Goal: Task Accomplishment & Management: Manage account settings

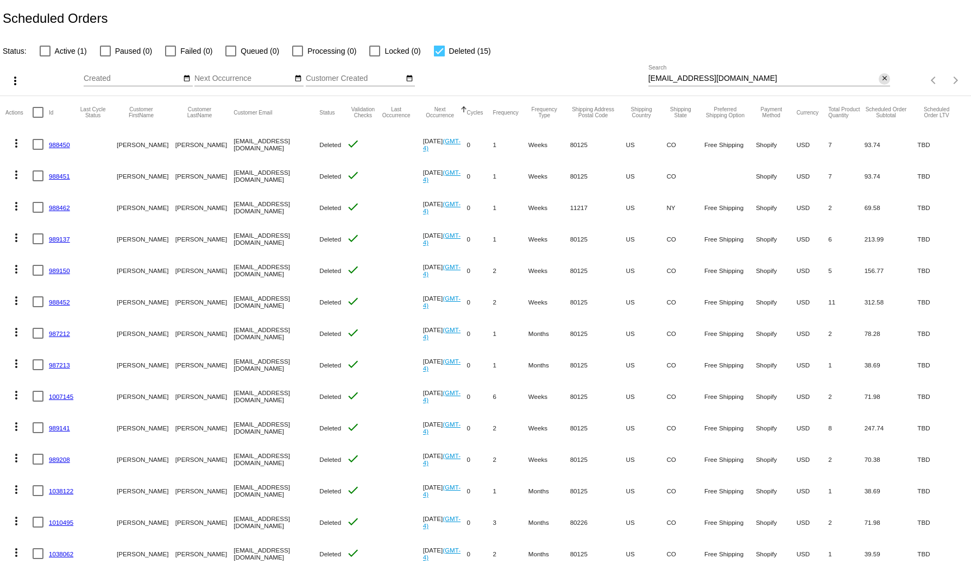
click at [879, 78] on button "close" at bounding box center [884, 78] width 11 height 11
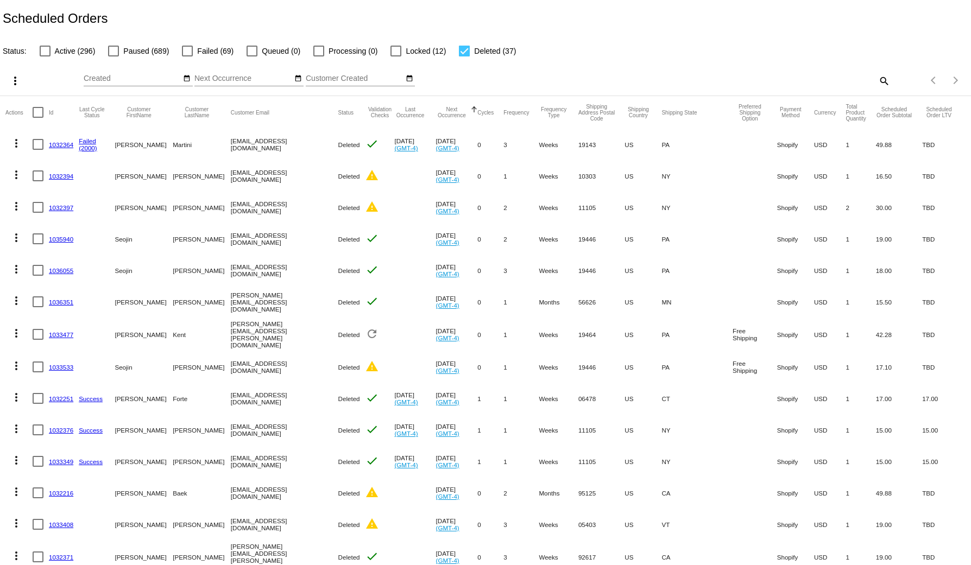
drag, startPoint x: 193, startPoint y: 54, endPoint x: 207, endPoint y: 48, distance: 15.1
click at [193, 53] on label "Failed (69)" at bounding box center [208, 51] width 52 height 13
click at [187, 56] on input "Failed (69)" at bounding box center [187, 56] width 1 height 1
checkbox input "true"
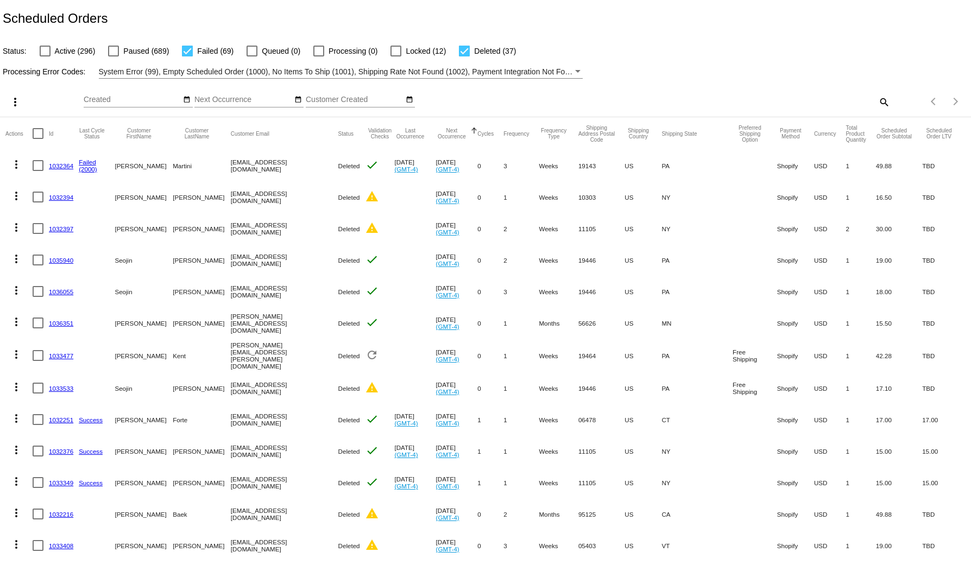
click at [243, 74] on span "System Error (99), Empty Scheduled Order (1000), No Items To Ship (1001), Shipp…" at bounding box center [695, 71] width 1193 height 9
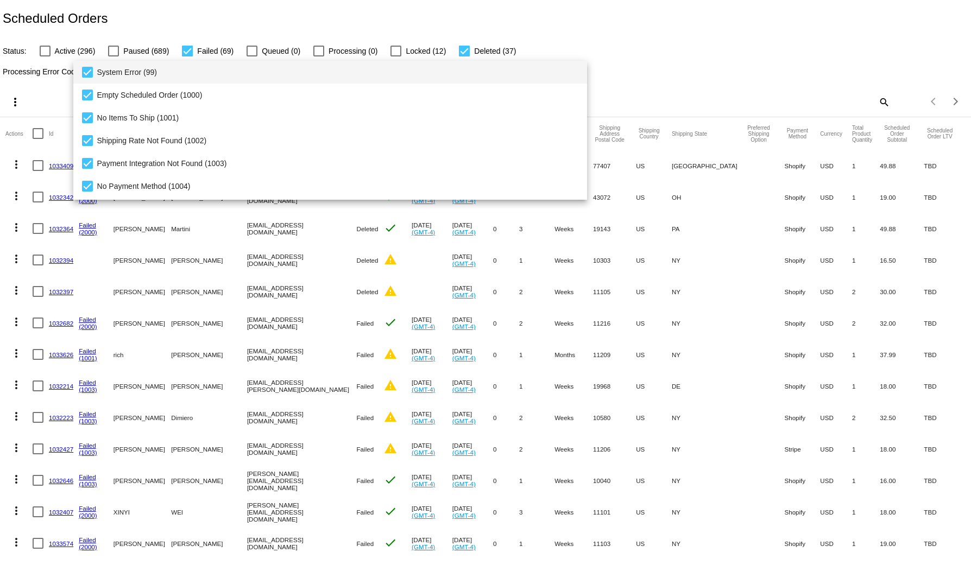
click at [98, 75] on span "System Error (99)" at bounding box center [338, 72] width 482 height 23
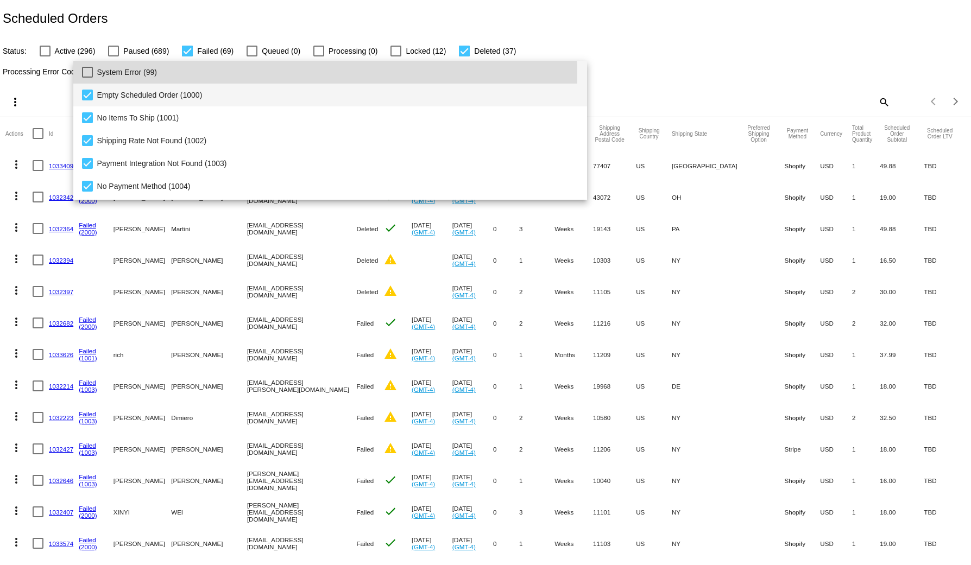
click at [98, 92] on span "Empty Scheduled Order (1000)" at bounding box center [338, 95] width 482 height 23
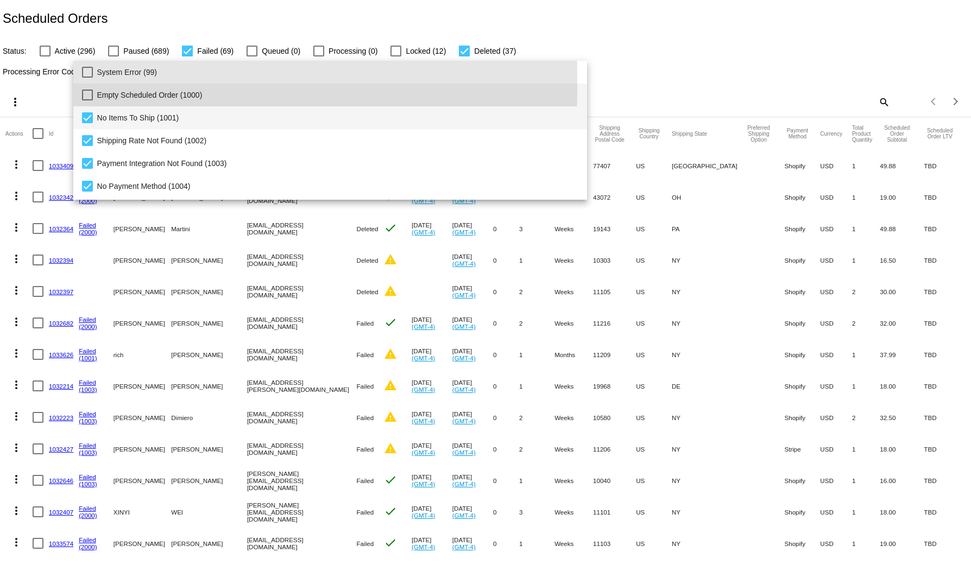
click at [108, 115] on span "No Items To Ship (1001)" at bounding box center [338, 117] width 482 height 23
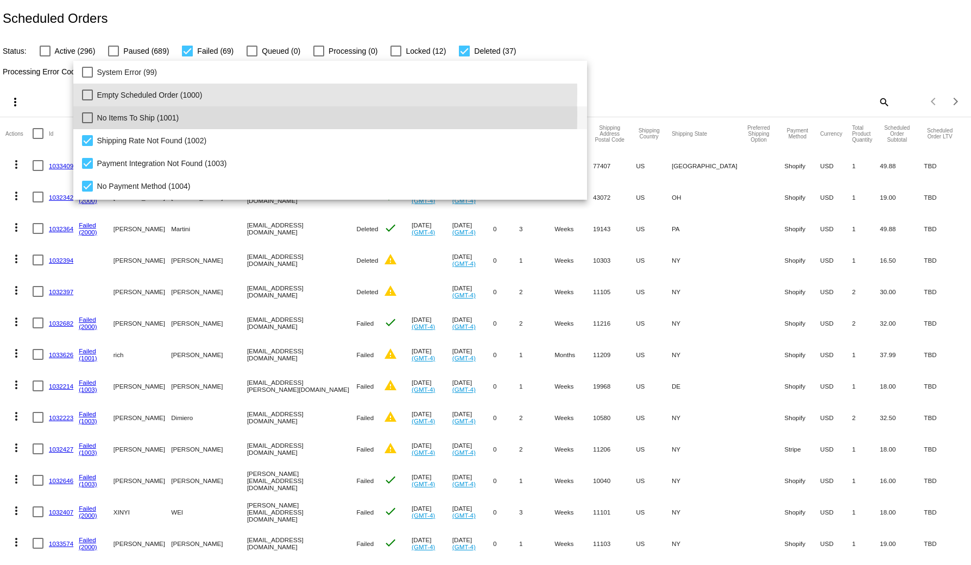
click at [109, 128] on span "No Items To Ship (1001)" at bounding box center [338, 117] width 482 height 23
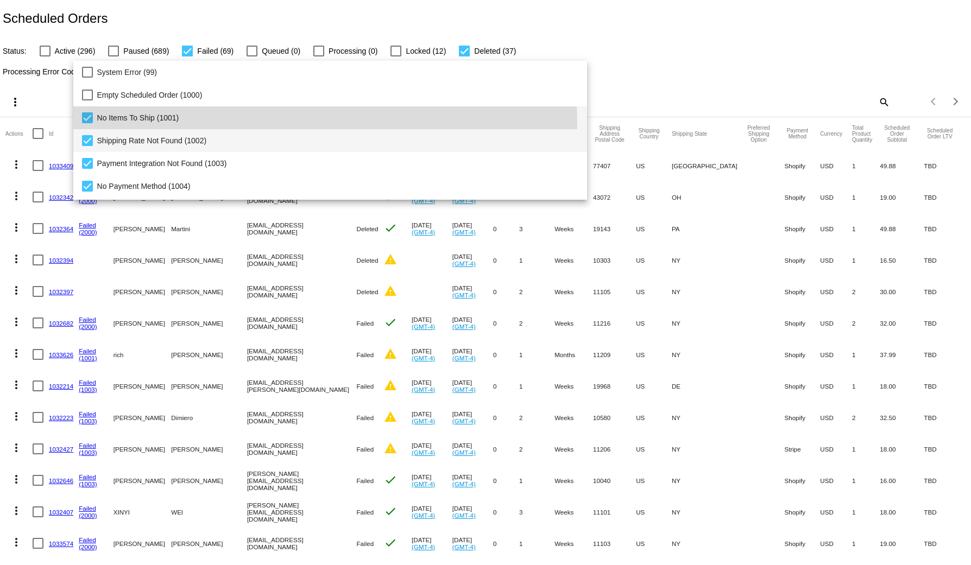
click at [109, 137] on span "Shipping Rate Not Found (1002)" at bounding box center [338, 140] width 482 height 23
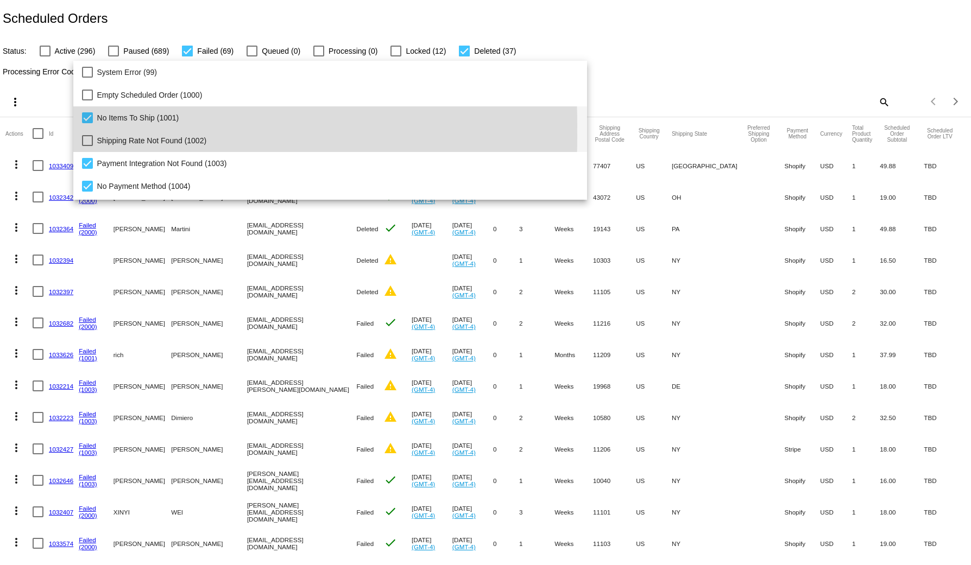
click at [103, 124] on span "No Items To Ship (1001)" at bounding box center [338, 117] width 482 height 23
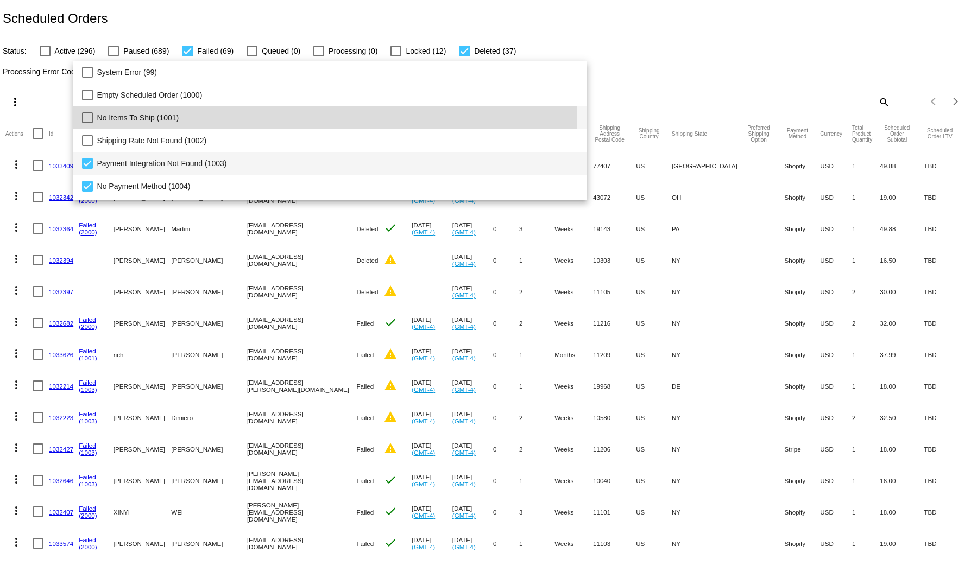
click at [111, 157] on span "Payment Integration Not Found (1003)" at bounding box center [338, 163] width 482 height 23
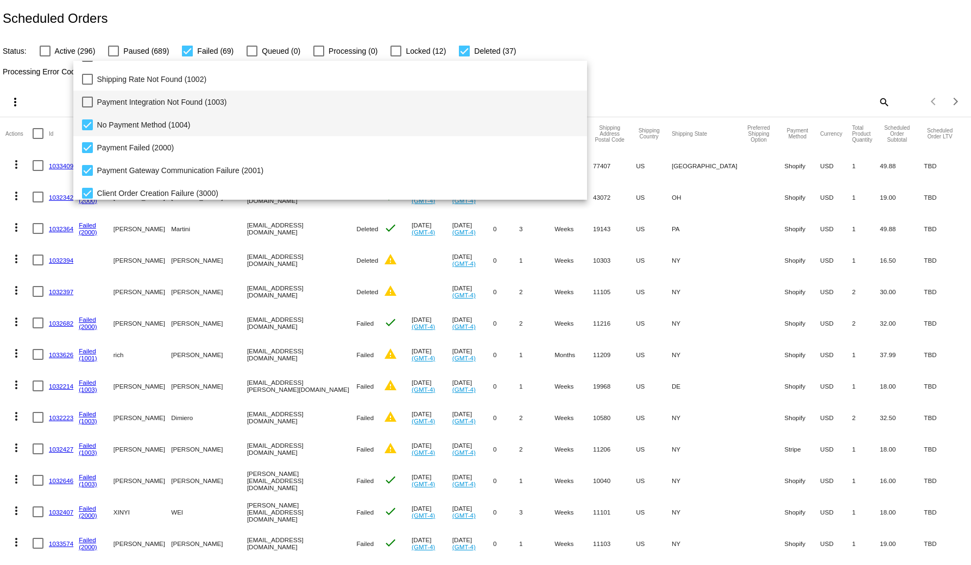
scroll to position [62, 0]
click at [163, 125] on span "No Payment Method (1004)" at bounding box center [338, 123] width 482 height 23
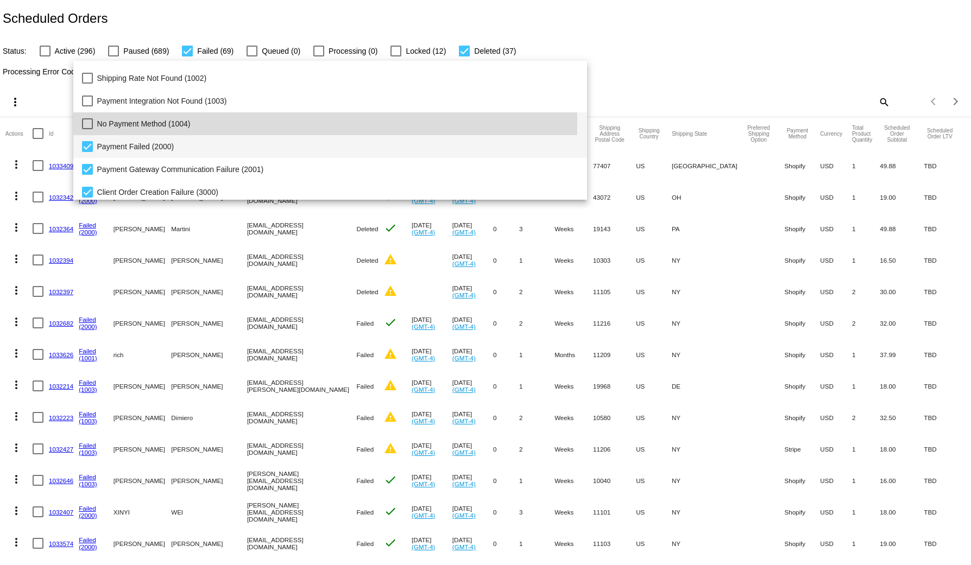
click at [159, 144] on span "Payment Failed (2000)" at bounding box center [338, 146] width 482 height 23
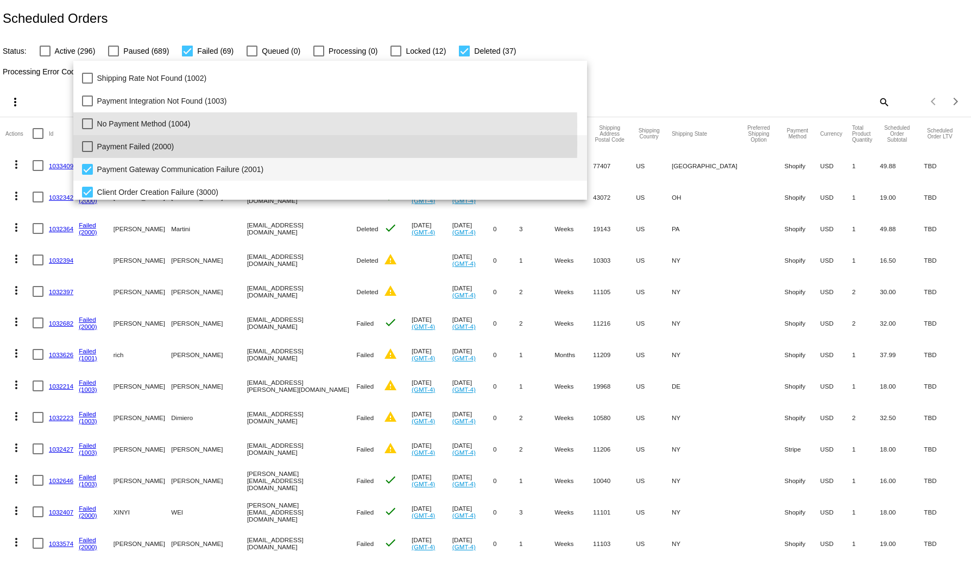
click at [171, 171] on span "Payment Gateway Communication Failure (2001)" at bounding box center [338, 169] width 482 height 23
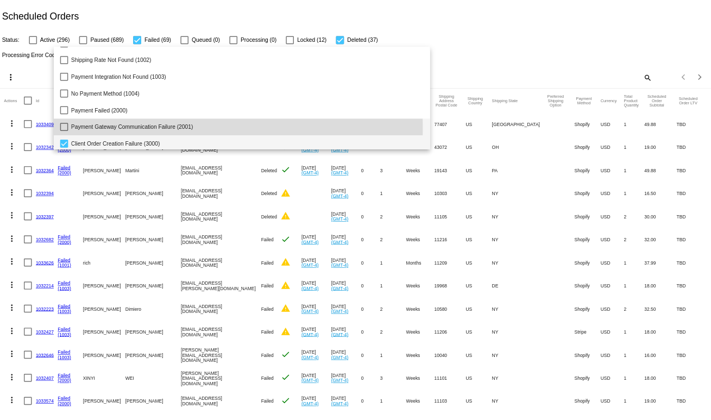
scroll to position [112, 0]
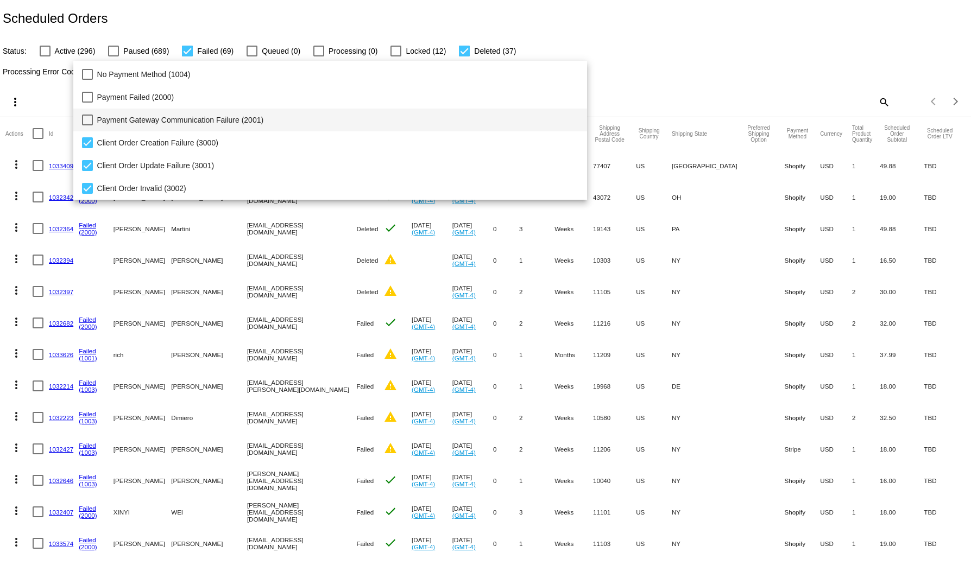
click at [707, 21] on div at bounding box center [485, 282] width 971 height 565
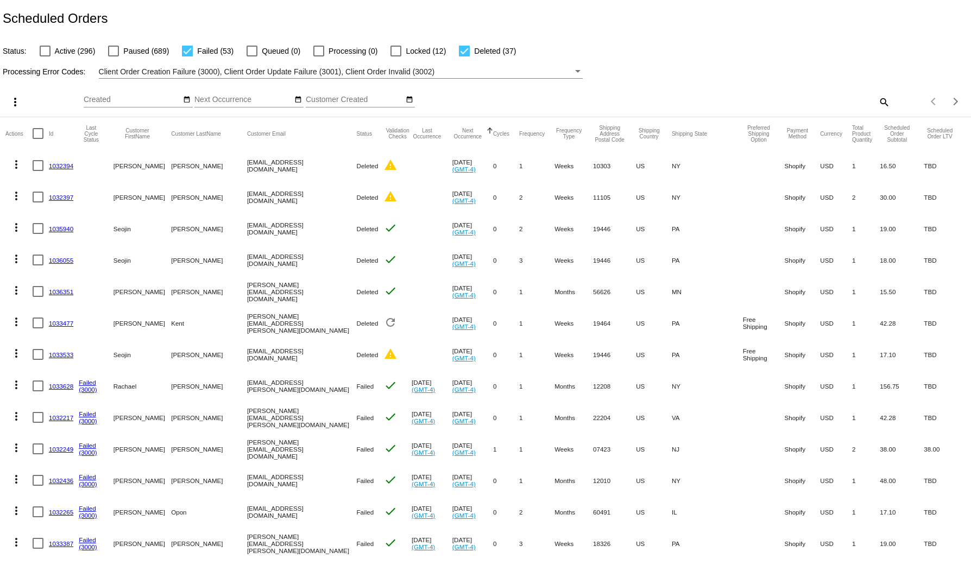
click at [459, 41] on div "Status: Active (296) Paused (689) Failed (53) Queued (0) Processing (0) Locked …" at bounding box center [485, 47] width 971 height 21
click at [466, 49] on div at bounding box center [464, 51] width 11 height 11
click at [464, 56] on input "Deleted (37)" at bounding box center [464, 56] width 1 height 1
checkbox input "false"
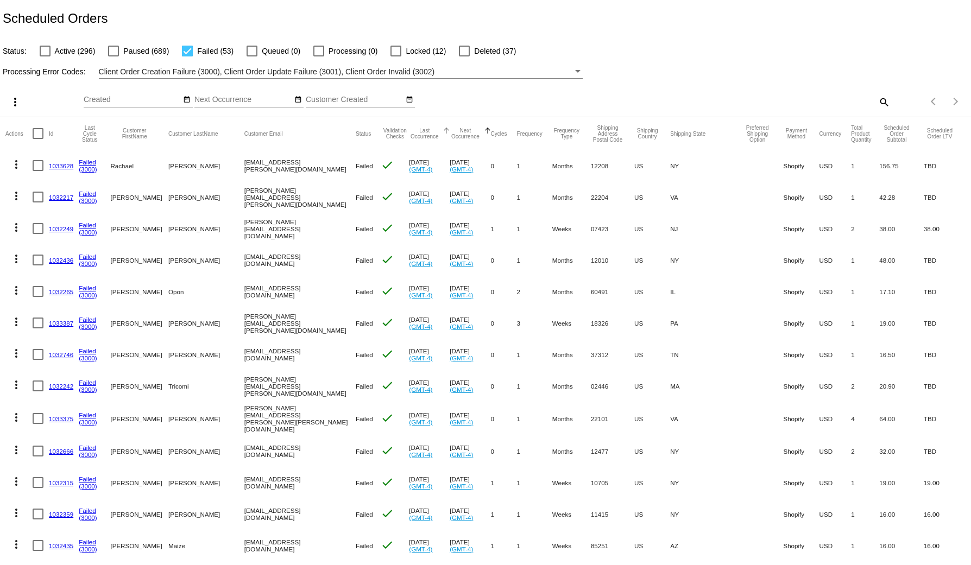
click at [416, 125] on mat-header-cell "Last Occurrence" at bounding box center [429, 133] width 41 height 33
drag, startPoint x: 420, startPoint y: 127, endPoint x: 414, endPoint y: 135, distance: 10.4
click at [450, 127] on mat-header-cell "Next Occurrence" at bounding box center [470, 133] width 41 height 33
click at [414, 135] on div "Last Occurrence" at bounding box center [429, 134] width 41 height 12
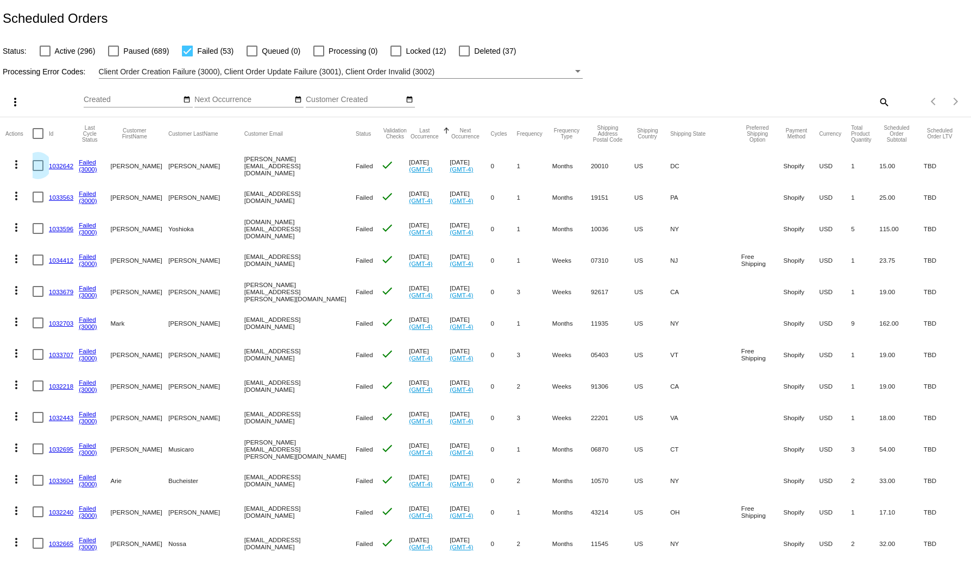
click at [36, 165] on div at bounding box center [38, 165] width 11 height 11
click at [37, 171] on input "checkbox" at bounding box center [37, 171] width 1 height 1
checkbox input "true"
click at [35, 203] on div at bounding box center [38, 197] width 11 height 11
click at [37, 203] on input "checkbox" at bounding box center [37, 203] width 1 height 1
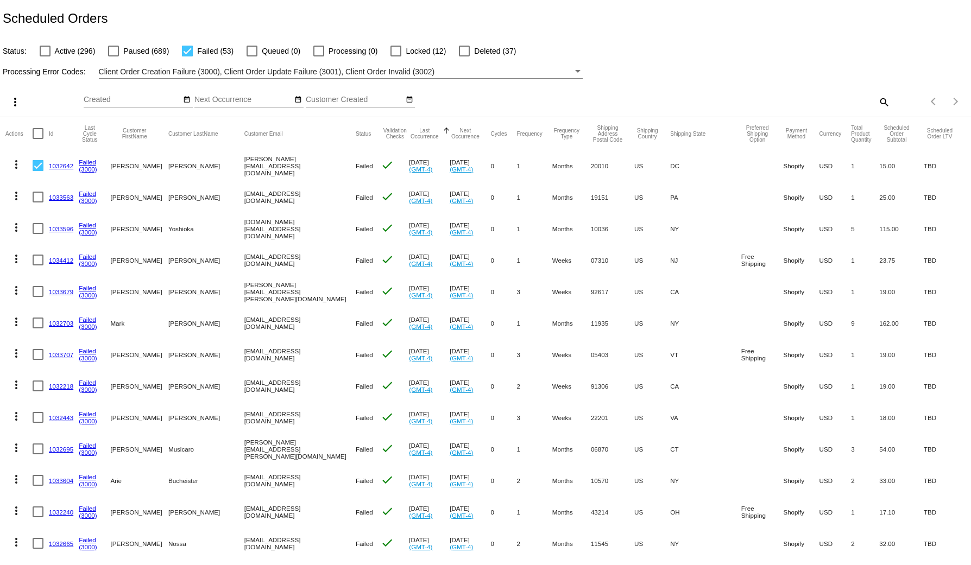
checkbox input "true"
click at [42, 231] on div at bounding box center [38, 228] width 11 height 11
click at [38, 234] on input "checkbox" at bounding box center [37, 234] width 1 height 1
checkbox input "true"
click at [16, 106] on mat-icon "more_vert" at bounding box center [15, 102] width 13 height 13
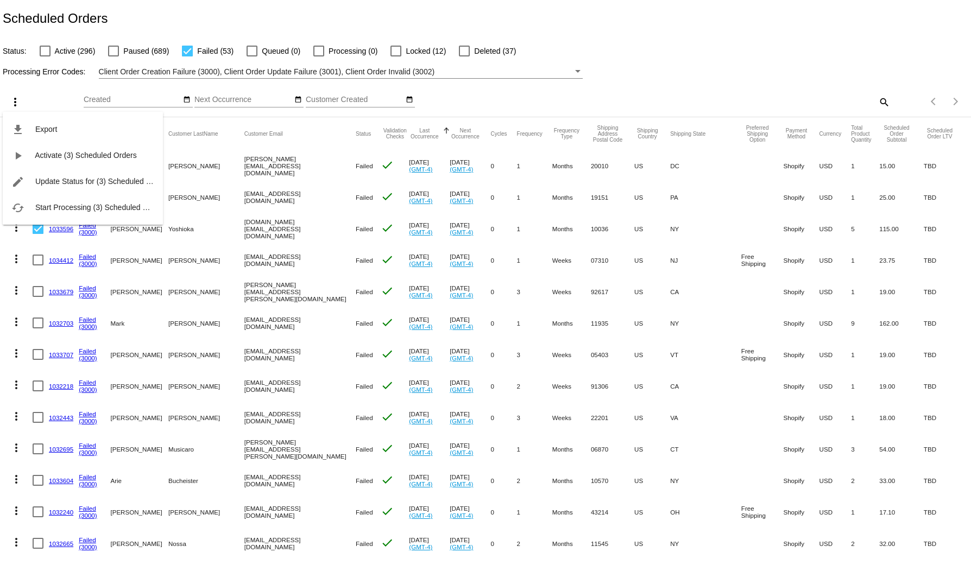
click at [617, 43] on div at bounding box center [485, 282] width 971 height 565
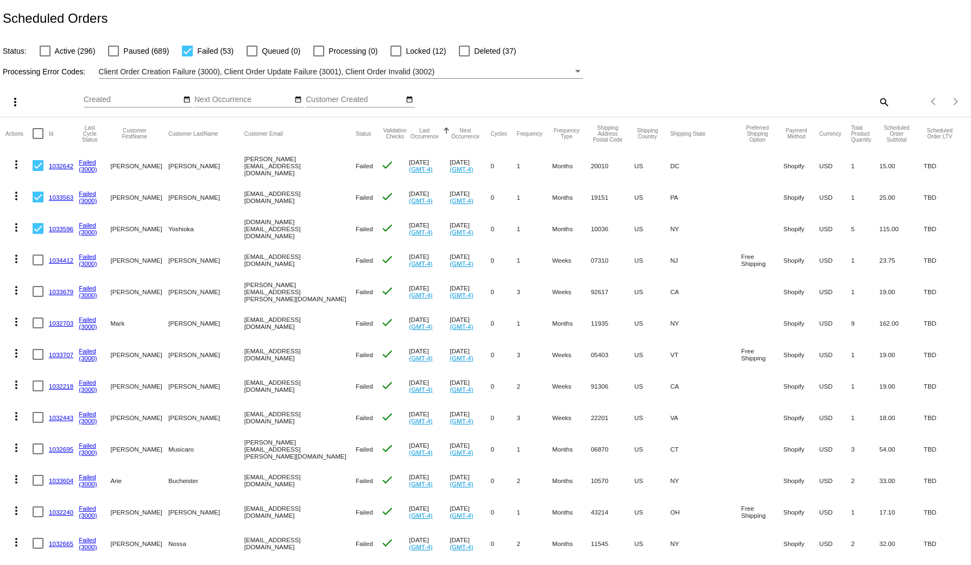
drag, startPoint x: 278, startPoint y: 196, endPoint x: 192, endPoint y: 197, distance: 86.3
click at [192, 197] on mat-row "more_vert 1033563 Failed (3000) Jeffrey Chau jchau890@gmail.com Failed check Oc…" at bounding box center [485, 196] width 960 height 31
copy mat-row "jchau890@gmail.com"
click at [5, 94] on button "more_vert" at bounding box center [14, 102] width 22 height 22
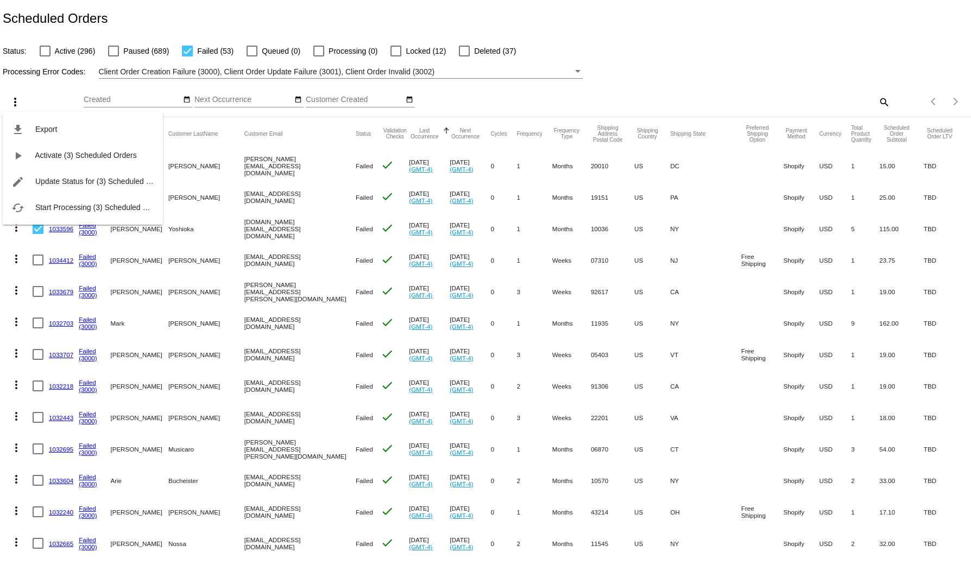
drag, startPoint x: 291, startPoint y: 163, endPoint x: 213, endPoint y: 174, distance: 79.0
click at [205, 163] on div at bounding box center [485, 282] width 971 height 565
click at [244, 157] on mat-cell "shane.hunt13@gmail.com" at bounding box center [299, 165] width 111 height 31
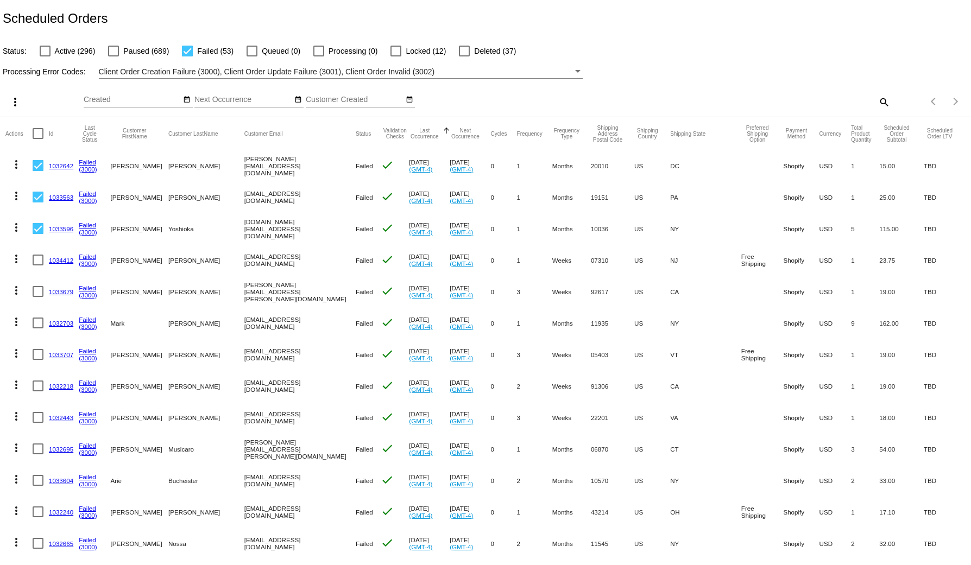
drag, startPoint x: 217, startPoint y: 157, endPoint x: 216, endPoint y: 165, distance: 7.1
click at [244, 158] on mat-cell "shane.hunt13@gmail.com" at bounding box center [299, 165] width 111 height 31
click at [244, 165] on mat-cell "shane.hunt13@gmail.com" at bounding box center [299, 165] width 111 height 31
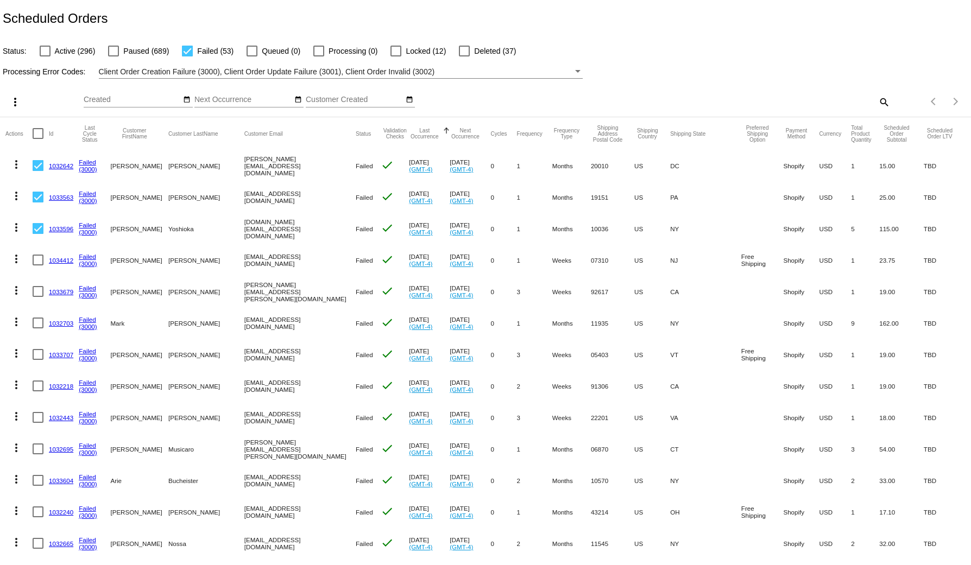
drag, startPoint x: 307, startPoint y: 231, endPoint x: 199, endPoint y: 231, distance: 108.6
click at [199, 231] on mat-row "more_vert 1033596 Failed (3000) Yoko Yoshioka yoko.for.shopping.ac@gmail.com Fa…" at bounding box center [485, 228] width 960 height 31
copy mat-row "yoko.for.shopping.ac@gmail.com"
click at [14, 231] on mat-icon "more_vert" at bounding box center [16, 227] width 13 height 13
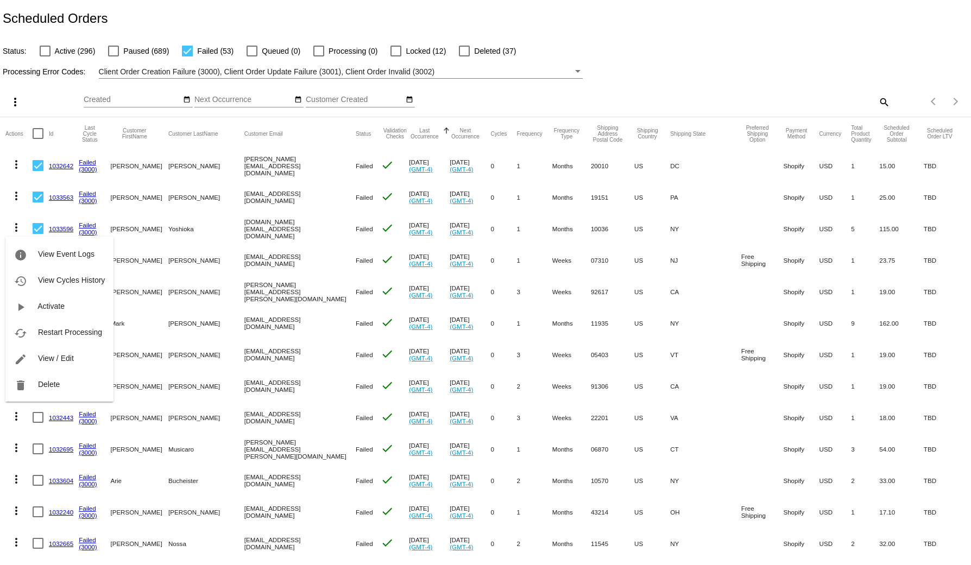
click at [12, 117] on div at bounding box center [485, 282] width 971 height 565
click at [12, 102] on mat-icon "more_vert" at bounding box center [15, 102] width 13 height 13
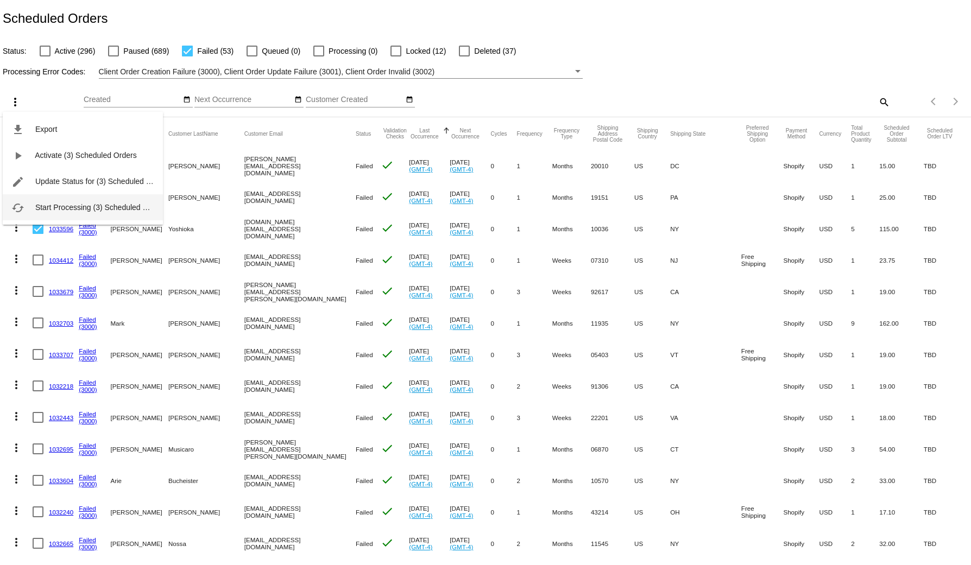
click at [41, 211] on span "Start Processing (3) Scheduled Orders" at bounding box center [100, 207] width 130 height 9
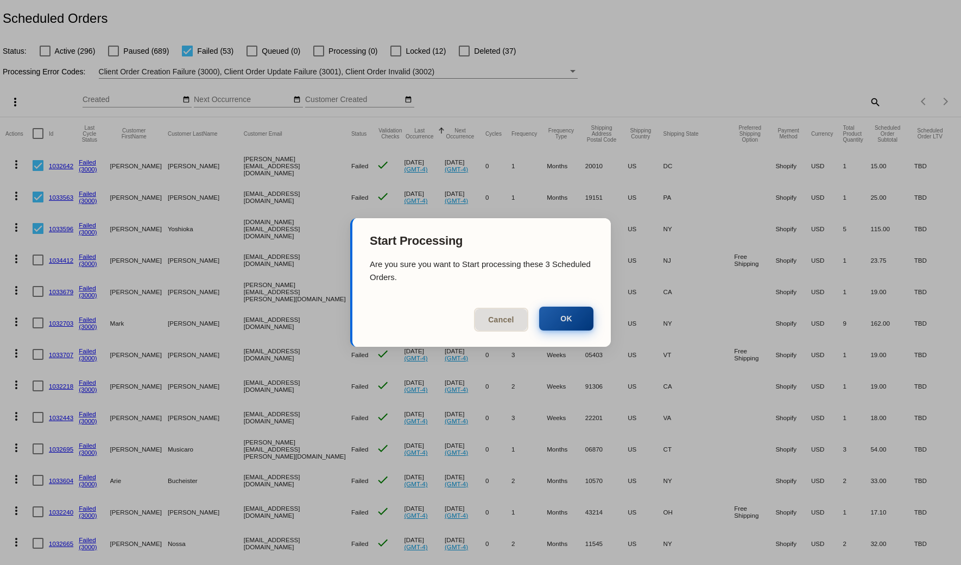
click at [570, 317] on button "OK" at bounding box center [566, 319] width 54 height 24
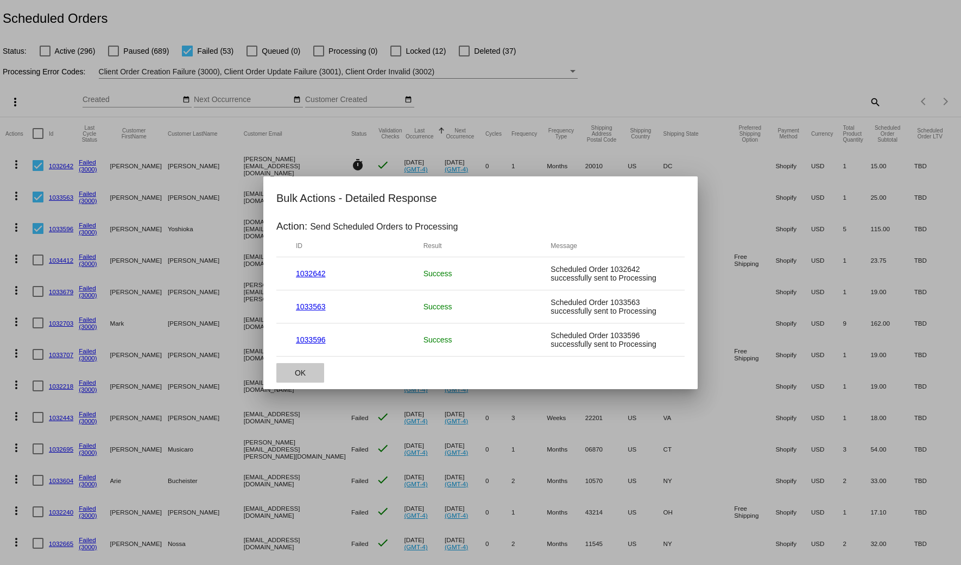
click at [305, 371] on button "OK" at bounding box center [300, 373] width 48 height 20
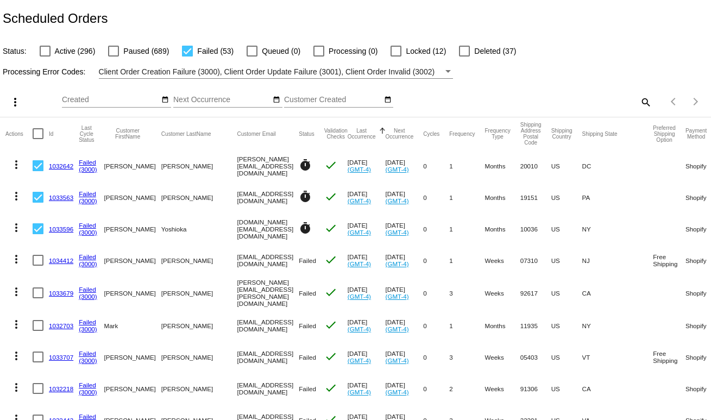
click at [653, 22] on div "Scheduled Orders" at bounding box center [355, 18] width 711 height 37
click at [59, 171] on mat-cell "1032642" at bounding box center [64, 165] width 30 height 31
click at [56, 166] on link "1032642" at bounding box center [61, 165] width 24 height 7
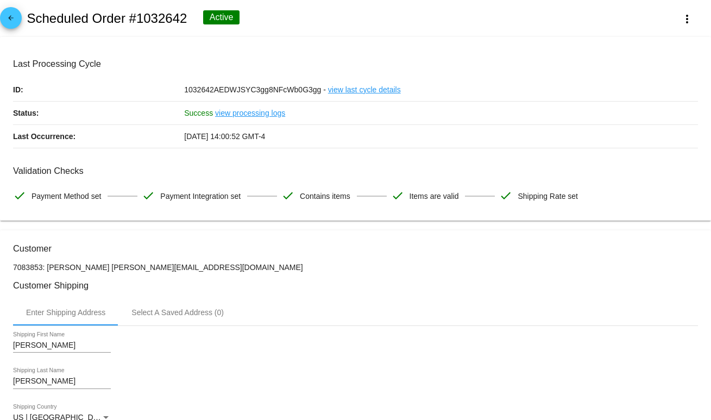
drag, startPoint x: 34, startPoint y: 20, endPoint x: 17, endPoint y: 16, distance: 16.7
click at [31, 20] on h2 "Scheduled Order #1032642" at bounding box center [107, 18] width 160 height 15
click at [17, 16] on link "arrow_back" at bounding box center [11, 18] width 22 height 22
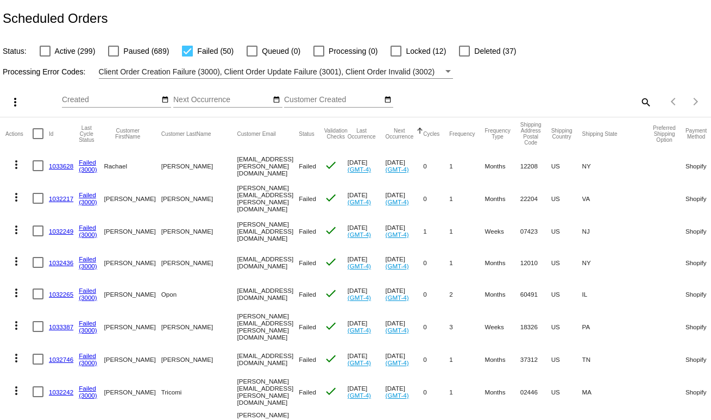
click at [32, 168] on mat-cell "more_vert" at bounding box center [18, 165] width 27 height 31
click at [33, 198] on div at bounding box center [38, 198] width 11 height 11
click at [37, 204] on input "checkbox" at bounding box center [37, 204] width 1 height 1
checkbox input "true"
click at [36, 229] on div at bounding box center [38, 230] width 11 height 11
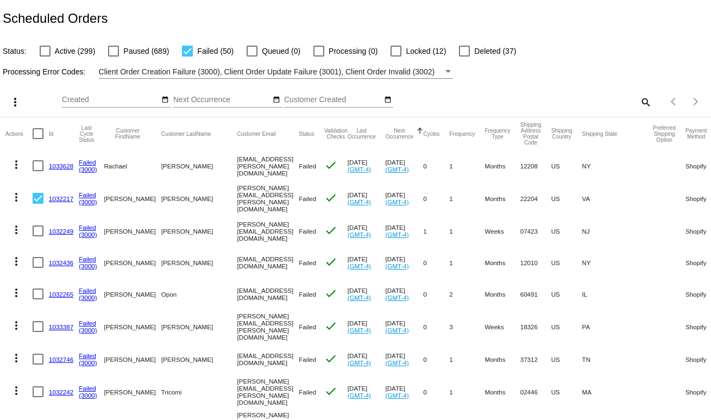
click at [37, 236] on input "checkbox" at bounding box center [37, 236] width 1 height 1
checkbox input "true"
click at [37, 166] on div at bounding box center [38, 165] width 11 height 11
click at [37, 171] on input "checkbox" at bounding box center [37, 171] width 1 height 1
checkbox input "true"
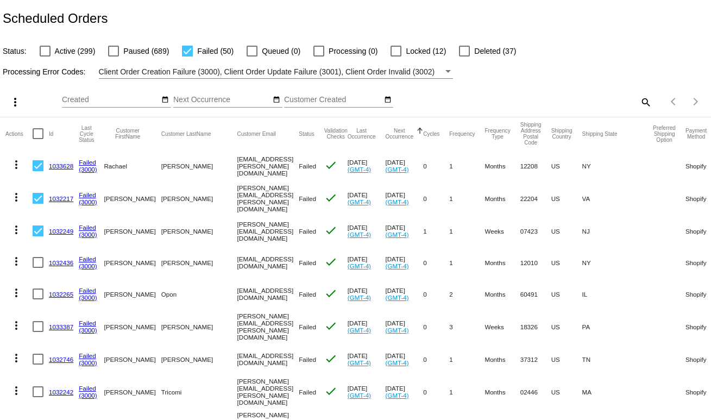
click at [38, 263] on div at bounding box center [38, 262] width 11 height 11
click at [38, 268] on input "checkbox" at bounding box center [37, 268] width 1 height 1
checkbox input "true"
click at [35, 288] on div at bounding box center [38, 293] width 11 height 11
click at [37, 299] on input "checkbox" at bounding box center [37, 299] width 1 height 1
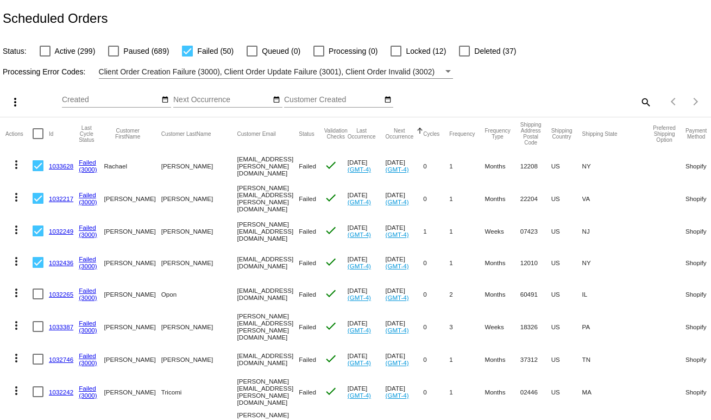
checkbox input "true"
drag, startPoint x: 32, startPoint y: 318, endPoint x: 39, endPoint y: 324, distance: 8.5
click at [32, 319] on mat-cell "more_vert" at bounding box center [18, 327] width 27 height 34
click at [20, 91] on div "more_vert Oct Jan Feb Mar Apr 1" at bounding box center [355, 98] width 711 height 39
click at [18, 101] on mat-icon "more_vert" at bounding box center [15, 102] width 13 height 13
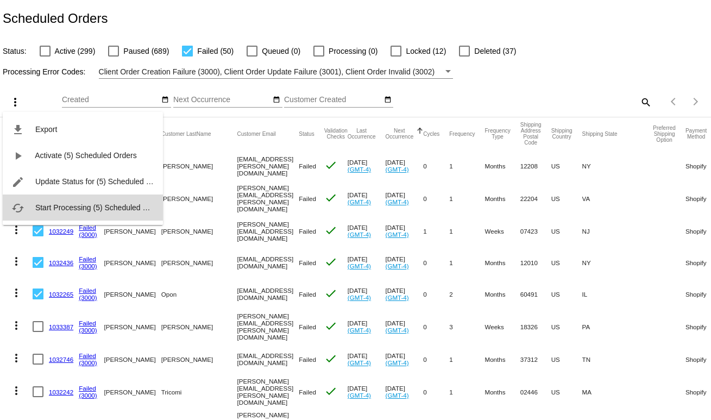
click at [43, 209] on span "Start Processing (5) Scheduled Orders" at bounding box center [100, 207] width 130 height 9
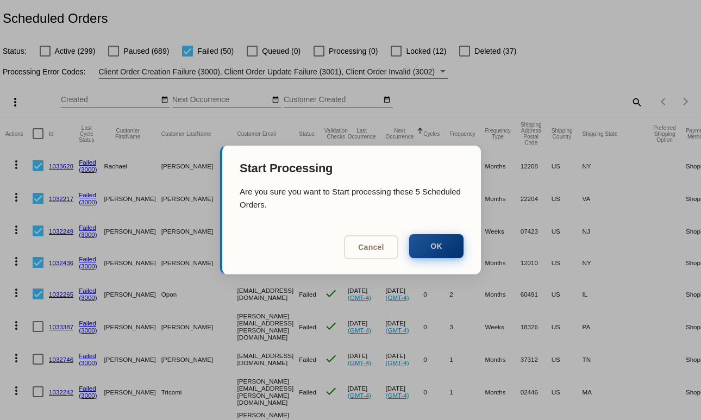
click at [439, 247] on button "OK" at bounding box center [436, 246] width 54 height 24
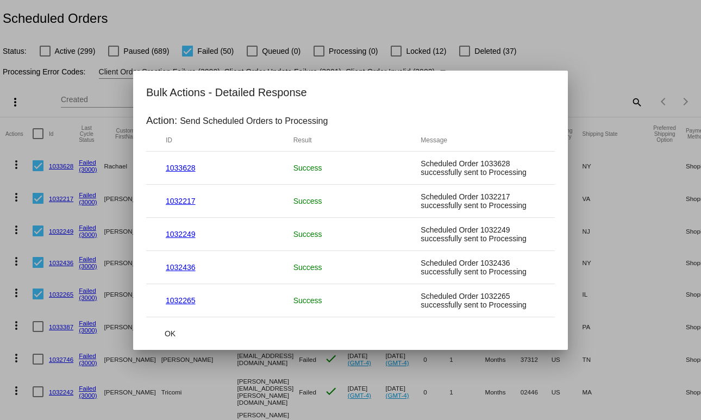
click at [175, 332] on button "OK" at bounding box center [170, 334] width 48 height 20
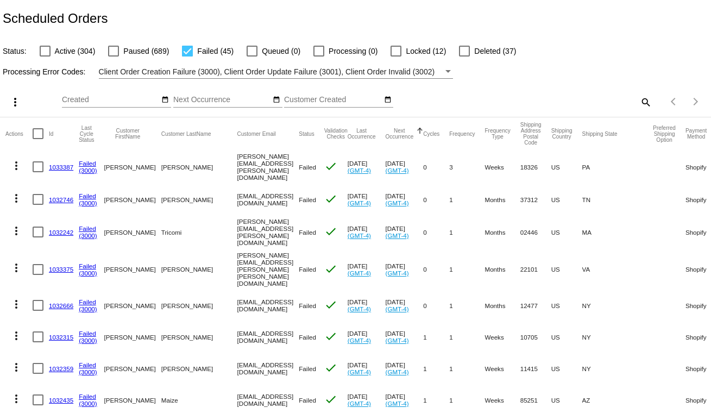
drag, startPoint x: 41, startPoint y: 163, endPoint x: 33, endPoint y: 194, distance: 32.2
click at [41, 163] on div at bounding box center [38, 166] width 11 height 11
click at [38, 172] on input "checkbox" at bounding box center [37, 172] width 1 height 1
checkbox input "true"
click at [33, 196] on div at bounding box center [38, 199] width 11 height 11
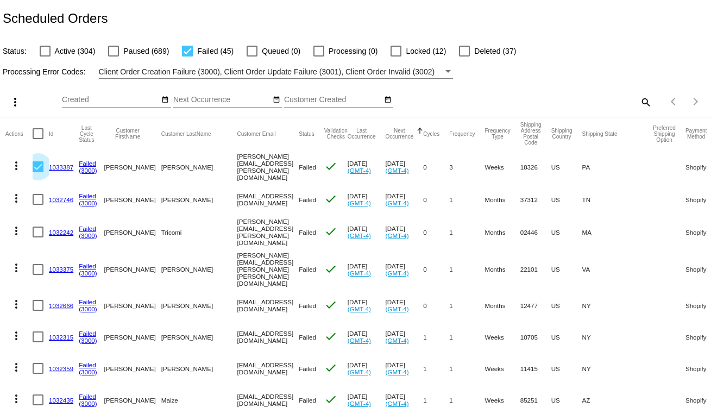
click at [37, 205] on input "checkbox" at bounding box center [37, 205] width 1 height 1
checkbox input "true"
click at [42, 231] on div at bounding box center [38, 231] width 11 height 11
click at [38, 237] on input "checkbox" at bounding box center [37, 237] width 1 height 1
checkbox input "true"
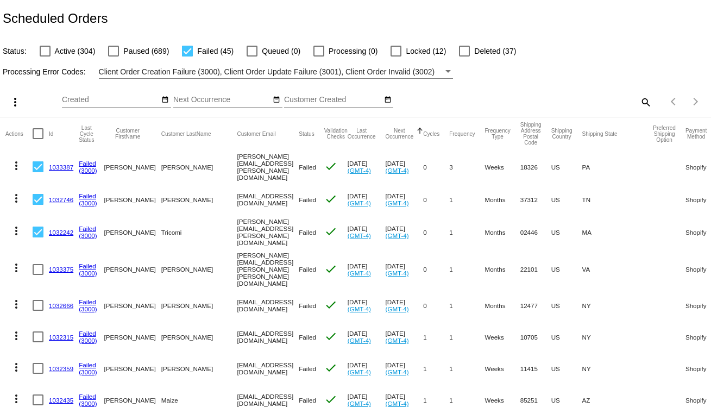
click at [37, 270] on mat-cell at bounding box center [41, 269] width 16 height 41
click at [33, 264] on div at bounding box center [38, 269] width 11 height 11
click at [37, 275] on input "checkbox" at bounding box center [37, 275] width 1 height 1
checkbox input "true"
click at [36, 300] on div at bounding box center [38, 305] width 11 height 11
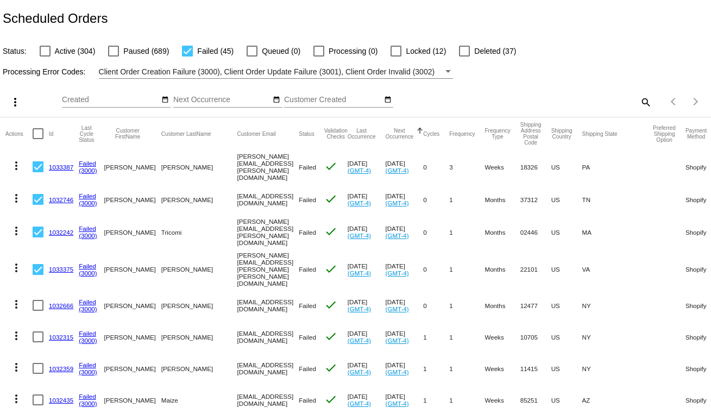
click at [37, 311] on input "checkbox" at bounding box center [37, 311] width 1 height 1
checkbox input "true"
click at [36, 321] on mat-cell at bounding box center [41, 336] width 16 height 31
click at [38, 331] on div at bounding box center [38, 336] width 11 height 11
click at [38, 342] on input "checkbox" at bounding box center [37, 342] width 1 height 1
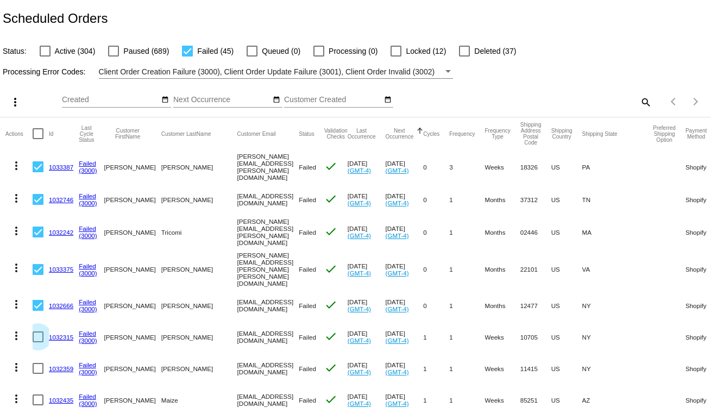
checkbox input "true"
click at [37, 363] on div at bounding box center [38, 368] width 11 height 11
click at [37, 374] on input "checkbox" at bounding box center [37, 374] width 1 height 1
checkbox input "true"
click at [41, 394] on div at bounding box center [38, 399] width 11 height 11
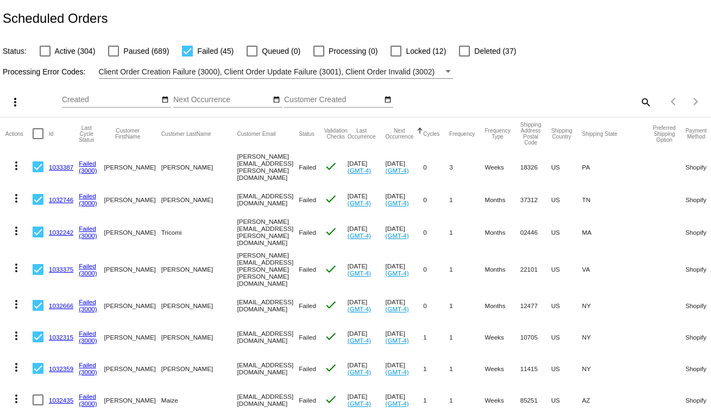
click at [38, 405] on input "checkbox" at bounding box center [37, 405] width 1 height 1
checkbox input "true"
click at [17, 105] on mat-icon "more_vert" at bounding box center [15, 102] width 13 height 13
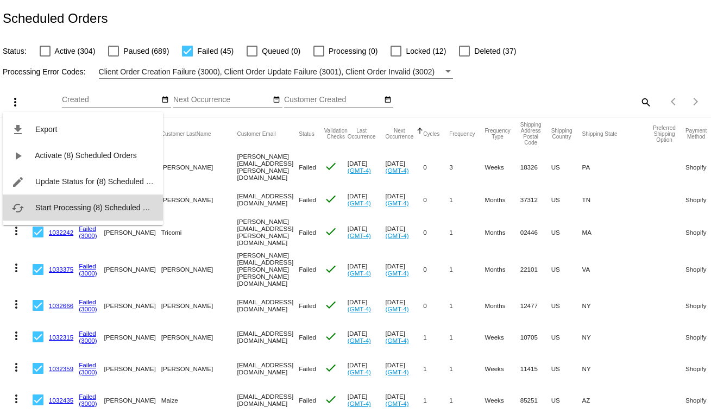
click at [55, 205] on span "Start Processing (8) Scheduled Orders" at bounding box center [100, 207] width 130 height 9
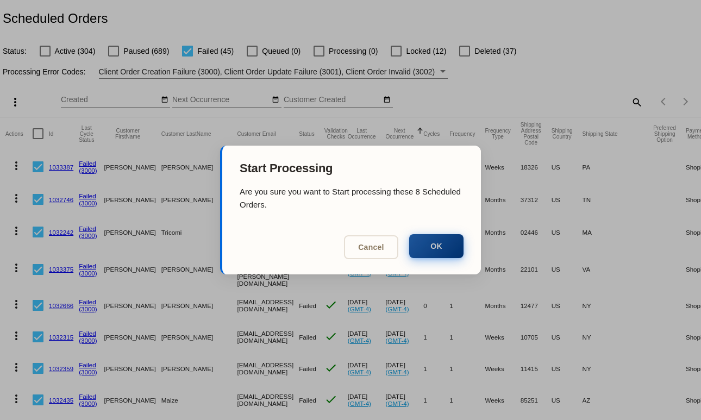
click at [432, 252] on button "OK" at bounding box center [436, 246] width 54 height 24
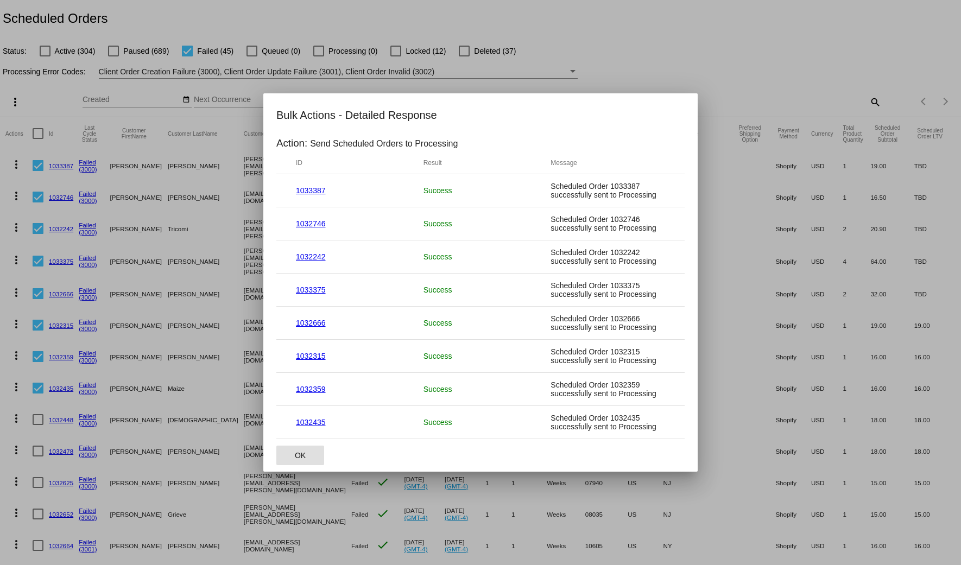
click at [301, 419] on span "OK" at bounding box center [300, 455] width 11 height 9
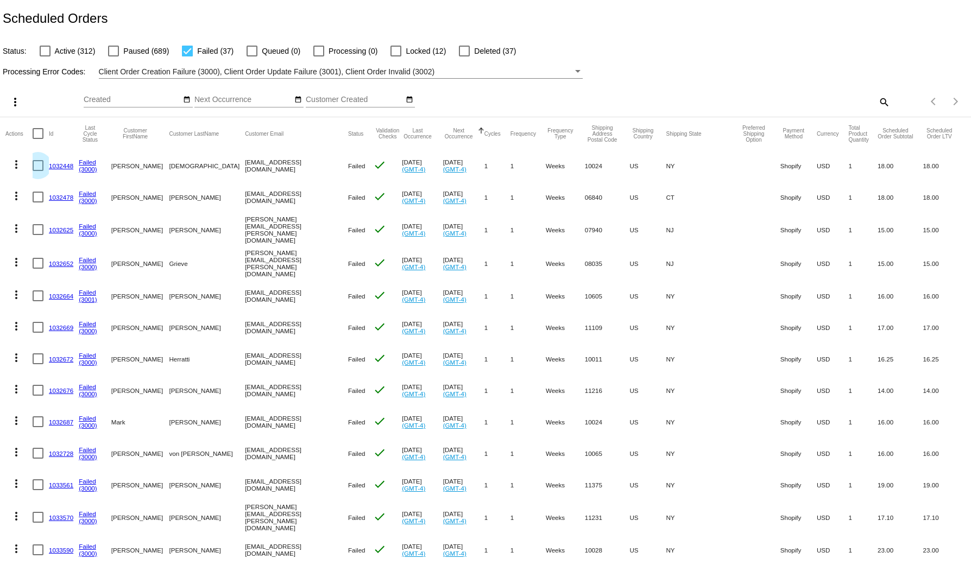
click at [33, 168] on div at bounding box center [38, 165] width 11 height 11
click at [37, 171] on input "checkbox" at bounding box center [37, 171] width 1 height 1
checkbox input "true"
click at [35, 212] on mat-cell at bounding box center [41, 196] width 16 height 31
drag, startPoint x: 36, startPoint y: 197, endPoint x: 35, endPoint y: 224, distance: 27.2
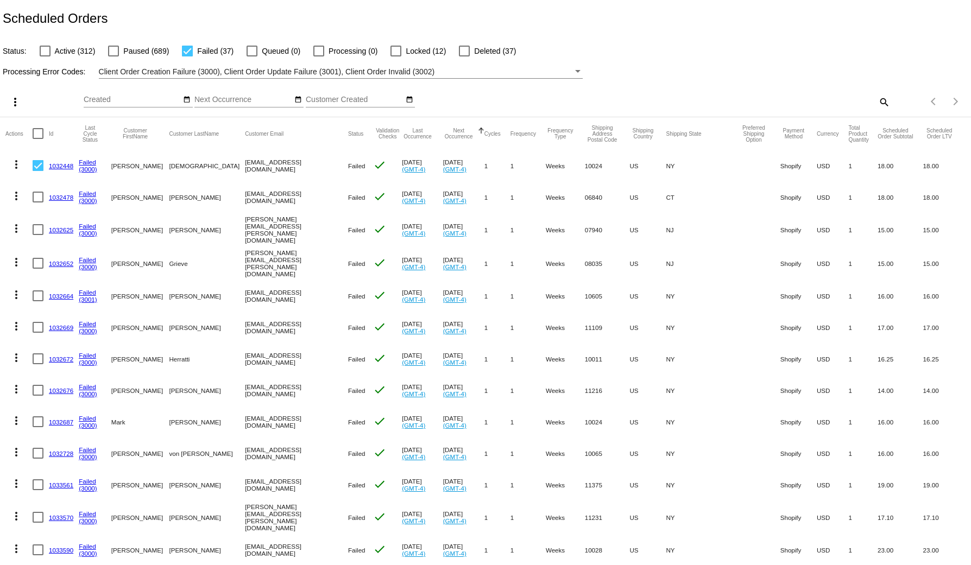
click at [35, 199] on div at bounding box center [38, 197] width 11 height 11
click at [37, 203] on input "checkbox" at bounding box center [37, 203] width 1 height 1
checkbox input "true"
click at [35, 228] on div at bounding box center [38, 229] width 11 height 11
click at [37, 235] on input "checkbox" at bounding box center [37, 235] width 1 height 1
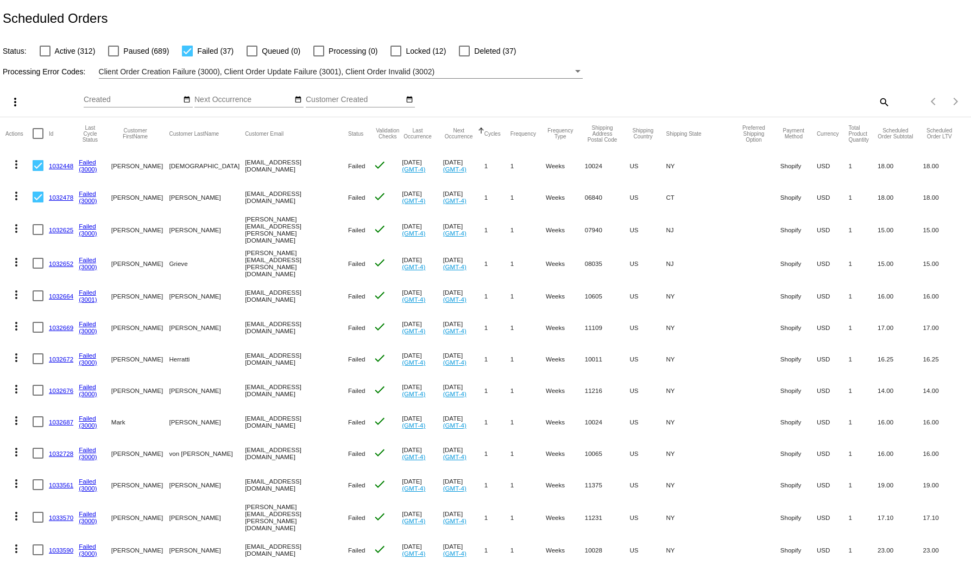
checkbox input "true"
click at [35, 258] on div at bounding box center [38, 263] width 11 height 11
click at [37, 269] on input "checkbox" at bounding box center [37, 269] width 1 height 1
checkbox input "true"
drag, startPoint x: 38, startPoint y: 293, endPoint x: 30, endPoint y: 330, distance: 38.3
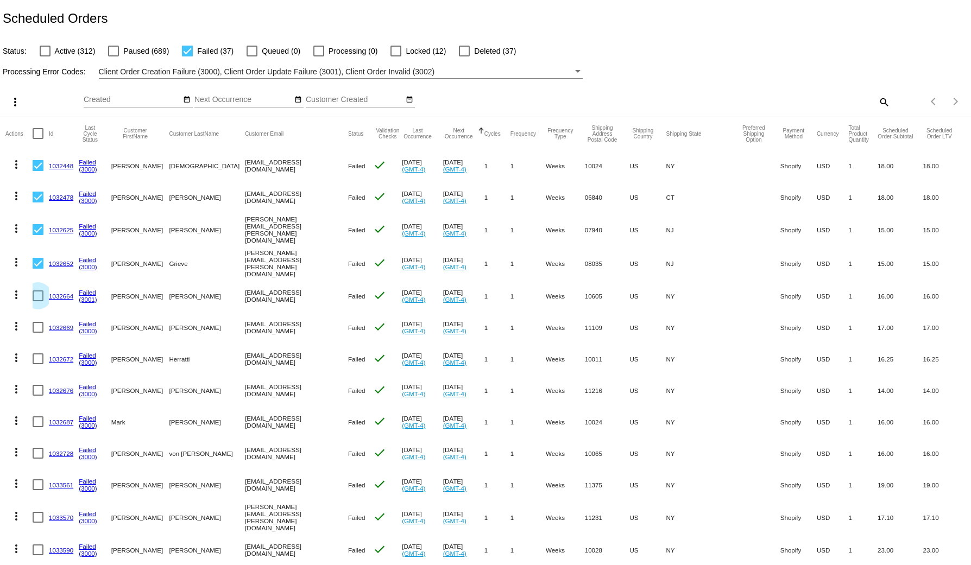
click at [36, 294] on div at bounding box center [38, 296] width 11 height 11
click at [37, 301] on input "checkbox" at bounding box center [37, 301] width 1 height 1
checkbox input "true"
click at [30, 330] on mat-cell "more_vert" at bounding box center [18, 327] width 27 height 31
click at [40, 325] on div at bounding box center [38, 327] width 11 height 11
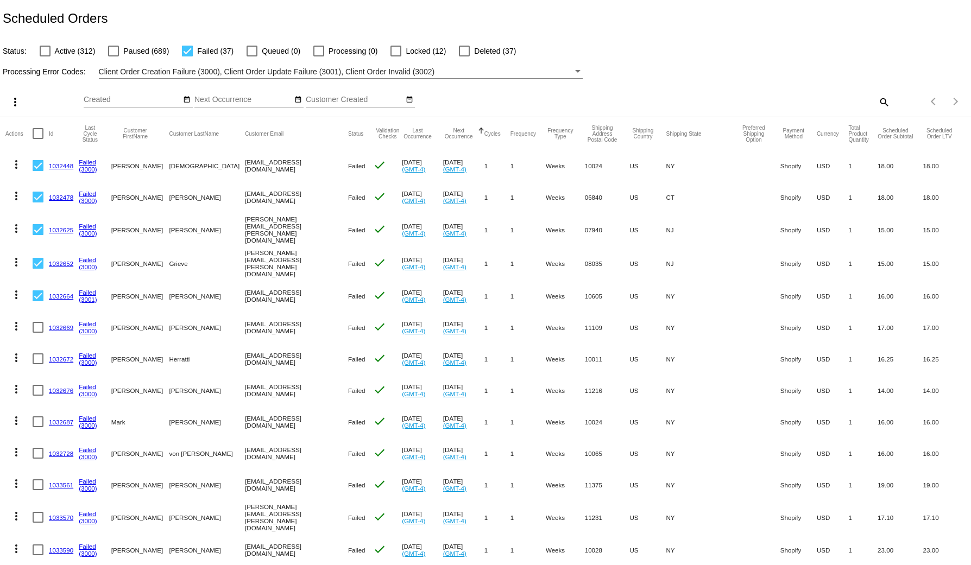
click at [38, 333] on input "checkbox" at bounding box center [37, 333] width 1 height 1
checkbox input "true"
click at [41, 354] on div at bounding box center [38, 359] width 11 height 11
click at [38, 364] on input "checkbox" at bounding box center [37, 364] width 1 height 1
checkbox input "true"
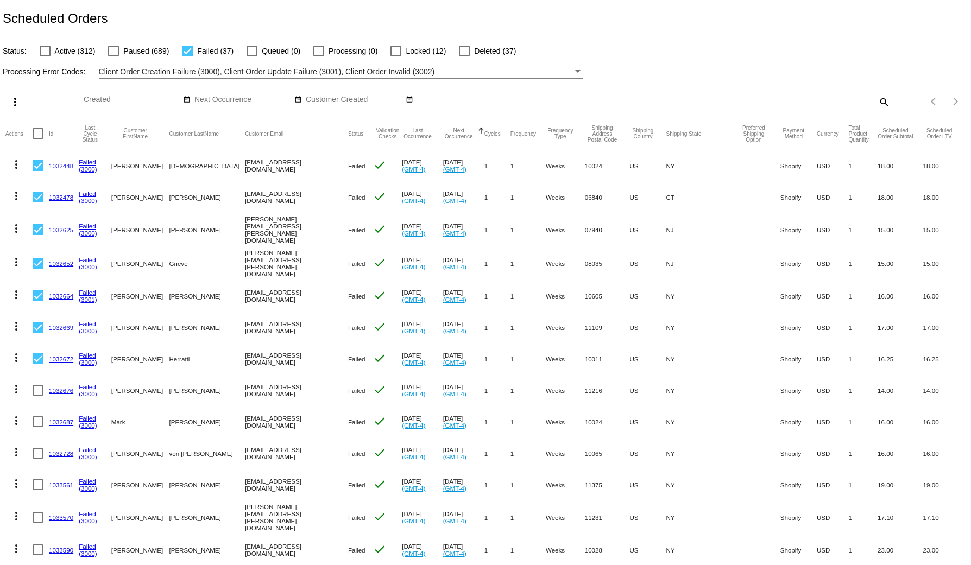
drag, startPoint x: 41, startPoint y: 383, endPoint x: 39, endPoint y: 396, distance: 13.1
click at [40, 385] on div at bounding box center [38, 390] width 11 height 11
click at [38, 396] on input "checkbox" at bounding box center [37, 396] width 1 height 1
checkbox input "true"
click at [40, 424] on mat-cell at bounding box center [41, 421] width 16 height 31
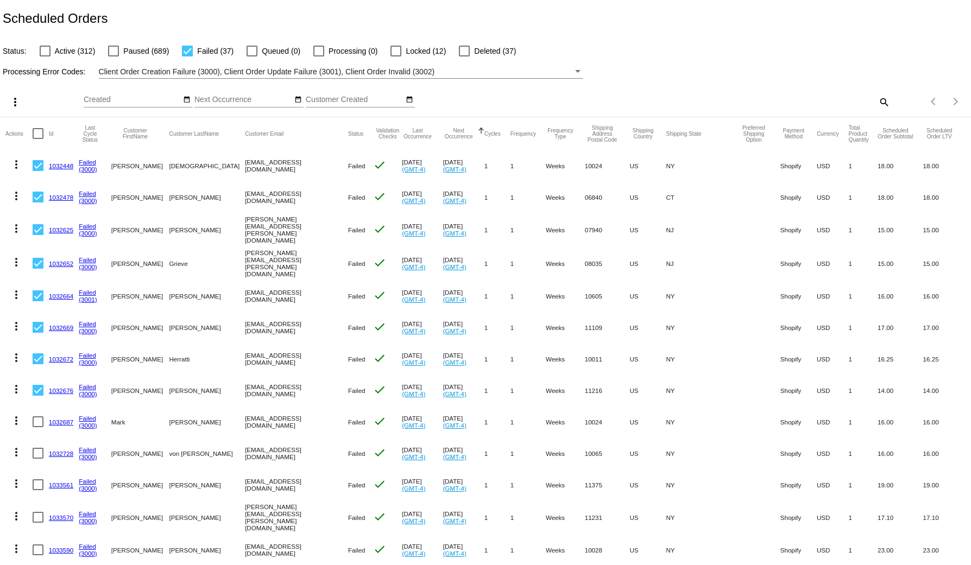
click at [41, 417] on div at bounding box center [38, 422] width 11 height 11
click at [38, 427] on input "checkbox" at bounding box center [37, 427] width 1 height 1
checkbox input "true"
click at [15, 108] on mat-icon "more_vert" at bounding box center [15, 102] width 13 height 13
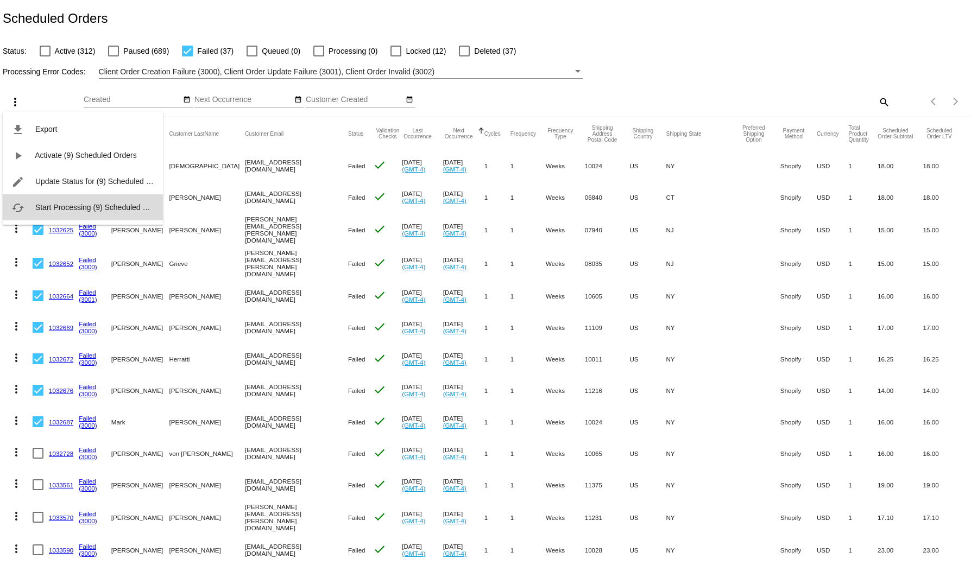
click at [77, 210] on span "Start Processing (9) Scheduled Orders" at bounding box center [100, 207] width 130 height 9
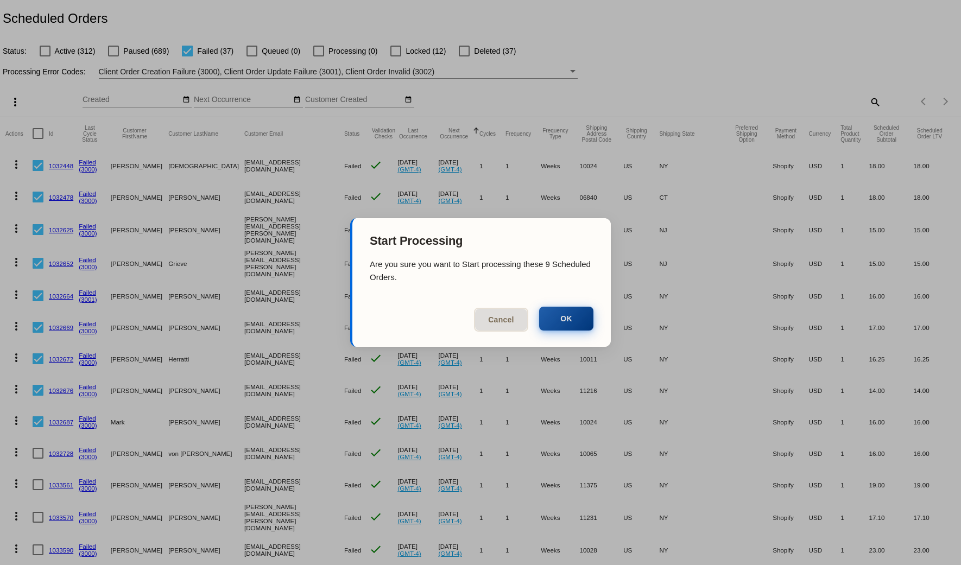
click at [563, 313] on button "OK" at bounding box center [566, 319] width 54 height 24
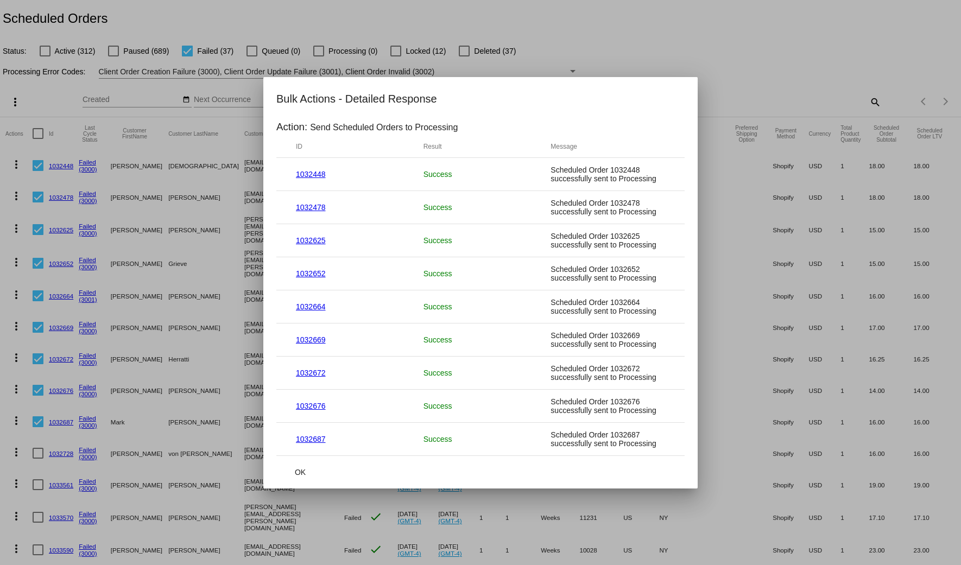
drag, startPoint x: 300, startPoint y: 475, endPoint x: 239, endPoint y: 563, distance: 106.2
click at [300, 475] on span "OK" at bounding box center [300, 472] width 11 height 9
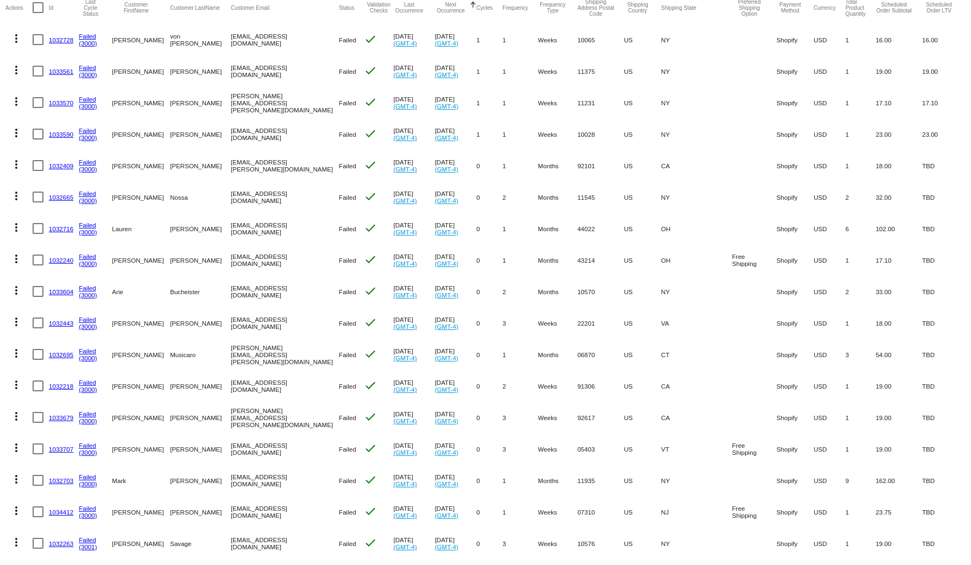
scroll to position [508, 0]
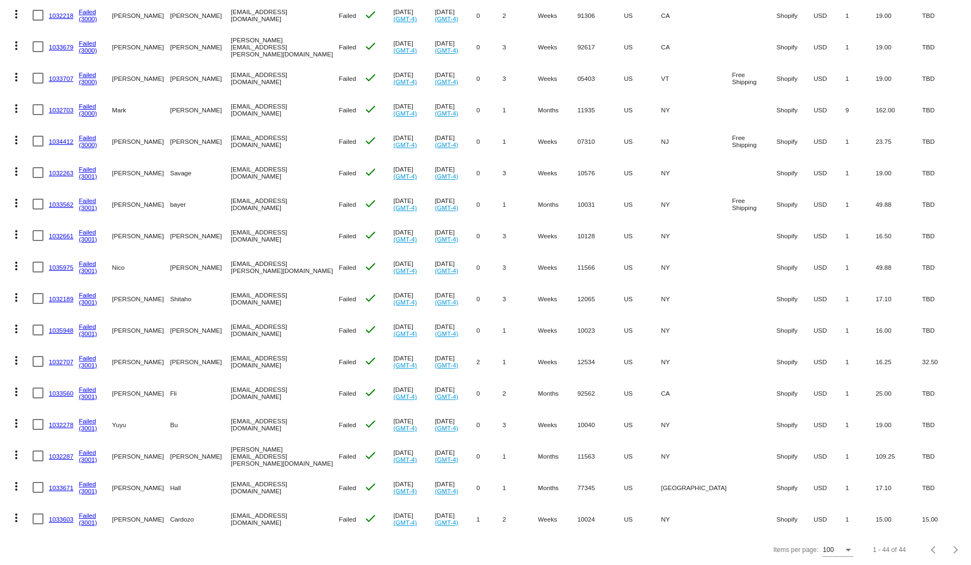
click at [39, 514] on div at bounding box center [38, 519] width 11 height 11
click at [38, 525] on input "checkbox" at bounding box center [37, 525] width 1 height 1
checkbox input "true"
click at [38, 482] on div at bounding box center [38, 487] width 11 height 11
click at [38, 493] on input "checkbox" at bounding box center [37, 493] width 1 height 1
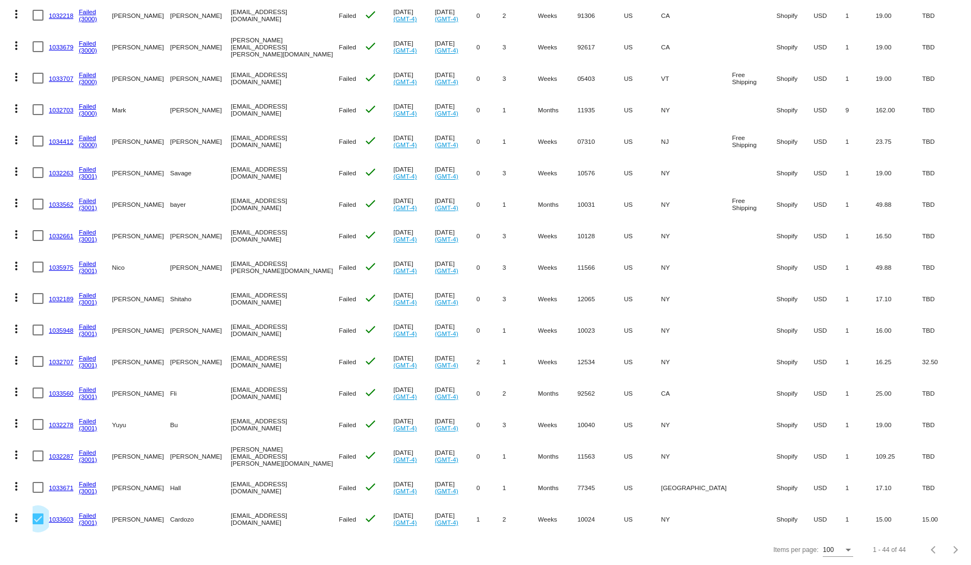
checkbox input "true"
click at [36, 451] on div at bounding box center [38, 456] width 11 height 11
click at [37, 462] on input "checkbox" at bounding box center [37, 462] width 1 height 1
checkbox input "true"
click at [36, 419] on div at bounding box center [38, 424] width 11 height 11
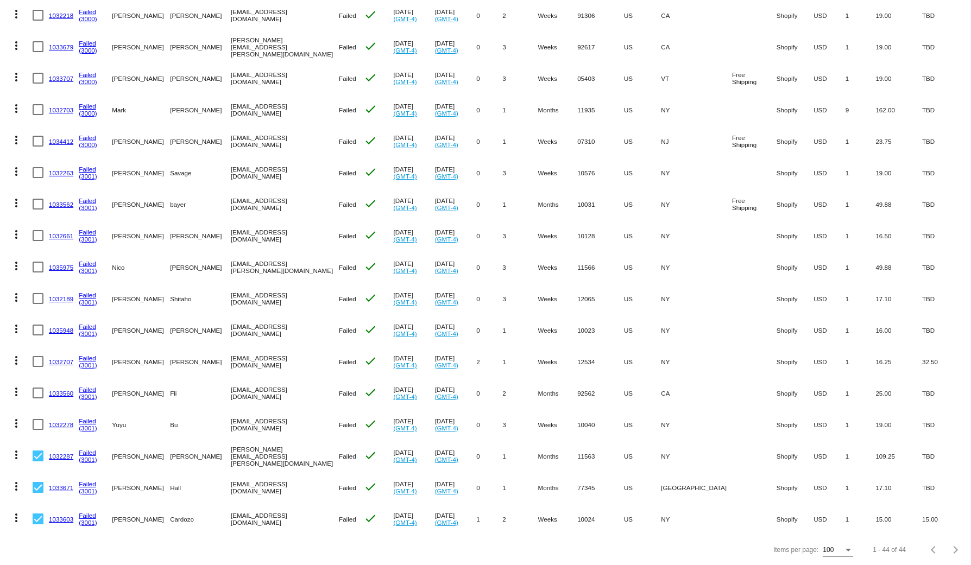
click at [37, 430] on input "checkbox" at bounding box center [37, 430] width 1 height 1
checkbox input "true"
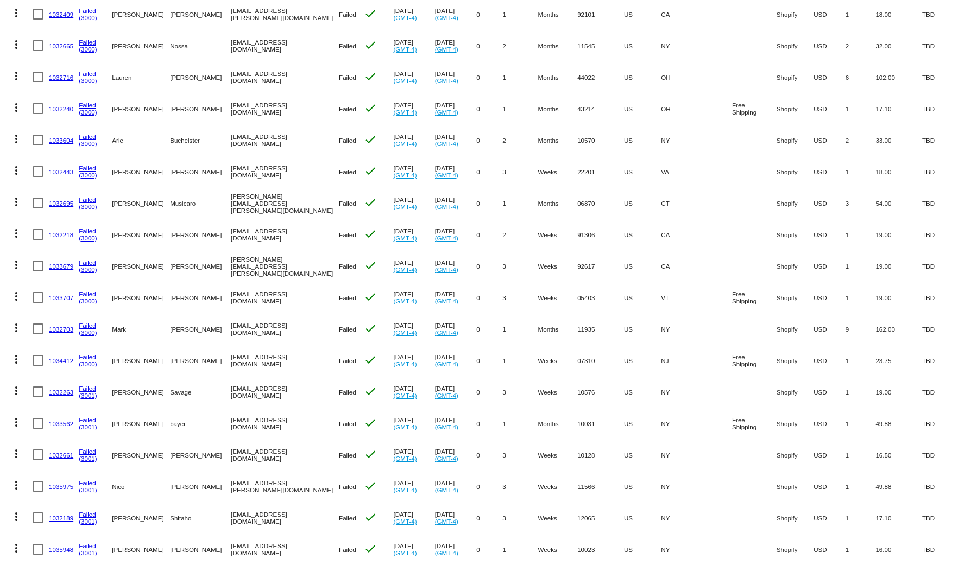
scroll to position [0, 0]
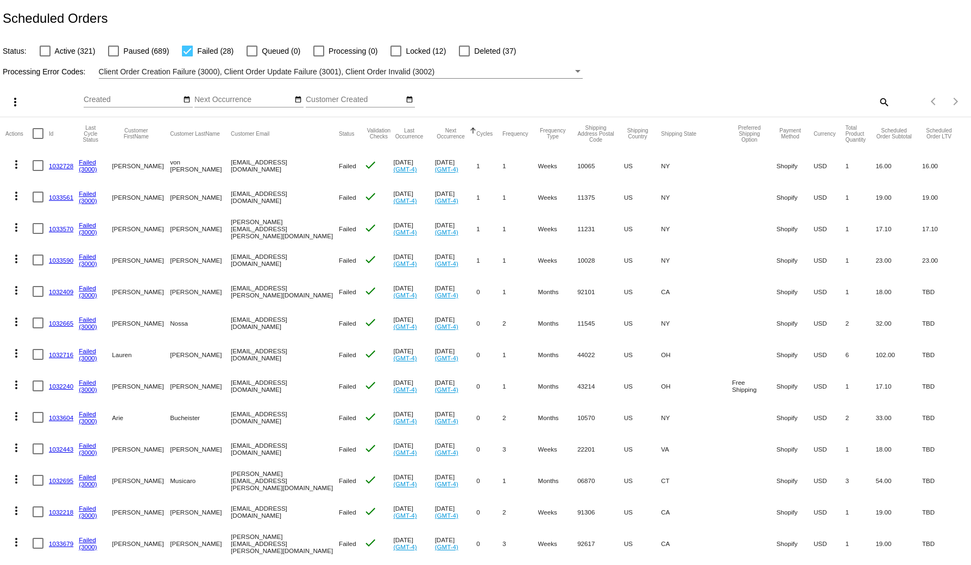
click at [25, 97] on div "more_vert" at bounding box center [43, 102] width 81 height 22
click at [15, 98] on mat-icon "more_vert" at bounding box center [15, 102] width 13 height 13
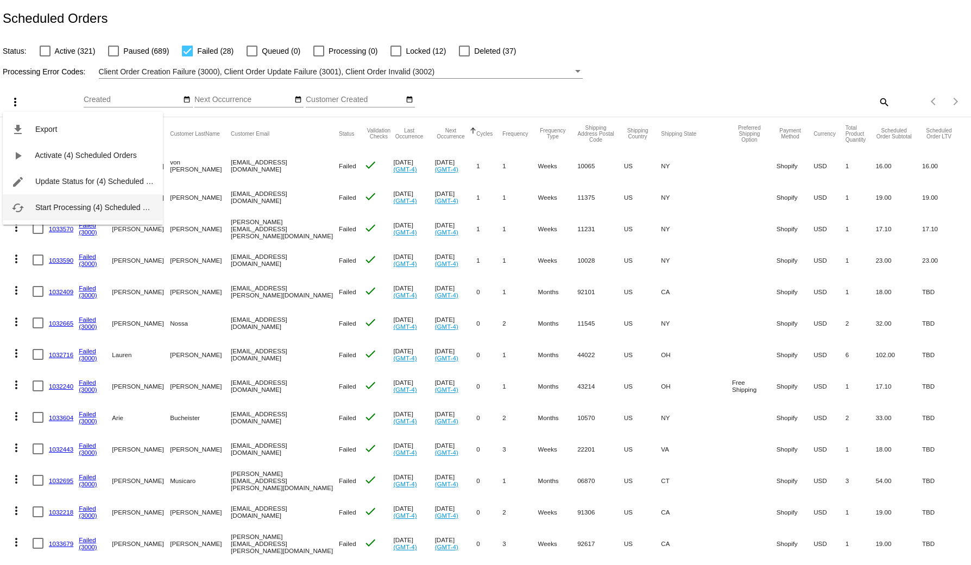
click at [58, 213] on button "cached Start Processing (4) Scheduled Orders" at bounding box center [83, 207] width 160 height 26
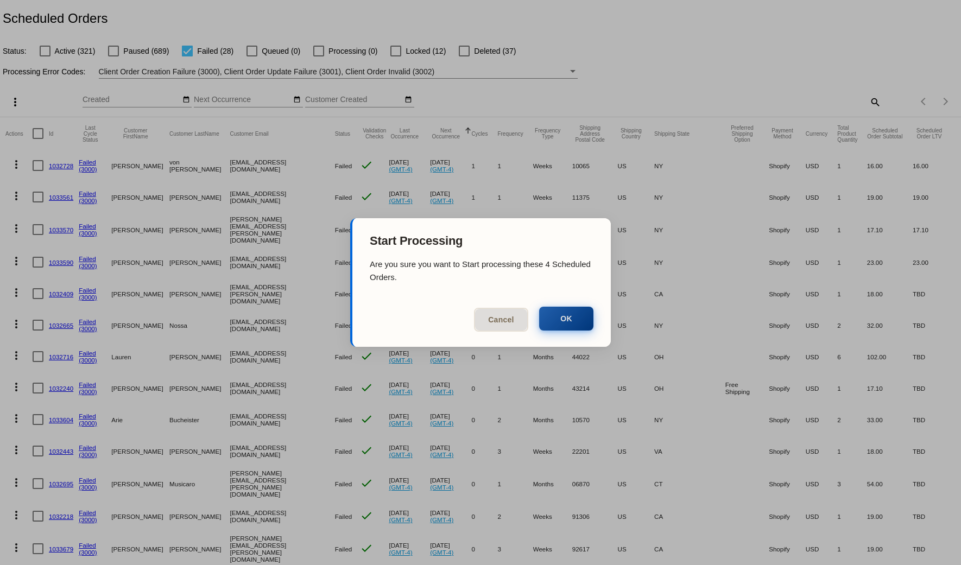
click at [571, 319] on button "OK" at bounding box center [566, 319] width 54 height 24
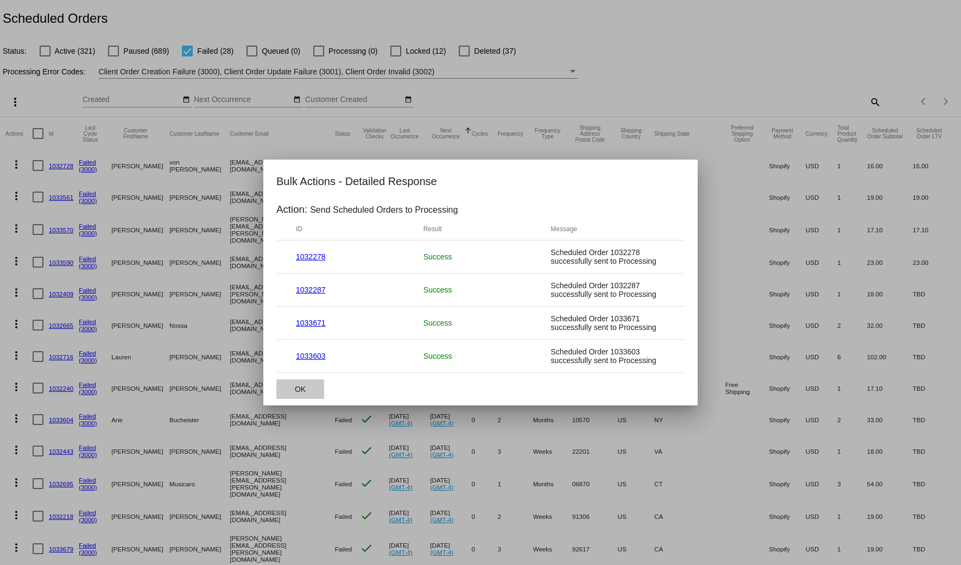
click at [307, 390] on button "OK" at bounding box center [300, 390] width 48 height 20
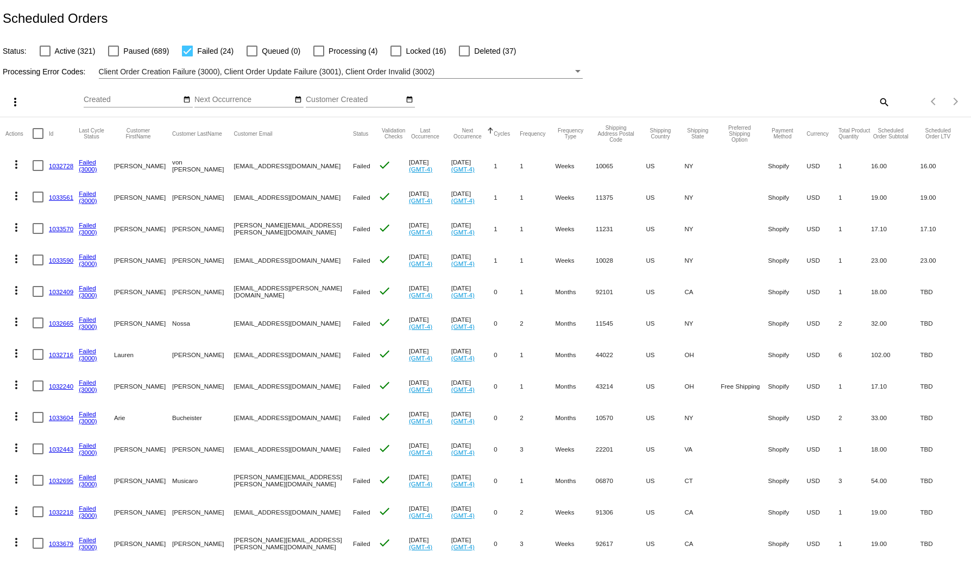
click at [345, 39] on div "Status: Active (321) Paused (689) Failed (24) Queued (0) Processing (4) Locked …" at bounding box center [485, 47] width 971 height 21
click at [341, 46] on span "Processing (4)" at bounding box center [353, 51] width 49 height 13
click at [319, 56] on input "Processing (4)" at bounding box center [318, 56] width 1 height 1
checkbox input "true"
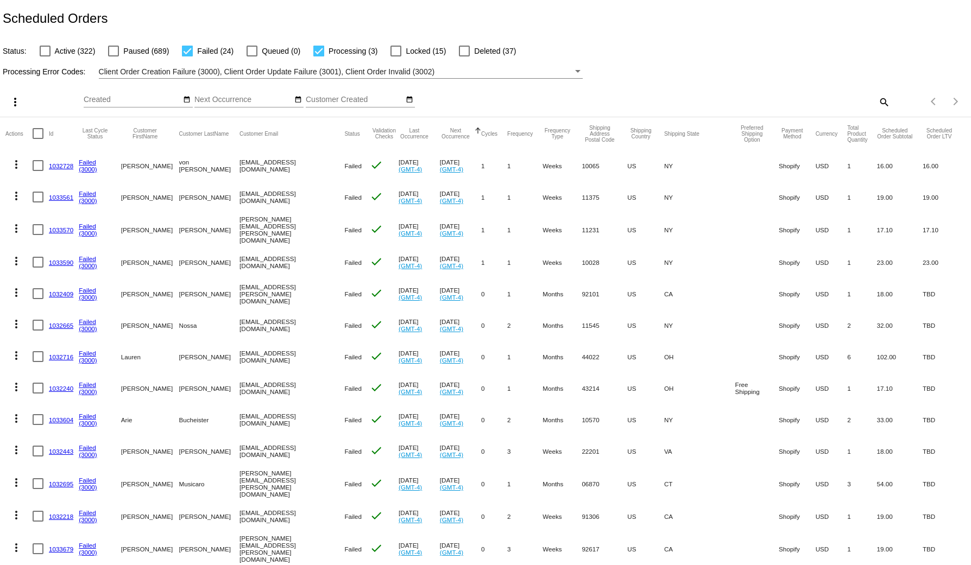
scroll to position [476, 0]
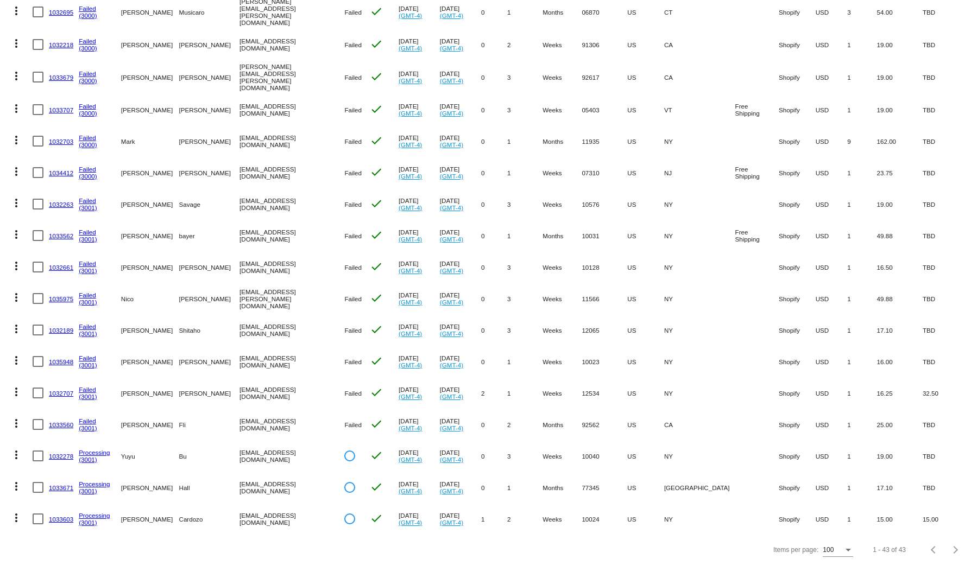
click at [59, 516] on link "1033603" at bounding box center [61, 519] width 24 height 7
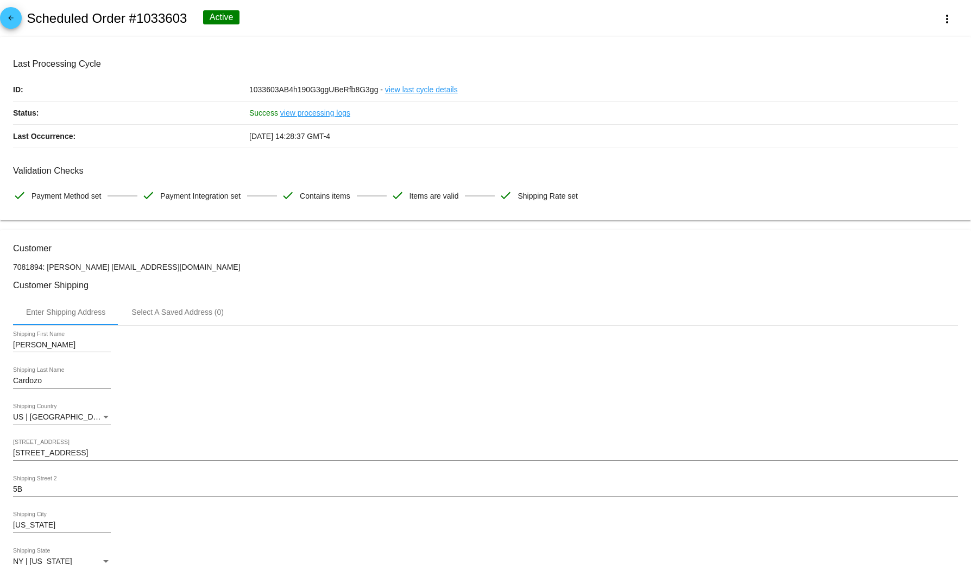
click at [14, 16] on mat-icon "arrow_back" at bounding box center [10, 20] width 13 height 13
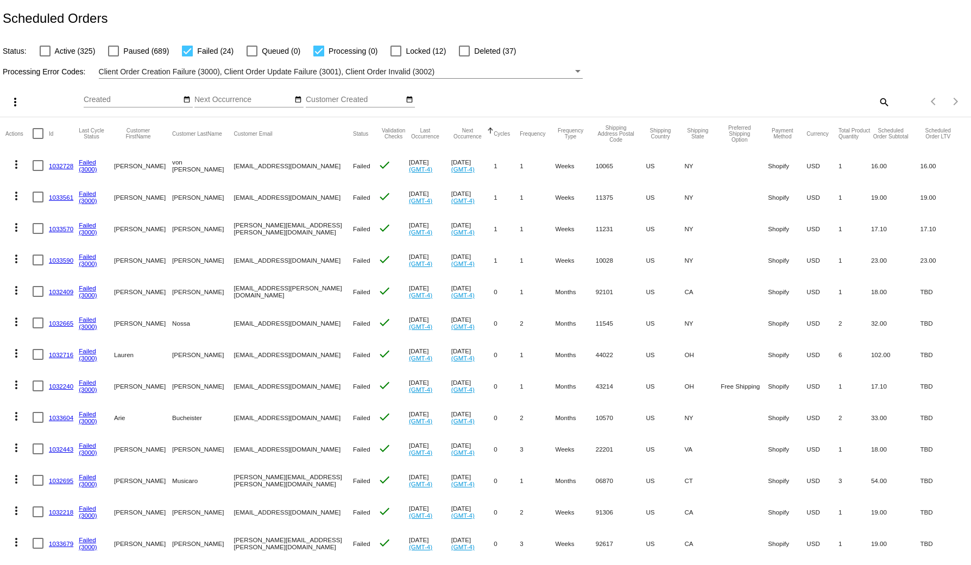
click at [321, 49] on div at bounding box center [318, 51] width 11 height 11
click at [319, 56] on input "Processing (0)" at bounding box center [318, 56] width 1 height 1
checkbox input "false"
click at [41, 168] on div at bounding box center [38, 165] width 11 height 11
click at [38, 171] on input "checkbox" at bounding box center [37, 171] width 1 height 1
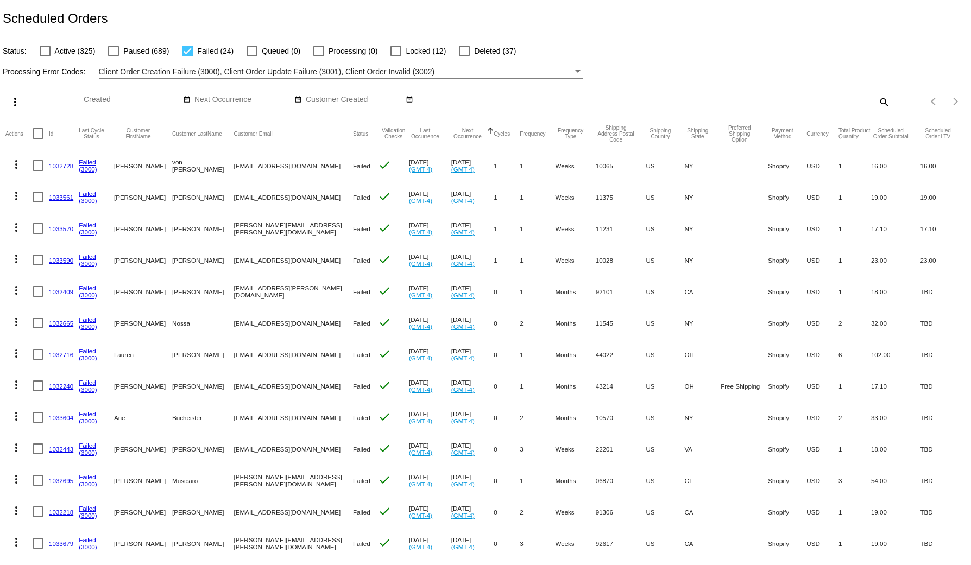
checkbox input "true"
click at [37, 231] on div at bounding box center [38, 228] width 11 height 11
click at [37, 234] on input "checkbox" at bounding box center [37, 234] width 1 height 1
checkbox input "true"
click at [41, 163] on div at bounding box center [38, 165] width 11 height 11
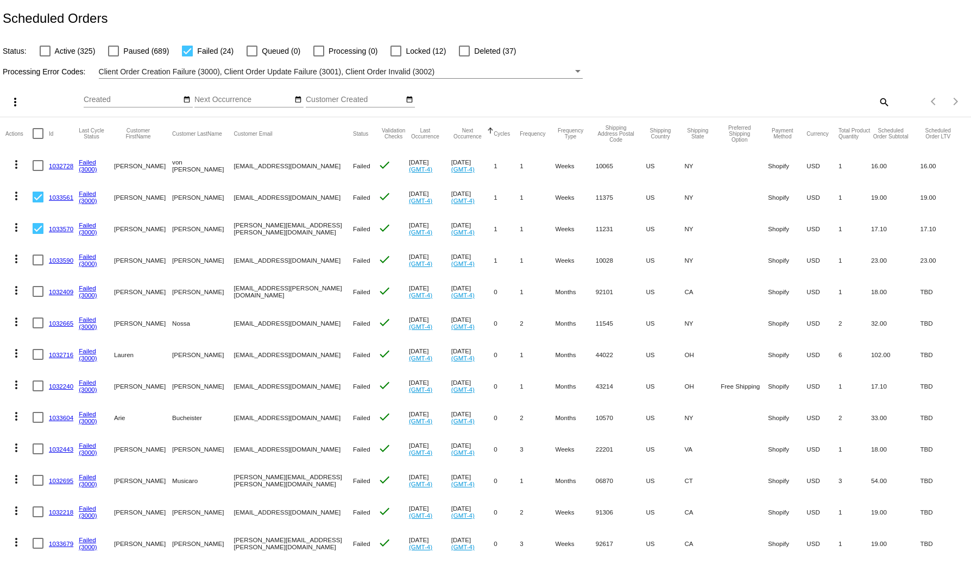
click at [38, 171] on input "checkbox" at bounding box center [37, 171] width 1 height 1
checkbox input "true"
click at [35, 255] on div at bounding box center [38, 260] width 11 height 11
click at [37, 266] on input "checkbox" at bounding box center [37, 266] width 1 height 1
checkbox input "true"
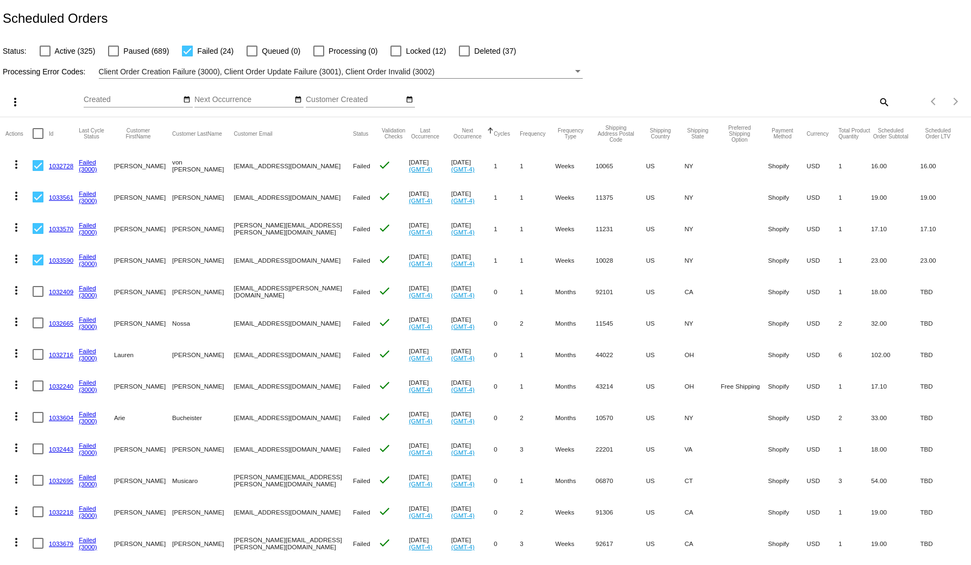
click at [37, 296] on div at bounding box center [38, 291] width 11 height 11
click at [37, 297] on input "checkbox" at bounding box center [37, 297] width 1 height 1
checkbox input "true"
click at [24, 102] on button "more_vert" at bounding box center [14, 102] width 22 height 22
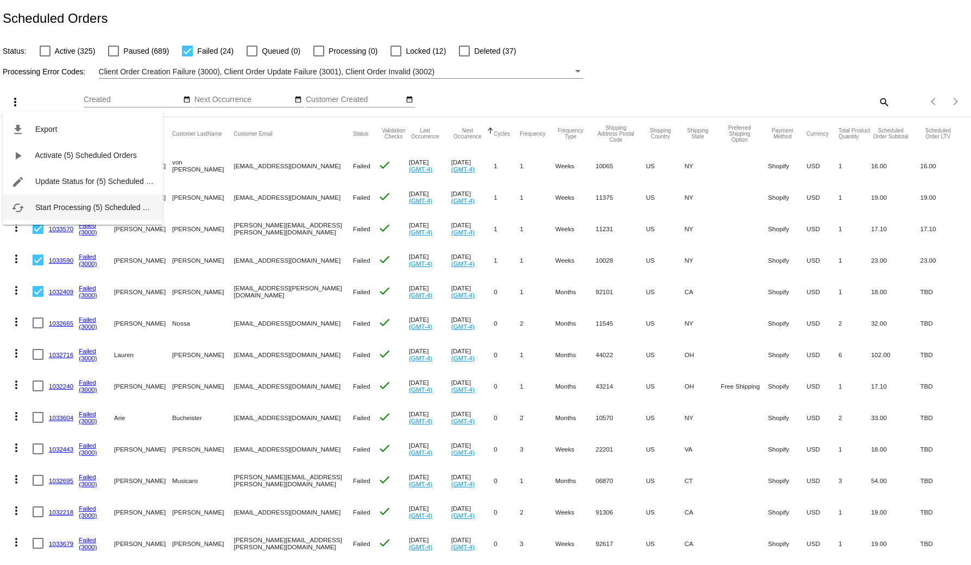
click at [59, 200] on button "cached Start Processing (5) Scheduled Orders" at bounding box center [83, 207] width 160 height 26
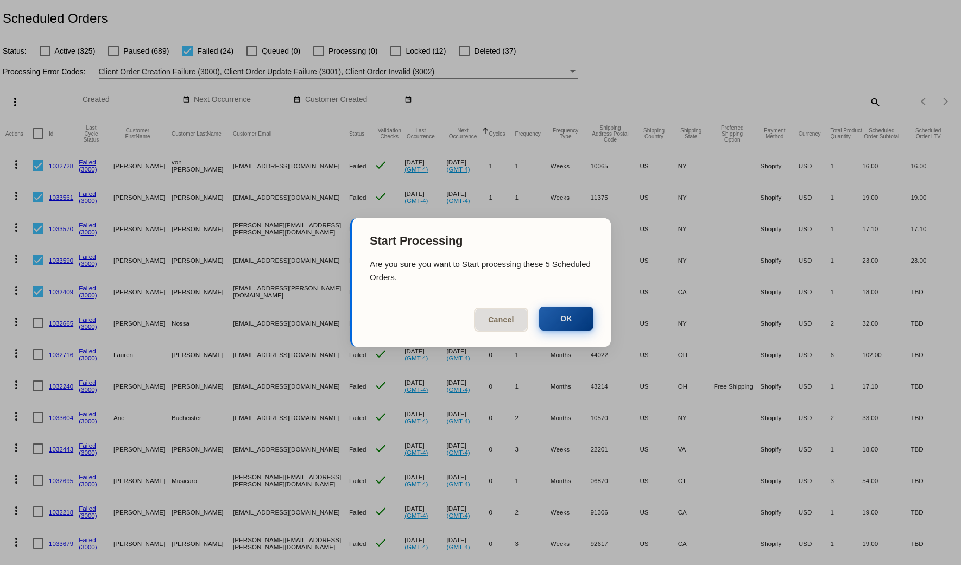
click at [558, 329] on button "OK" at bounding box center [566, 319] width 54 height 24
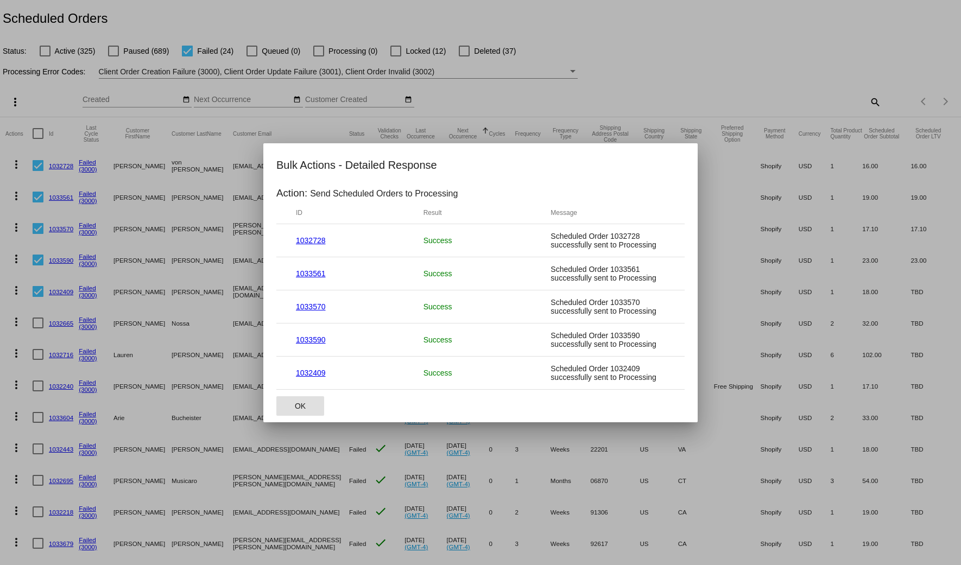
click at [304, 405] on span "OK" at bounding box center [300, 406] width 11 height 9
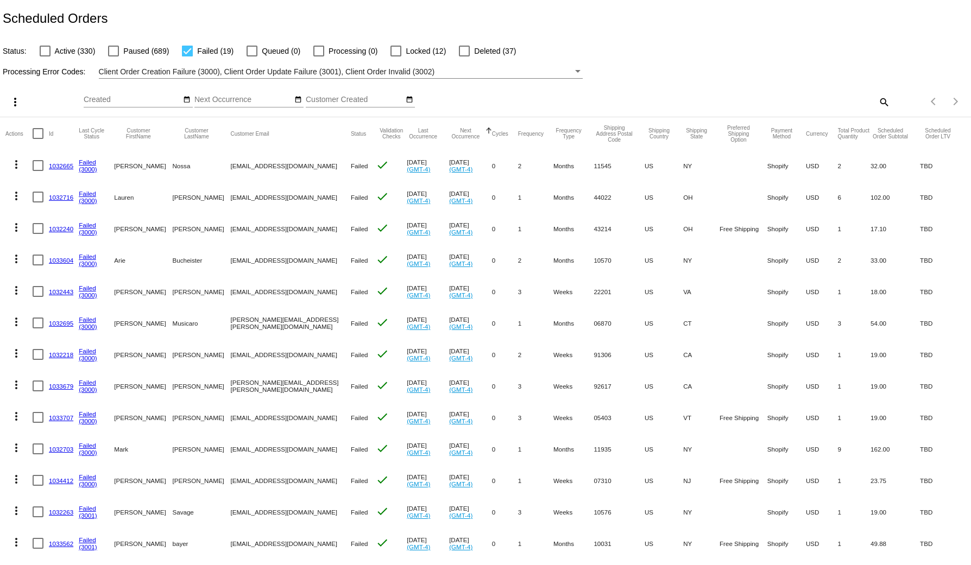
click at [42, 163] on div at bounding box center [38, 165] width 11 height 11
click at [38, 171] on input "checkbox" at bounding box center [37, 171] width 1 height 1
checkbox input "true"
drag, startPoint x: 36, startPoint y: 196, endPoint x: 35, endPoint y: 214, distance: 18.0
click at [35, 196] on div at bounding box center [38, 197] width 11 height 11
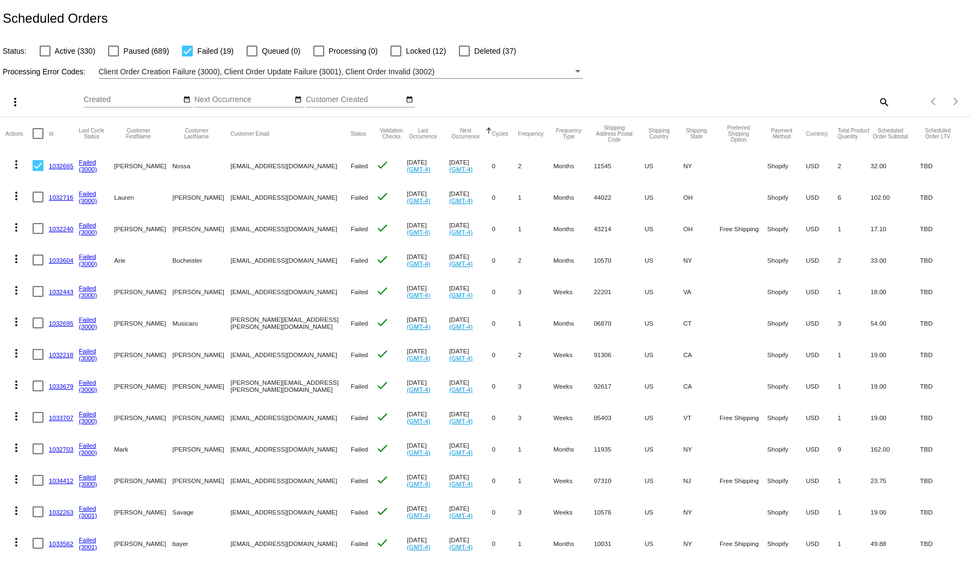
click at [37, 203] on input "checkbox" at bounding box center [37, 203] width 1 height 1
checkbox input "true"
click at [35, 241] on mat-cell at bounding box center [41, 228] width 16 height 31
click at [40, 231] on div at bounding box center [38, 228] width 11 height 11
click at [38, 234] on input "checkbox" at bounding box center [37, 234] width 1 height 1
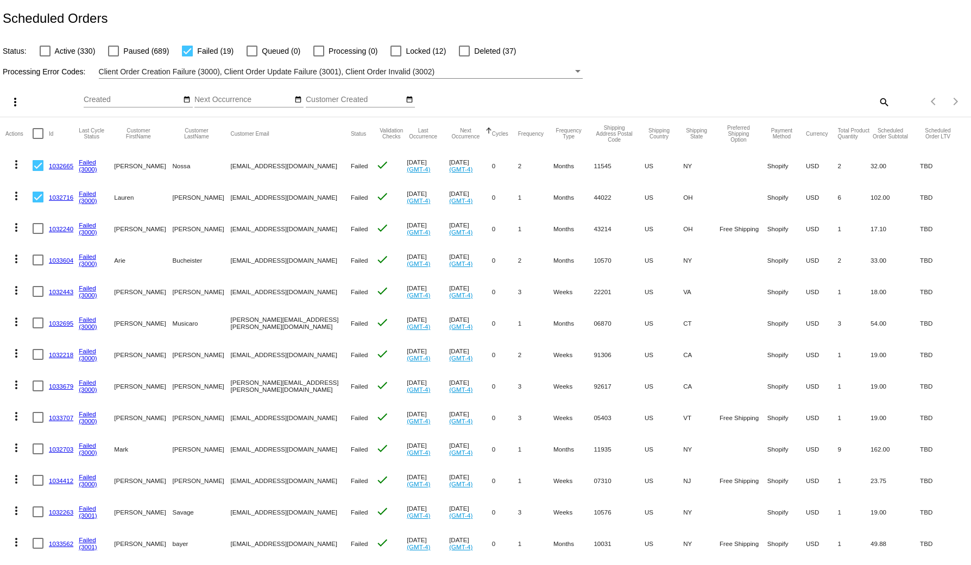
checkbox input "true"
click at [39, 261] on div at bounding box center [38, 260] width 11 height 11
click at [38, 266] on input "checkbox" at bounding box center [37, 266] width 1 height 1
checkbox input "true"
click at [35, 293] on div at bounding box center [38, 291] width 11 height 11
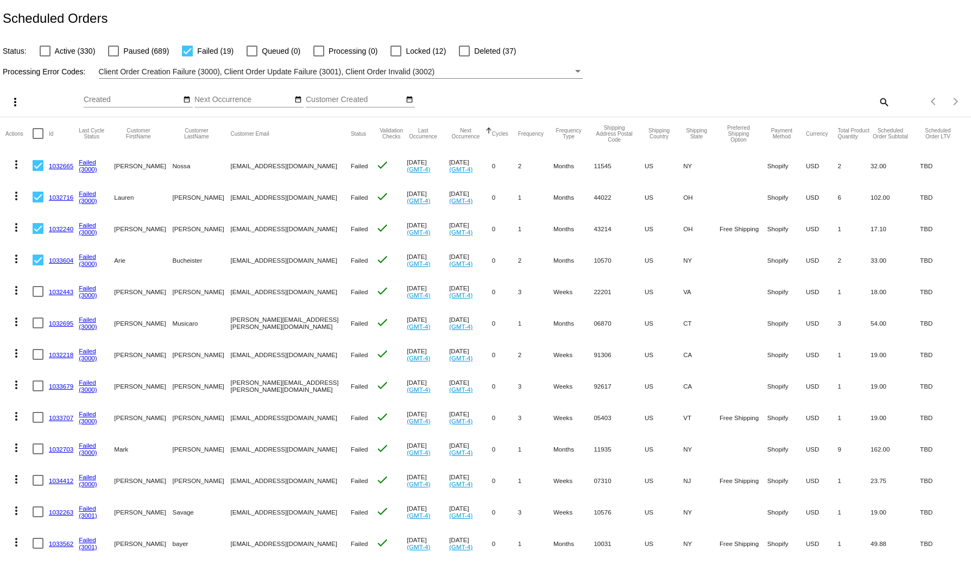
click at [37, 297] on input "checkbox" at bounding box center [37, 297] width 1 height 1
checkbox input "true"
click at [36, 326] on div at bounding box center [38, 323] width 11 height 11
click at [37, 329] on input "checkbox" at bounding box center [37, 329] width 1 height 1
checkbox input "true"
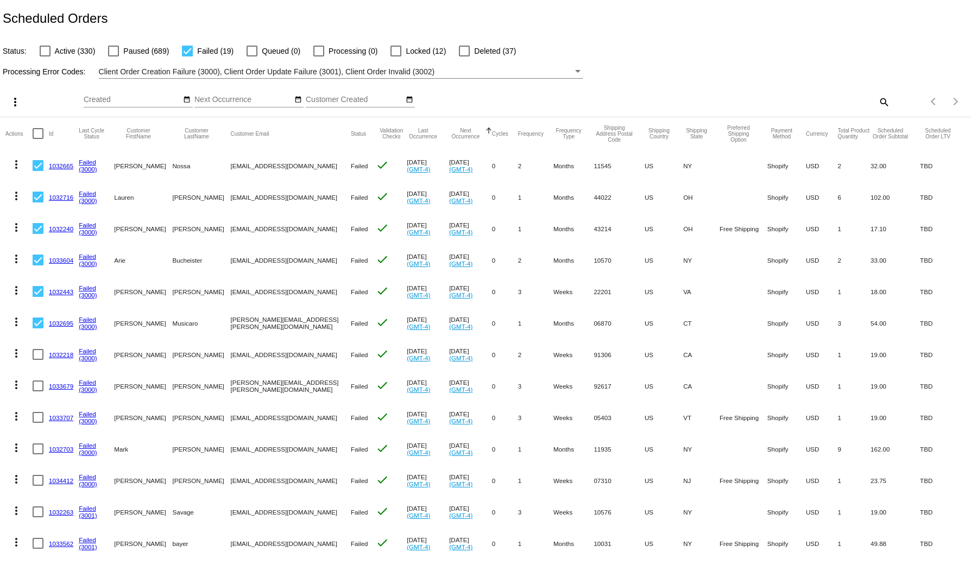
click at [14, 98] on mat-icon "more_vert" at bounding box center [15, 102] width 13 height 13
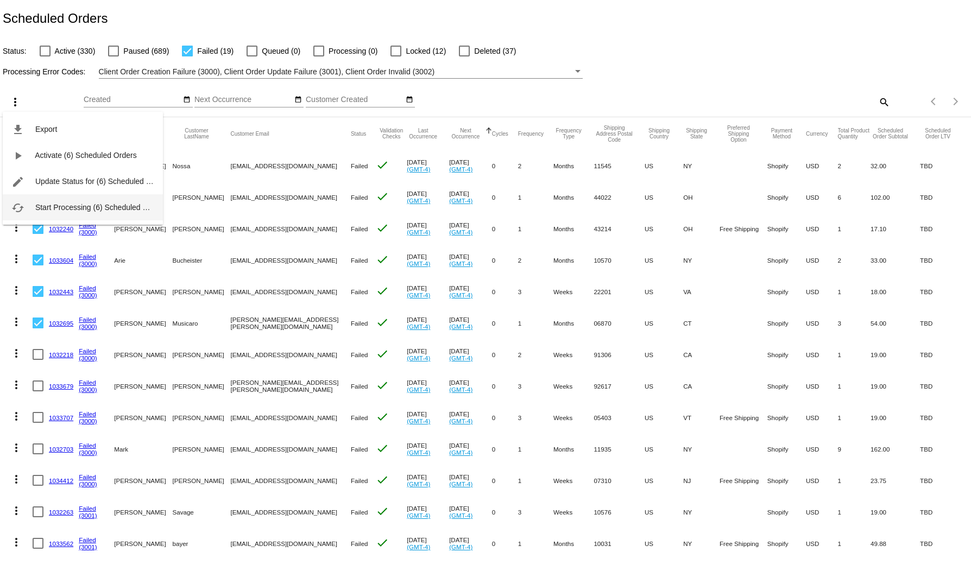
click at [41, 200] on button "cached Start Processing (6) Scheduled Orders" at bounding box center [83, 207] width 160 height 26
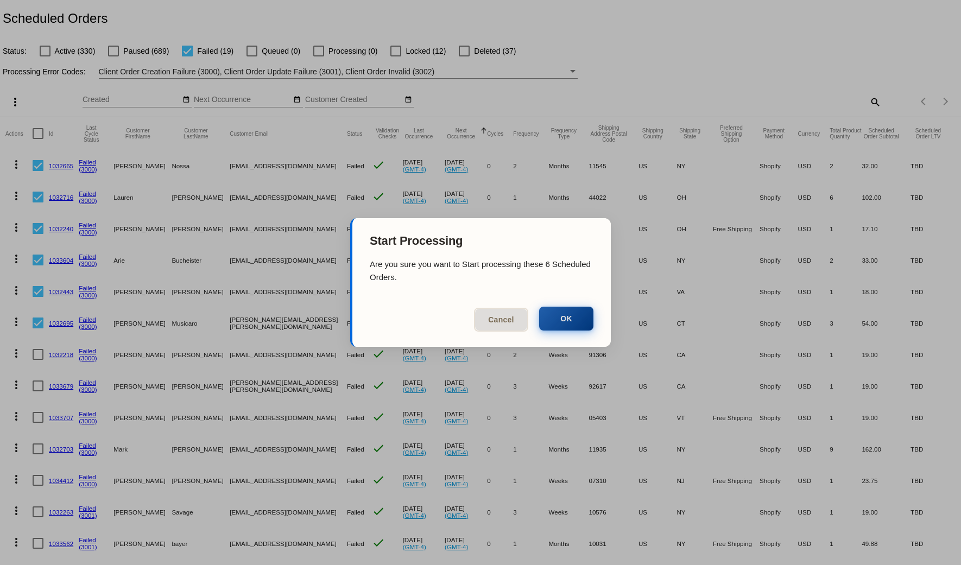
click at [566, 310] on button "OK" at bounding box center [566, 319] width 54 height 24
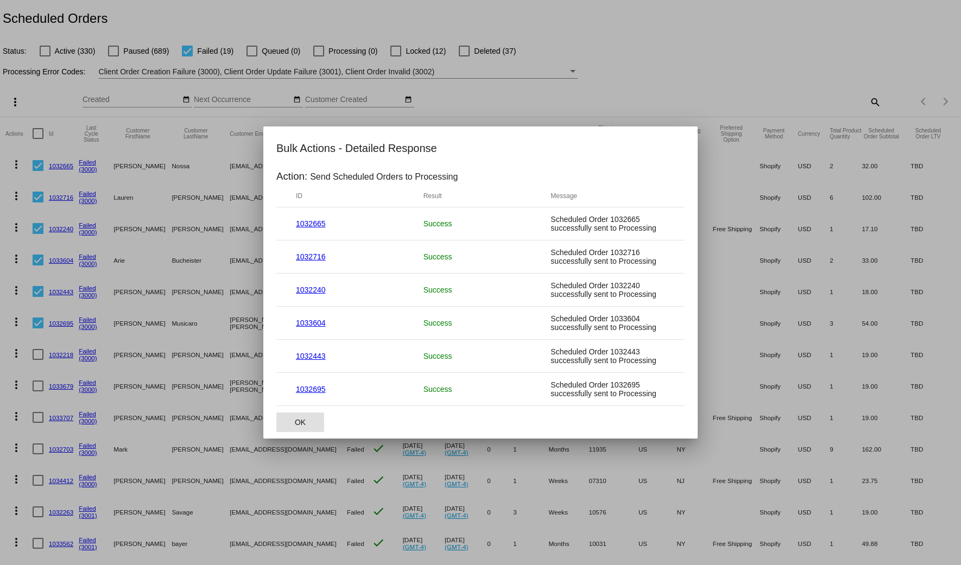
click at [304, 420] on span "OK" at bounding box center [300, 422] width 11 height 9
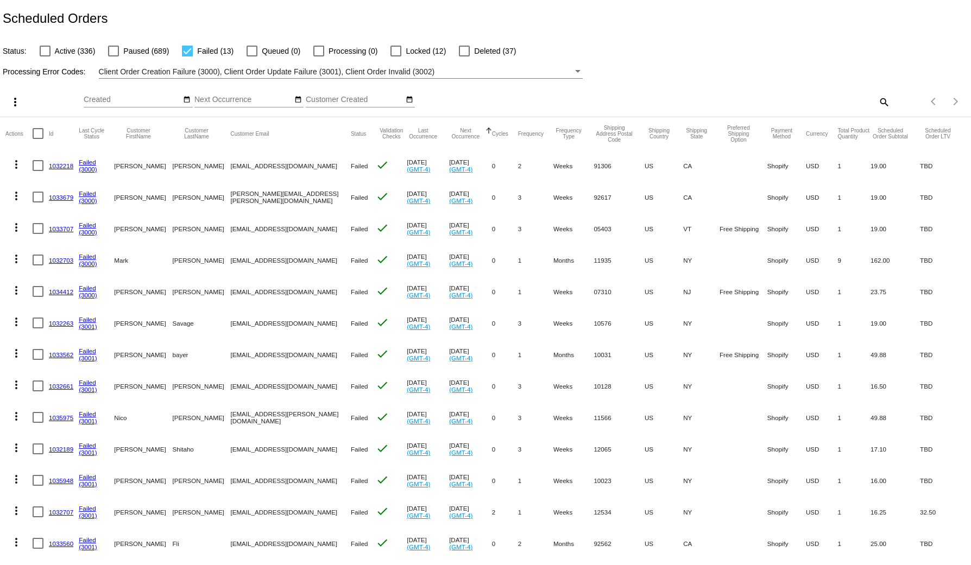
scroll to position [35, 0]
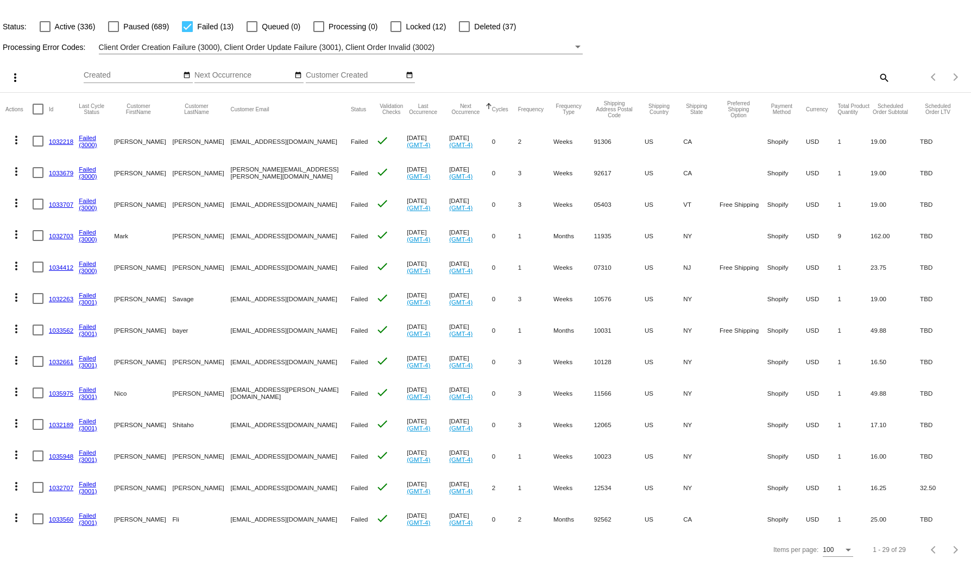
click at [37, 136] on div at bounding box center [38, 141] width 11 height 11
click at [37, 147] on input "checkbox" at bounding box center [37, 147] width 1 height 1
checkbox input "true"
drag, startPoint x: 35, startPoint y: 150, endPoint x: 37, endPoint y: 165, distance: 14.8
click at [35, 157] on mat-cell at bounding box center [41, 172] width 16 height 31
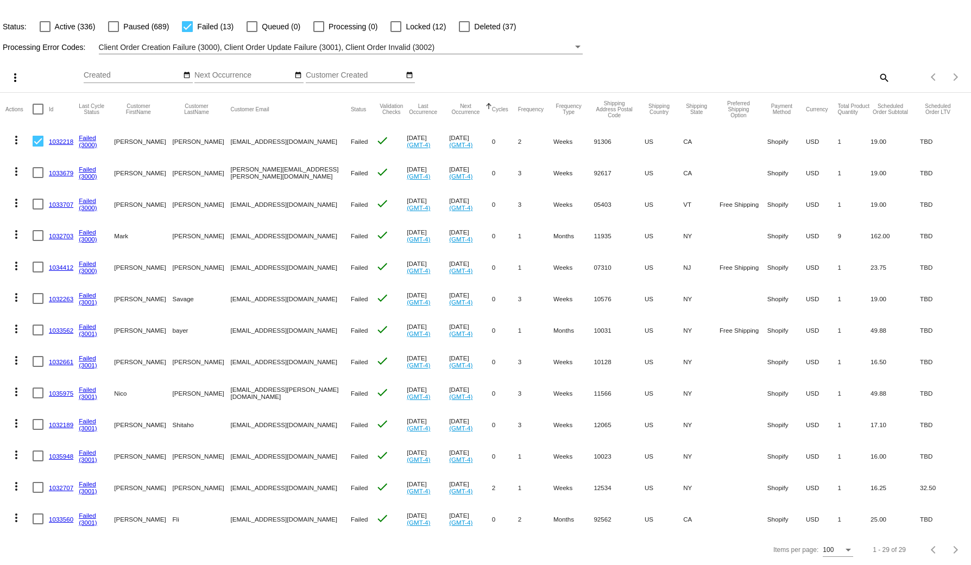
click at [37, 167] on div at bounding box center [38, 172] width 11 height 11
click at [37, 178] on input "checkbox" at bounding box center [37, 178] width 1 height 1
checkbox input "true"
click at [36, 199] on div at bounding box center [38, 204] width 11 height 11
click at [37, 210] on input "checkbox" at bounding box center [37, 210] width 1 height 1
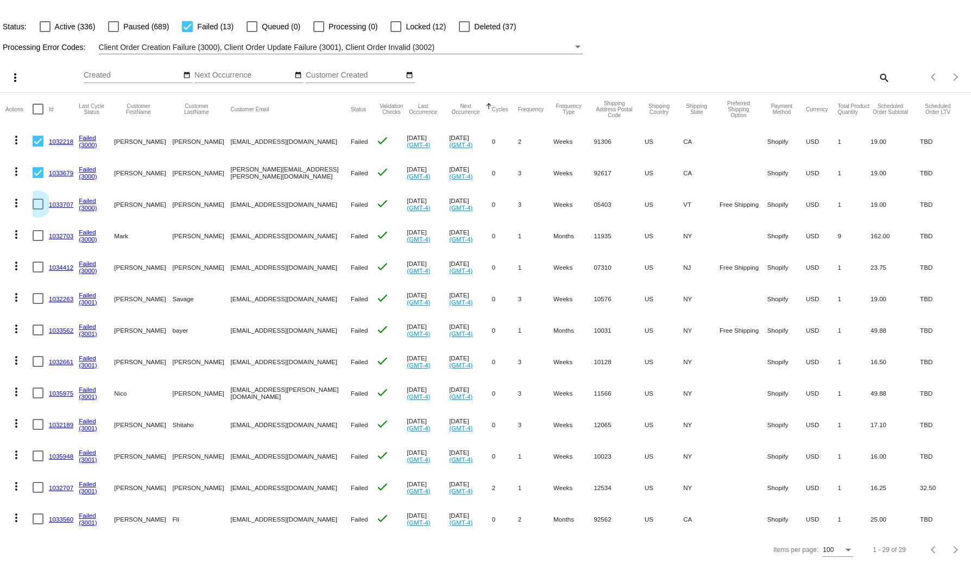
checkbox input "true"
click at [36, 230] on div at bounding box center [38, 235] width 11 height 11
click at [37, 241] on input "checkbox" at bounding box center [37, 241] width 1 height 1
checkbox input "true"
drag, startPoint x: 38, startPoint y: 263, endPoint x: 42, endPoint y: 229, distance: 34.4
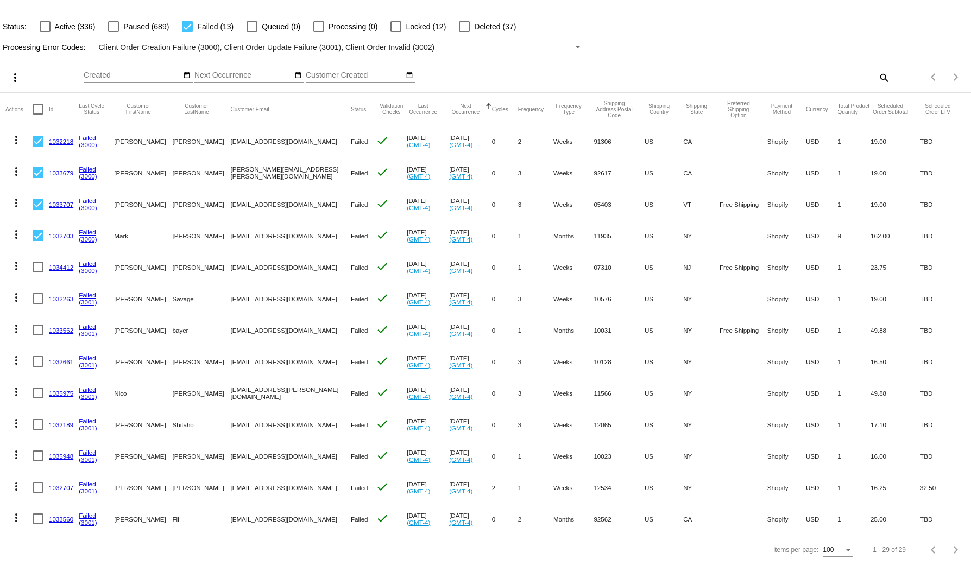
click at [38, 262] on mat-cell at bounding box center [41, 266] width 16 height 31
click at [37, 262] on div at bounding box center [38, 267] width 11 height 11
click at [37, 273] on input "checkbox" at bounding box center [37, 273] width 1 height 1
checkbox input "true"
click at [19, 77] on div "more_vert" at bounding box center [43, 77] width 81 height 22
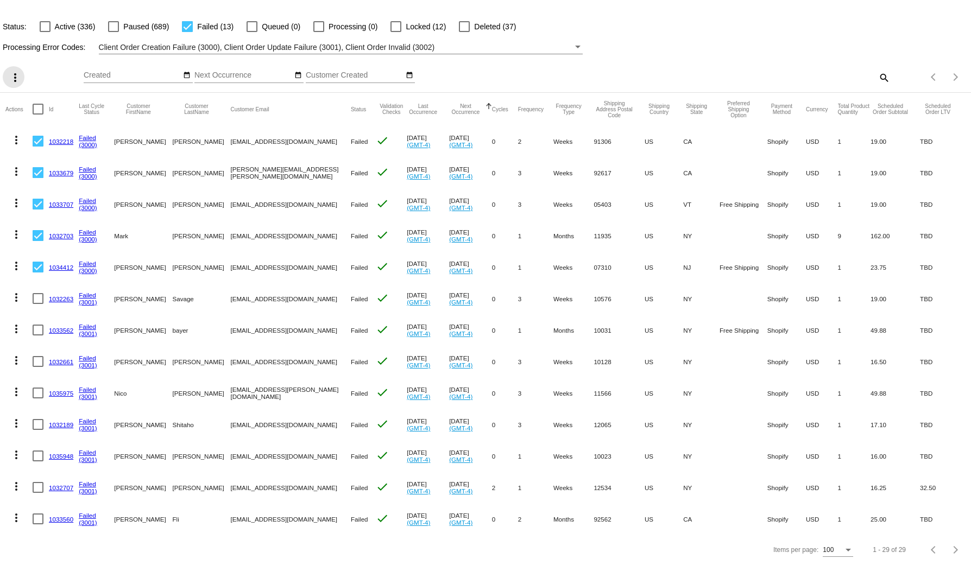
click at [16, 71] on mat-icon "more_vert" at bounding box center [15, 77] width 13 height 13
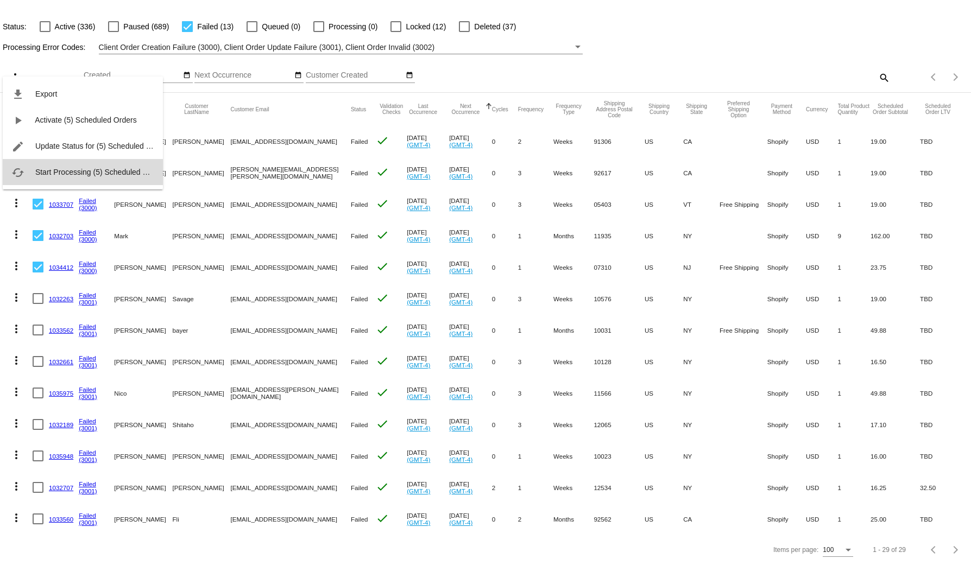
click at [65, 176] on span "Start Processing (5) Scheduled Orders" at bounding box center [100, 172] width 130 height 9
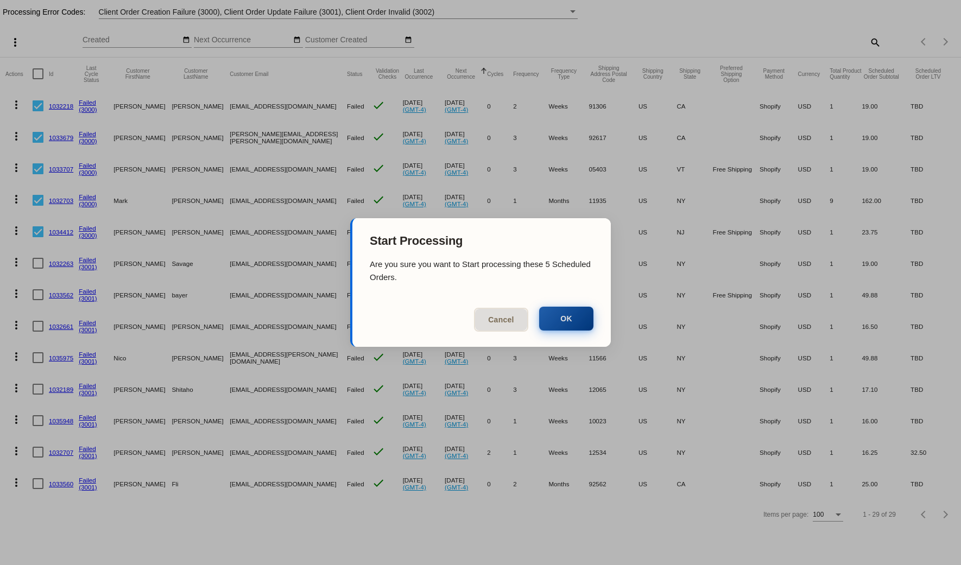
click at [566, 307] on button "OK" at bounding box center [566, 319] width 54 height 24
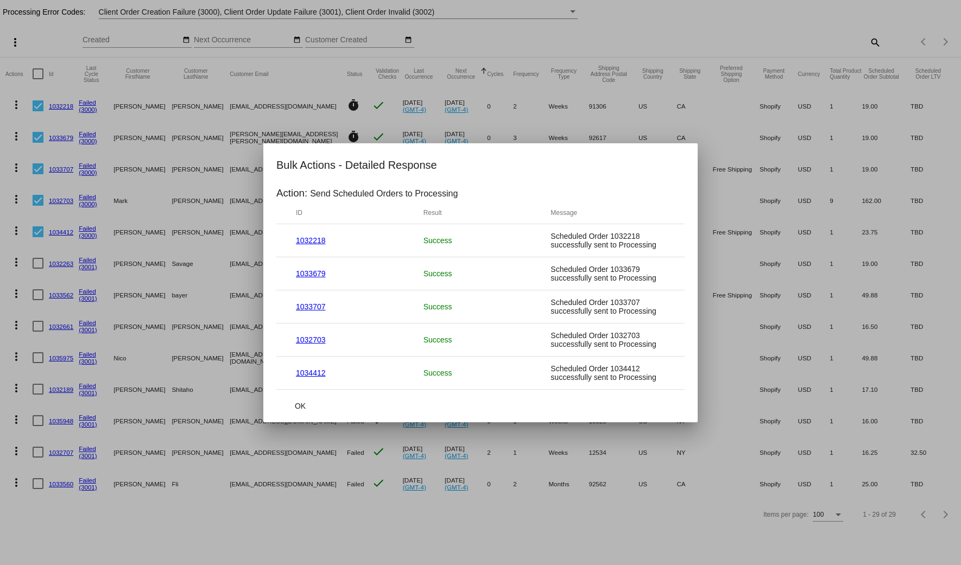
click at [296, 388] on mat-row "1034412 Success Scheduled Order 1034412 successfully sent to Processing" at bounding box center [480, 373] width 408 height 33
click at [298, 403] on span "OK" at bounding box center [300, 406] width 11 height 9
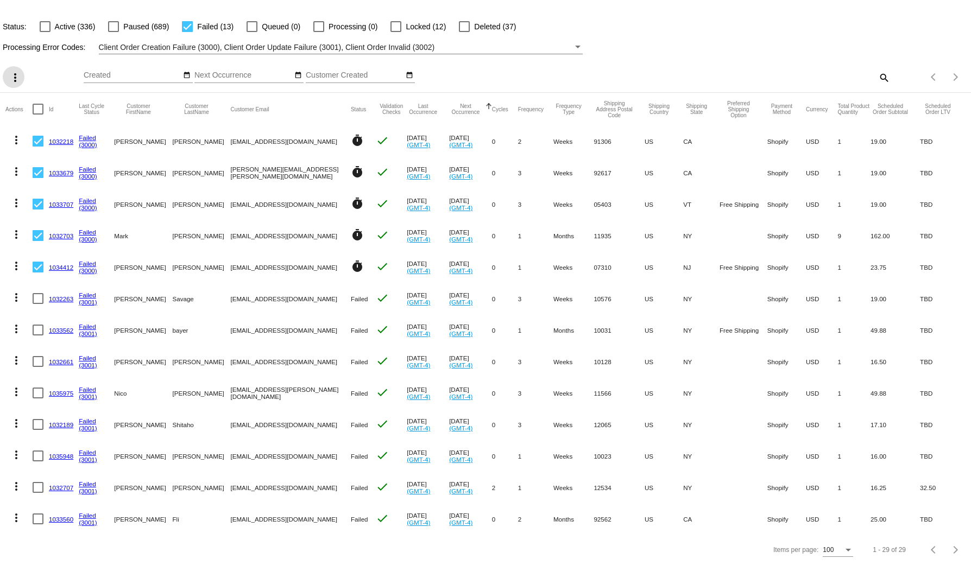
click at [22, 66] on button "more_vert" at bounding box center [14, 77] width 22 height 22
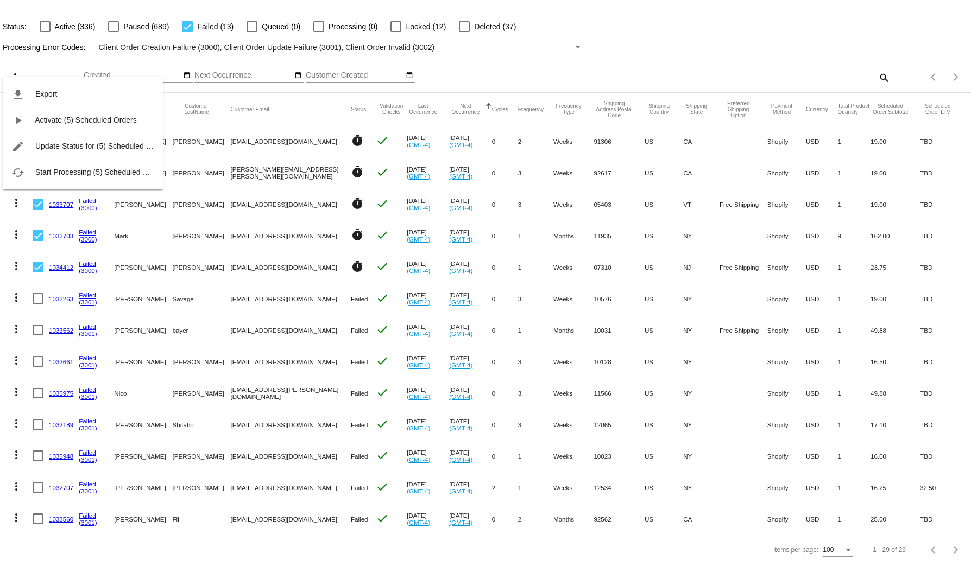
click at [32, 63] on div "file_download Export play_arrow Activate (5) Scheduled Orders edit Update Statu…" at bounding box center [83, 123] width 160 height 134
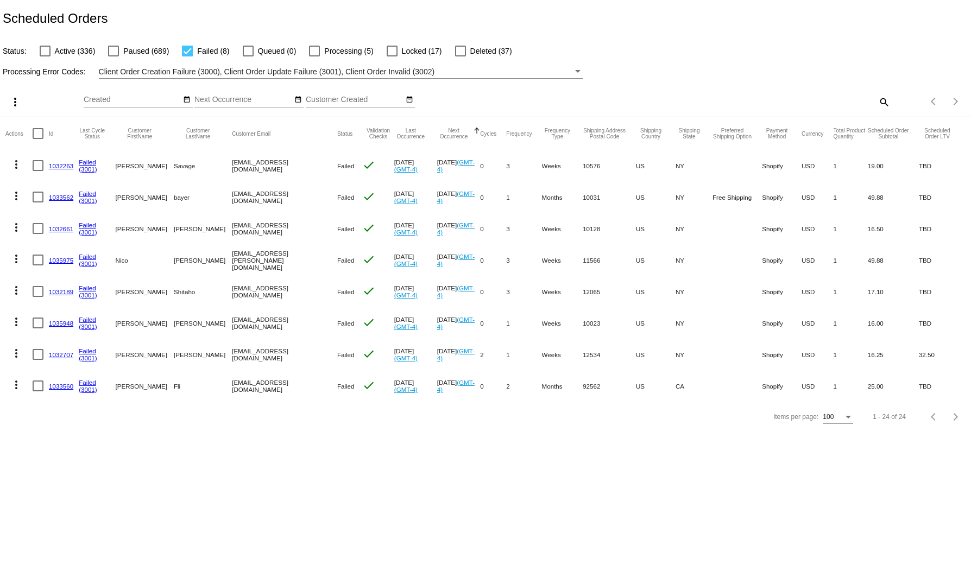
drag, startPoint x: 35, startPoint y: 163, endPoint x: 33, endPoint y: 188, distance: 24.5
click at [34, 165] on div at bounding box center [38, 165] width 11 height 11
click at [37, 171] on input "checkbox" at bounding box center [37, 171] width 1 height 1
checkbox input "true"
click at [39, 193] on div at bounding box center [38, 197] width 11 height 11
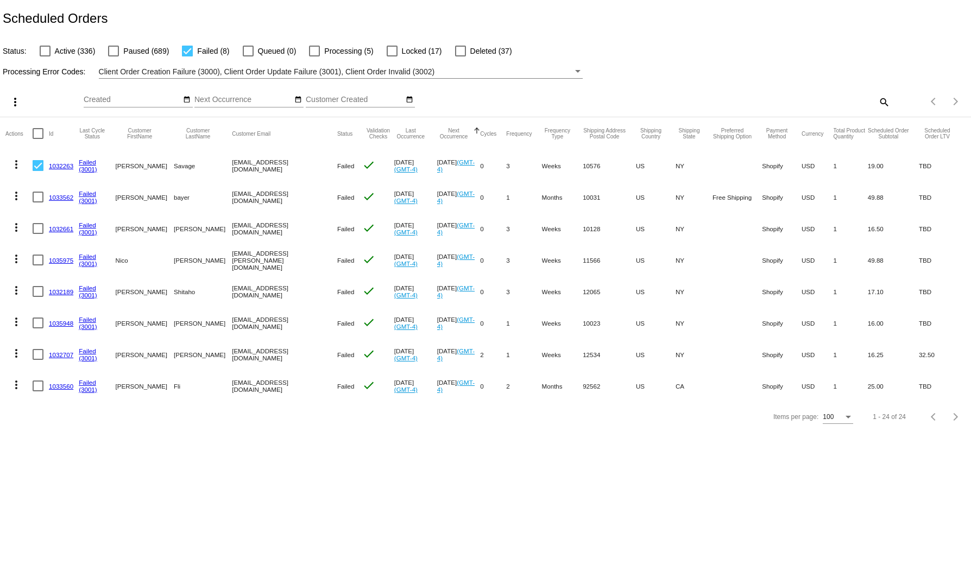
click at [38, 203] on input "checkbox" at bounding box center [37, 203] width 1 height 1
checkbox input "true"
click at [42, 231] on div at bounding box center [38, 228] width 11 height 11
click at [38, 234] on input "checkbox" at bounding box center [37, 234] width 1 height 1
checkbox input "true"
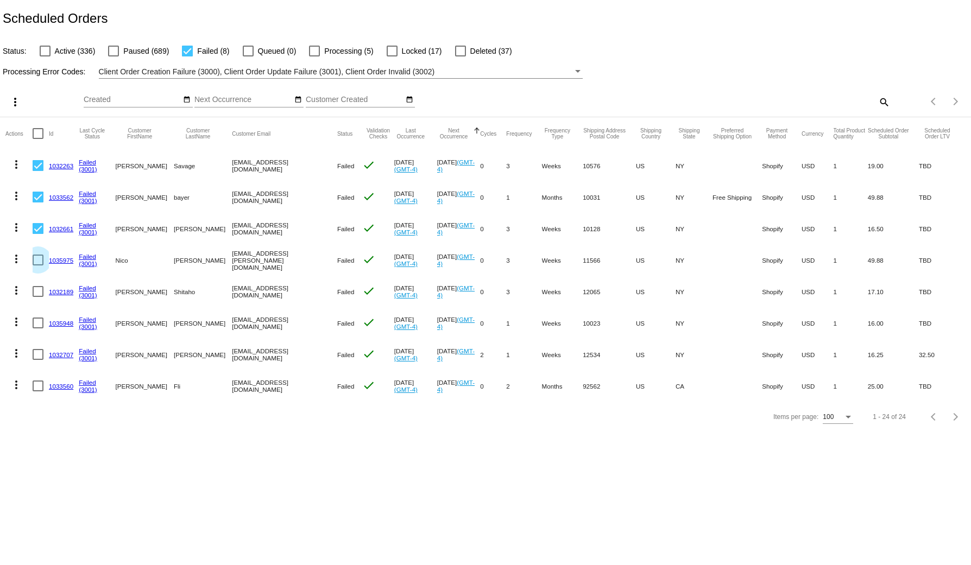
click at [41, 265] on div at bounding box center [38, 260] width 11 height 11
click at [38, 266] on input "checkbox" at bounding box center [37, 266] width 1 height 1
checkbox input "true"
click at [39, 289] on div at bounding box center [38, 291] width 11 height 11
click at [38, 297] on input "checkbox" at bounding box center [37, 297] width 1 height 1
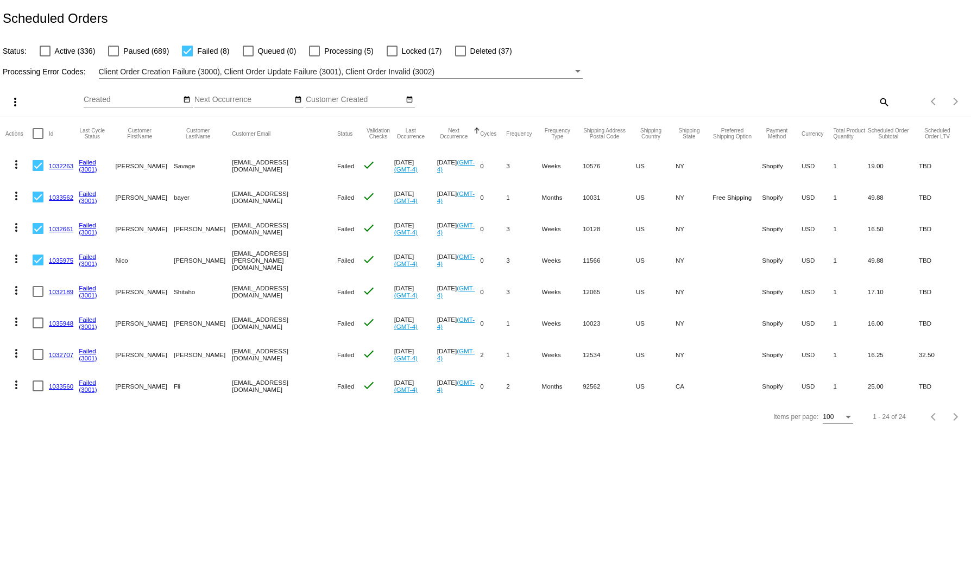
checkbox input "true"
click at [16, 101] on mat-icon "more_vert" at bounding box center [15, 102] width 13 height 13
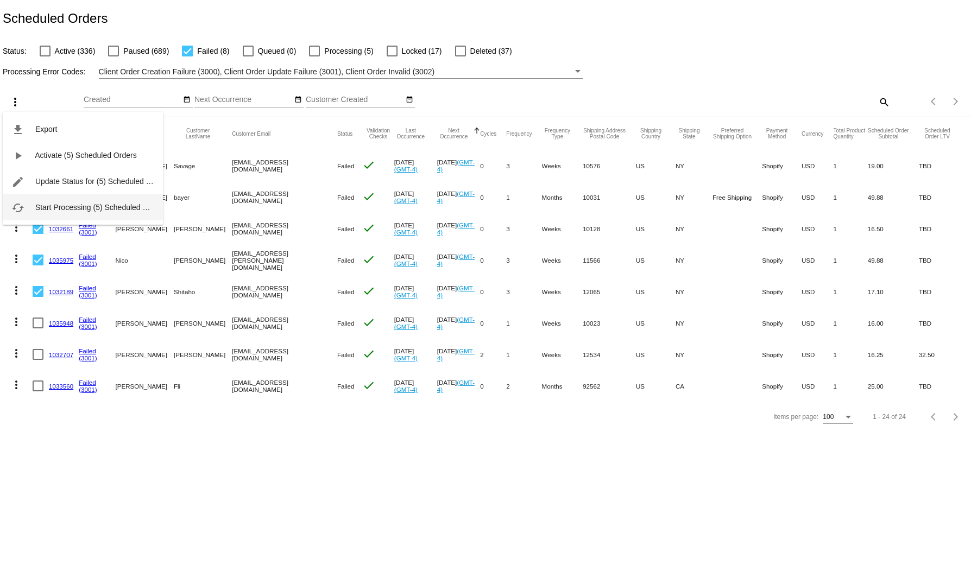
click at [73, 211] on span "Start Processing (5) Scheduled Orders" at bounding box center [100, 207] width 130 height 9
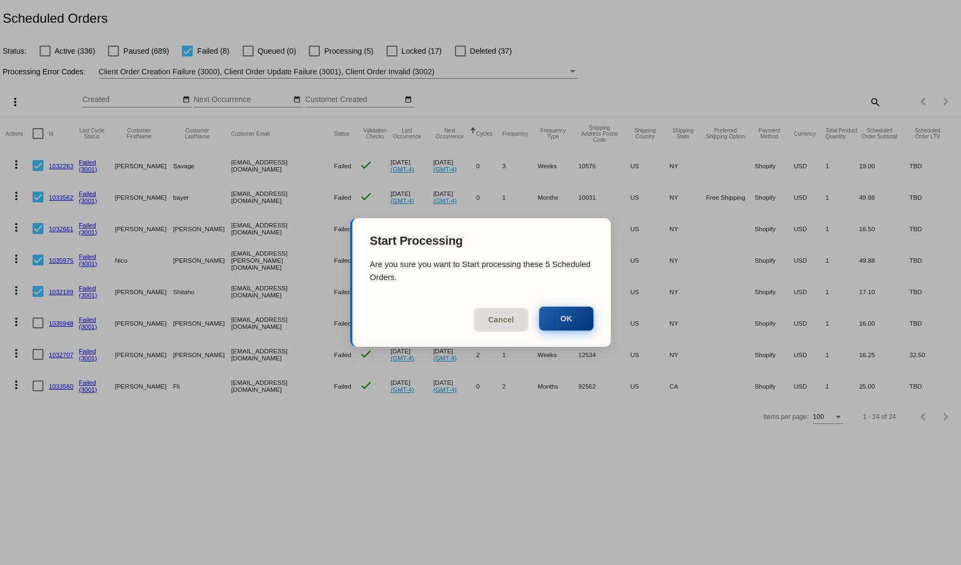
click at [567, 316] on button "OK" at bounding box center [566, 319] width 54 height 24
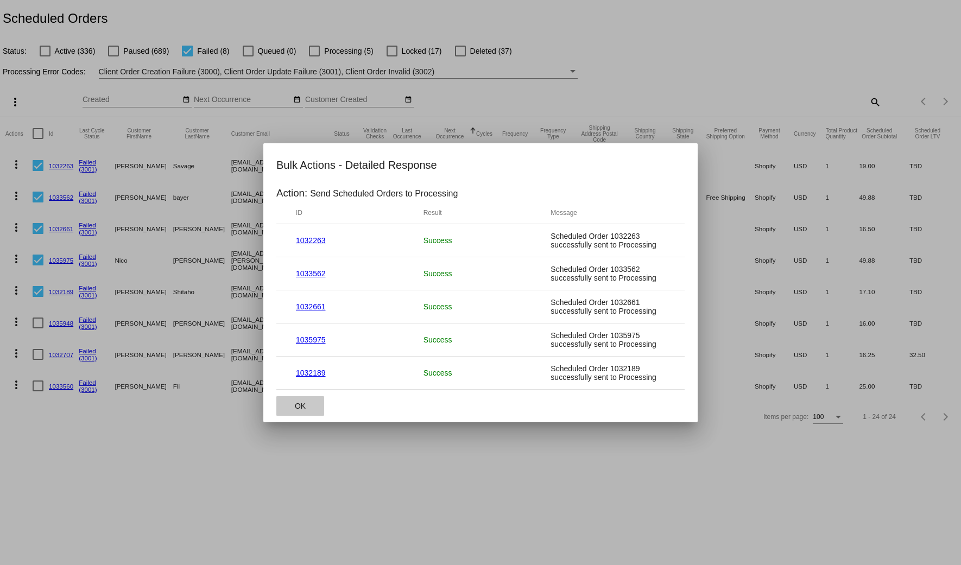
click at [310, 402] on button "OK" at bounding box center [300, 406] width 48 height 20
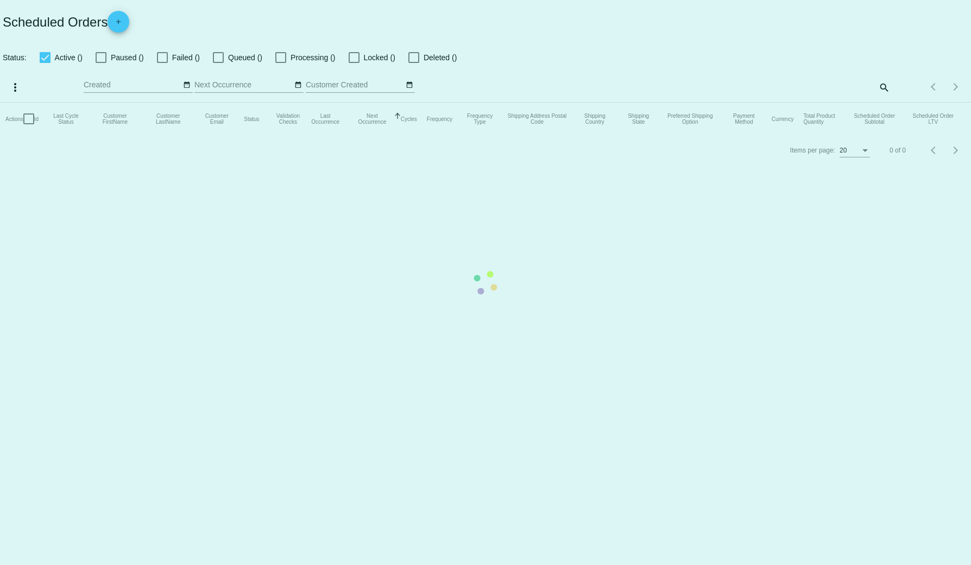
checkbox input "false"
checkbox input "true"
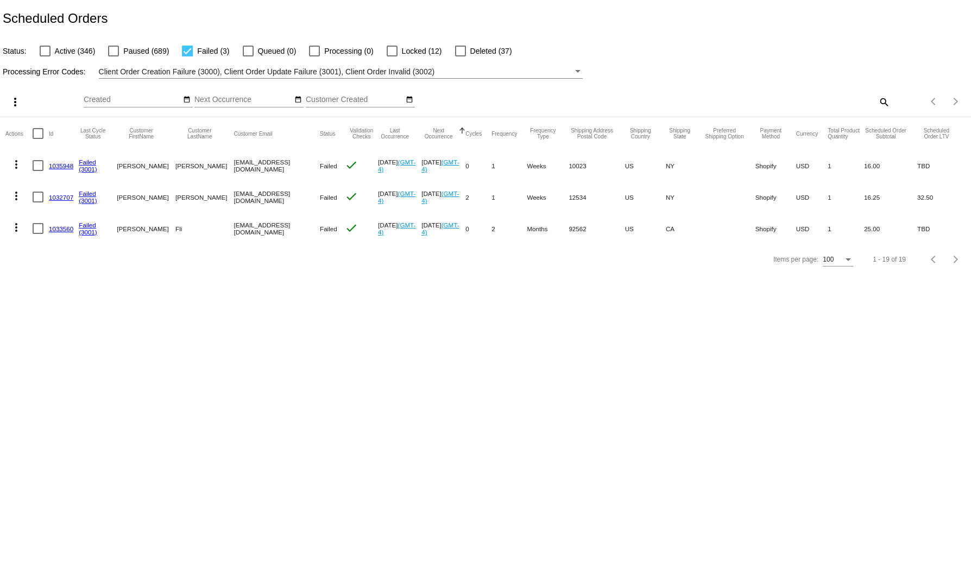
click at [39, 167] on div at bounding box center [38, 165] width 11 height 11
click at [38, 171] on input "checkbox" at bounding box center [37, 171] width 1 height 1
checkbox input "true"
click at [33, 195] on div at bounding box center [38, 197] width 11 height 11
click at [37, 203] on input "checkbox" at bounding box center [37, 203] width 1 height 1
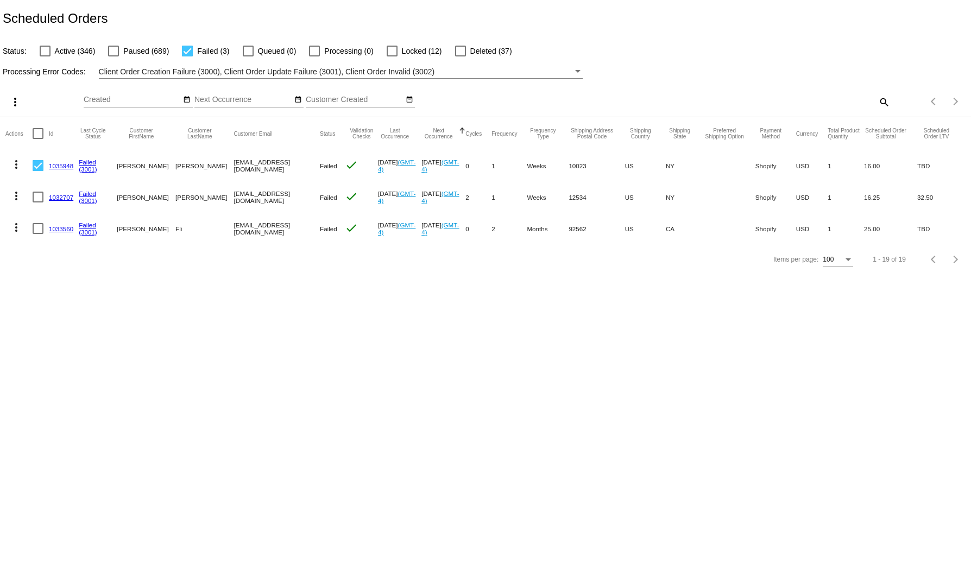
checkbox input "true"
click at [45, 239] on mat-cell at bounding box center [41, 228] width 16 height 31
click at [41, 232] on div at bounding box center [38, 228] width 11 height 11
click at [38, 234] on input "checkbox" at bounding box center [37, 234] width 1 height 1
checkbox input "true"
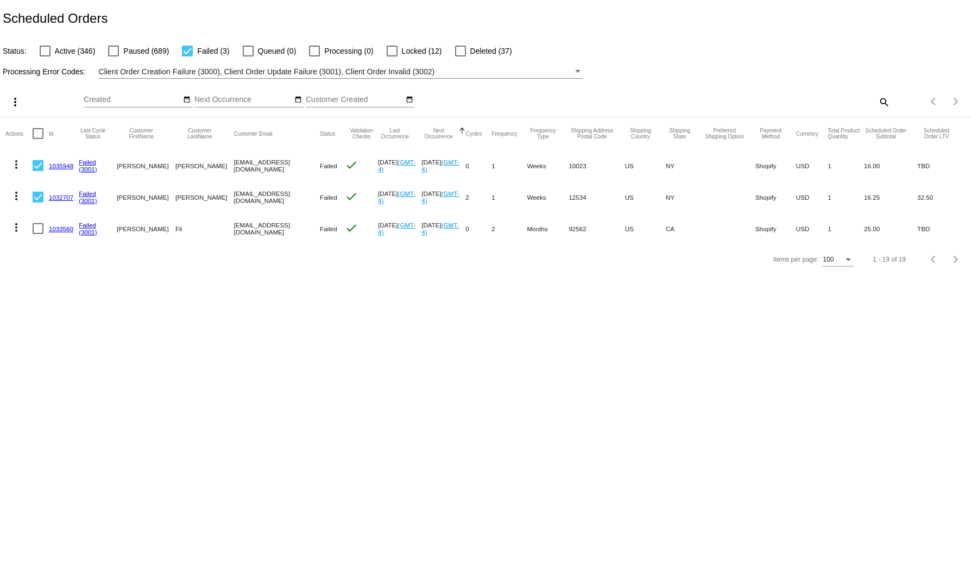
checkbox input "true"
click at [14, 108] on mat-icon "more_vert" at bounding box center [15, 102] width 13 height 13
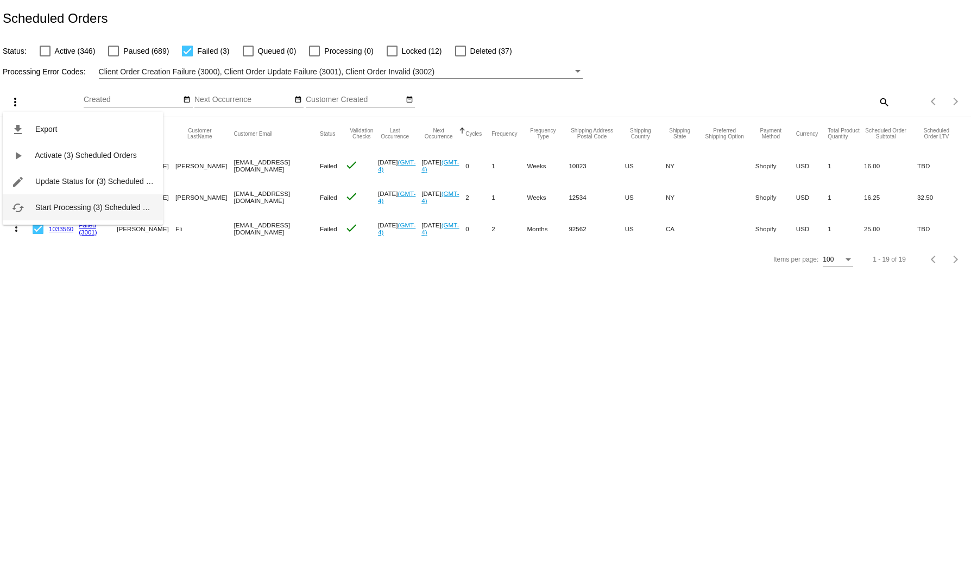
click at [49, 200] on button "cached Start Processing (3) Scheduled Orders" at bounding box center [83, 207] width 160 height 26
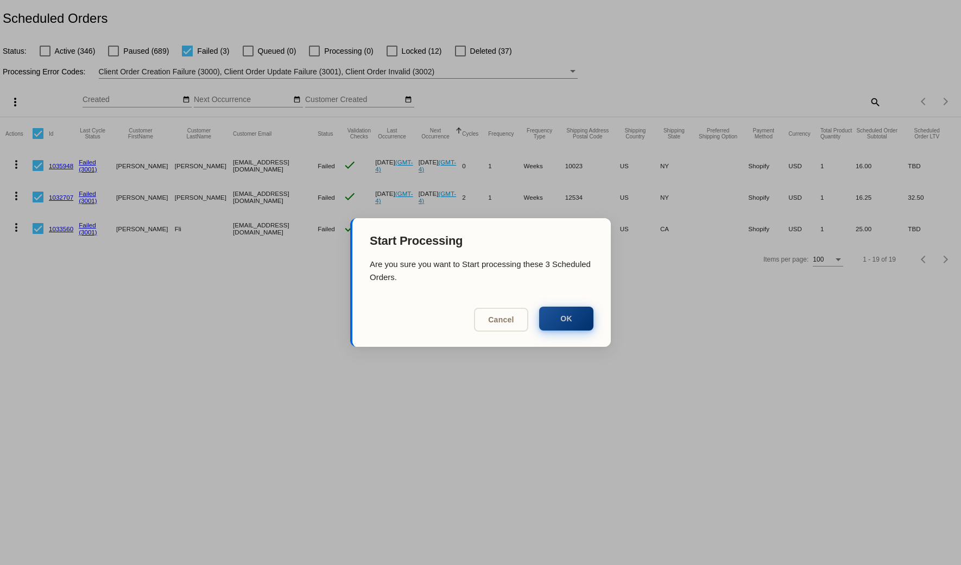
click at [575, 318] on button "OK" at bounding box center [566, 319] width 54 height 24
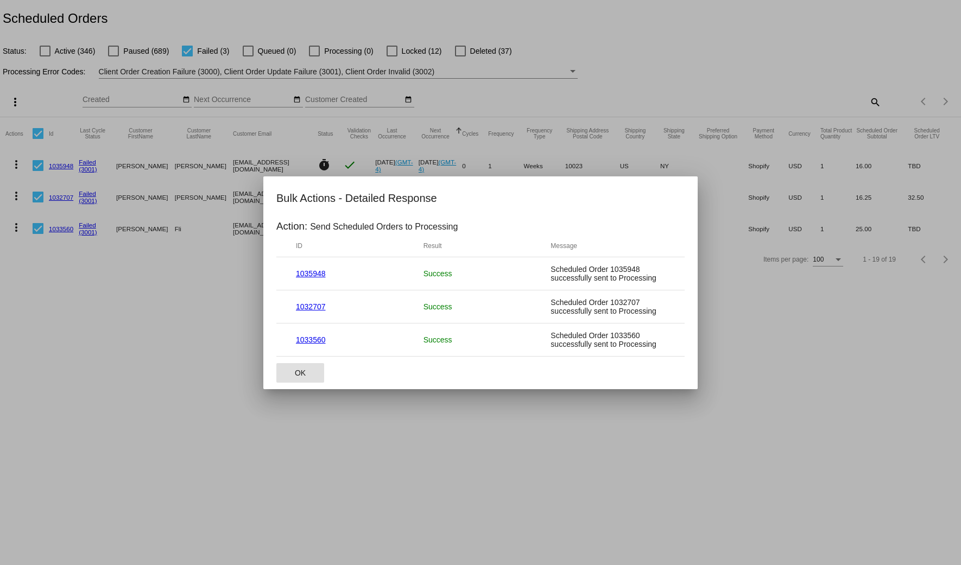
click at [313, 375] on button "OK" at bounding box center [300, 373] width 48 height 20
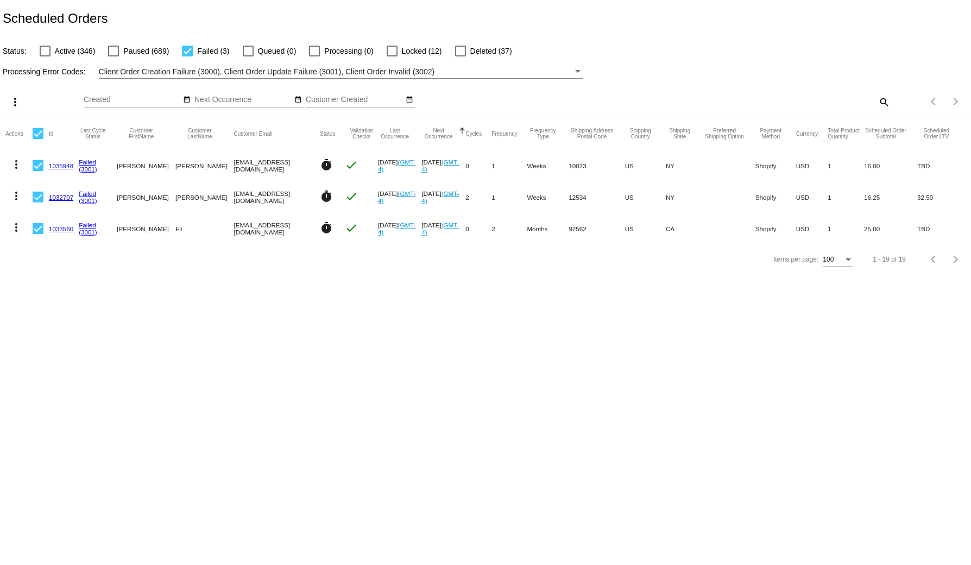
click at [192, 48] on div at bounding box center [187, 51] width 11 height 11
click at [187, 56] on input "Failed (3)" at bounding box center [187, 56] width 1 height 1
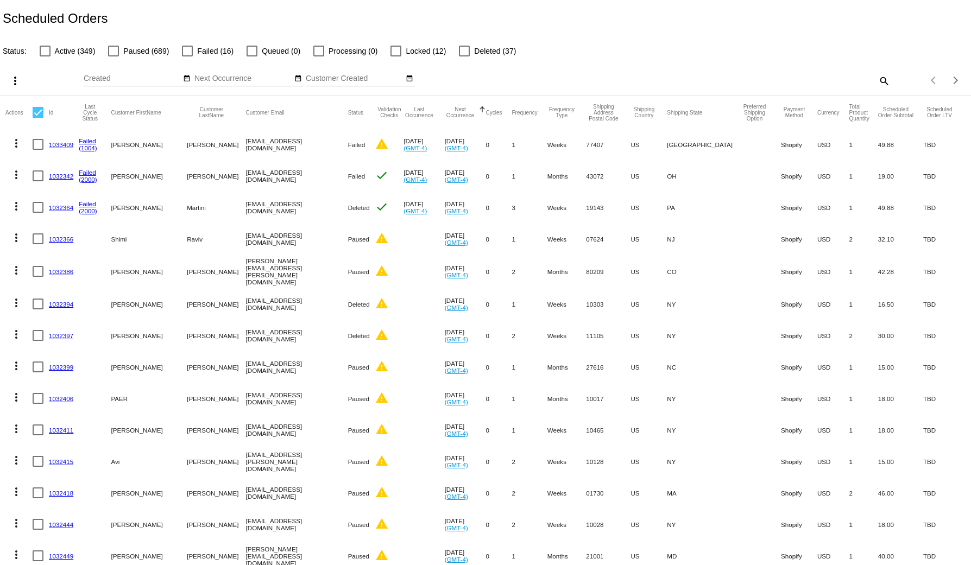
click at [479, 111] on div at bounding box center [482, 109] width 7 height 7
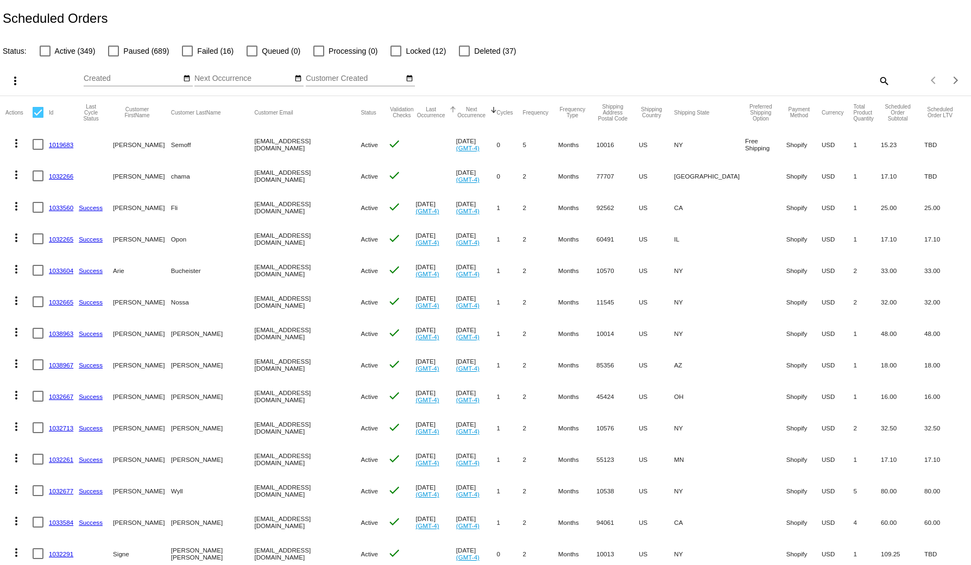
click at [450, 111] on div at bounding box center [453, 109] width 7 height 7
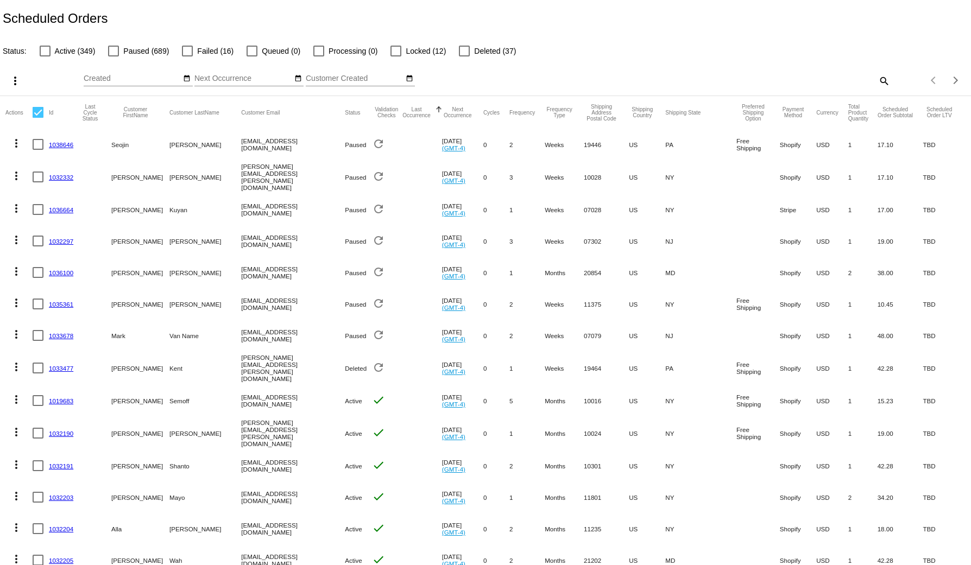
click at [411, 110] on div "Last Occurrence" at bounding box center [421, 112] width 41 height 12
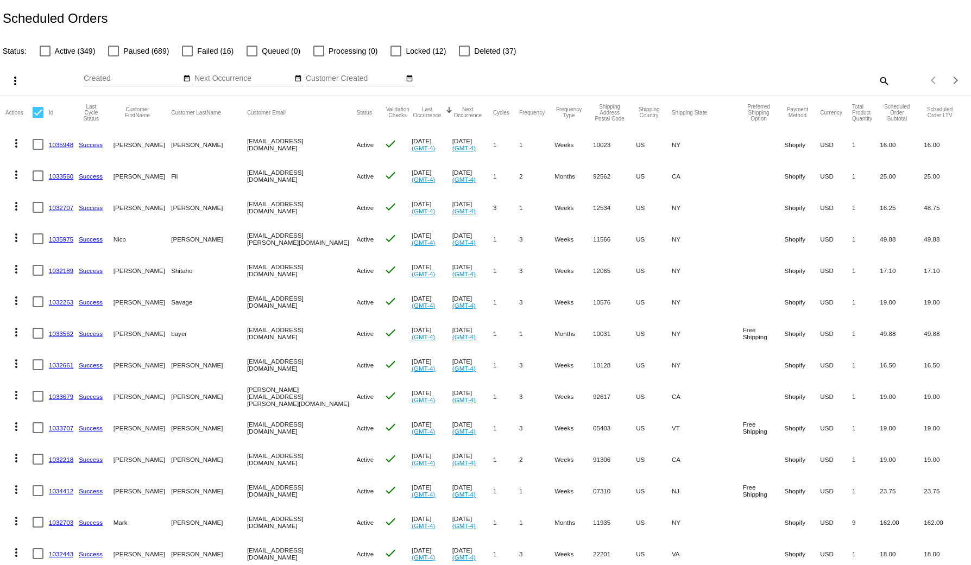
drag, startPoint x: 289, startPoint y: 339, endPoint x: 206, endPoint y: 339, distance: 82.5
click at [206, 339] on mat-row "more_vert 1033562 Success [PERSON_NAME] [EMAIL_ADDRESS][DOMAIN_NAME] Active che…" at bounding box center [485, 333] width 960 height 31
copy mat-row "[EMAIL_ADDRESS][DOMAIN_NAME]"
click at [187, 47] on div at bounding box center [187, 51] width 11 height 11
click at [187, 56] on input "Failed (16)" at bounding box center [187, 56] width 1 height 1
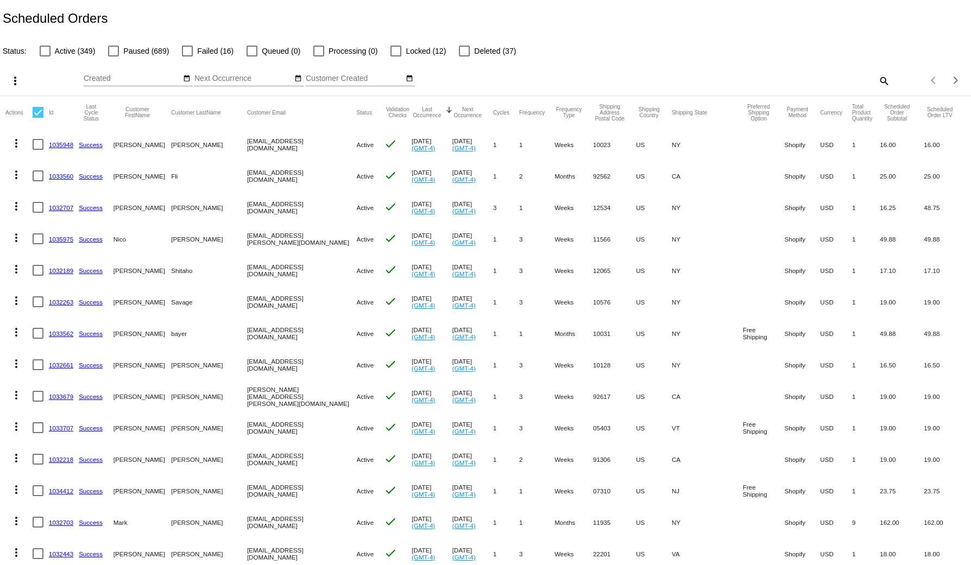
checkbox input "true"
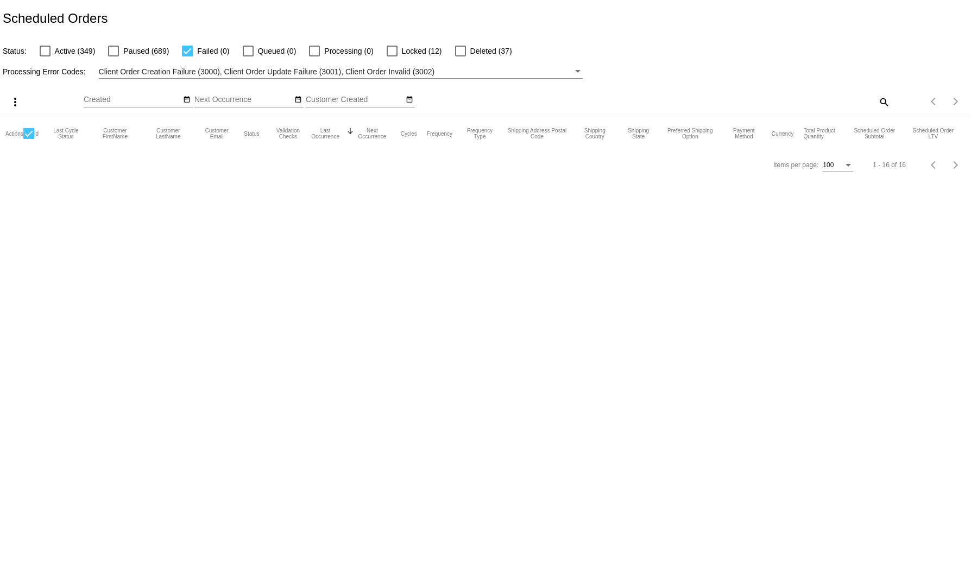
click at [315, 73] on span "Client Order Creation Failure (3000), Client Order Update Failure (3001), Clien…" at bounding box center [267, 71] width 336 height 9
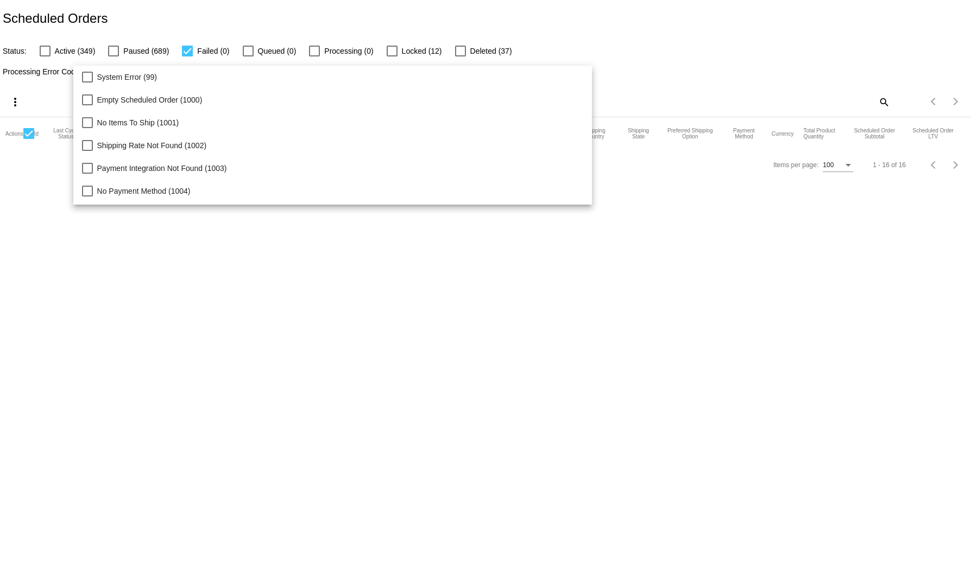
scroll to position [112, 0]
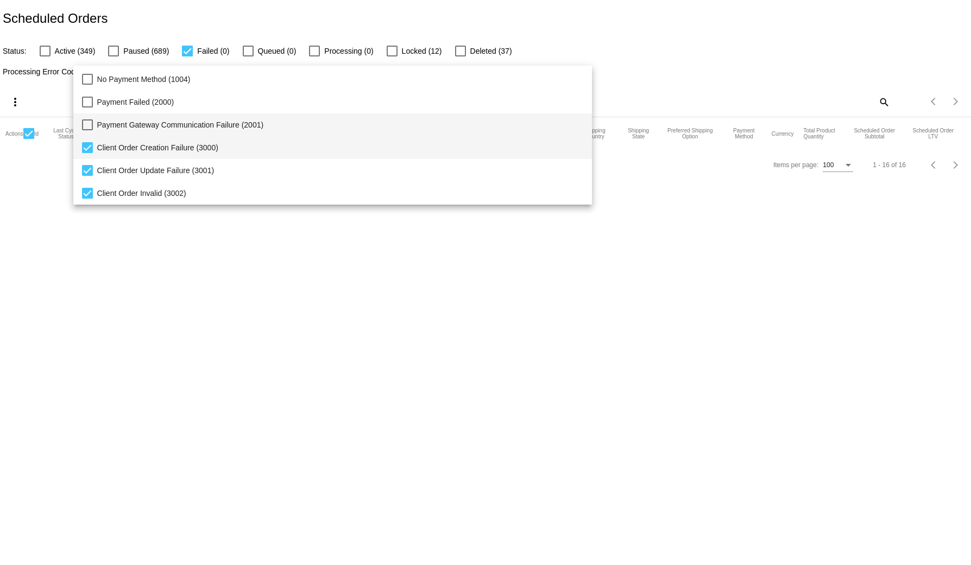
click at [125, 125] on span "Payment Gateway Communication Failure (2001)" at bounding box center [340, 124] width 487 height 23
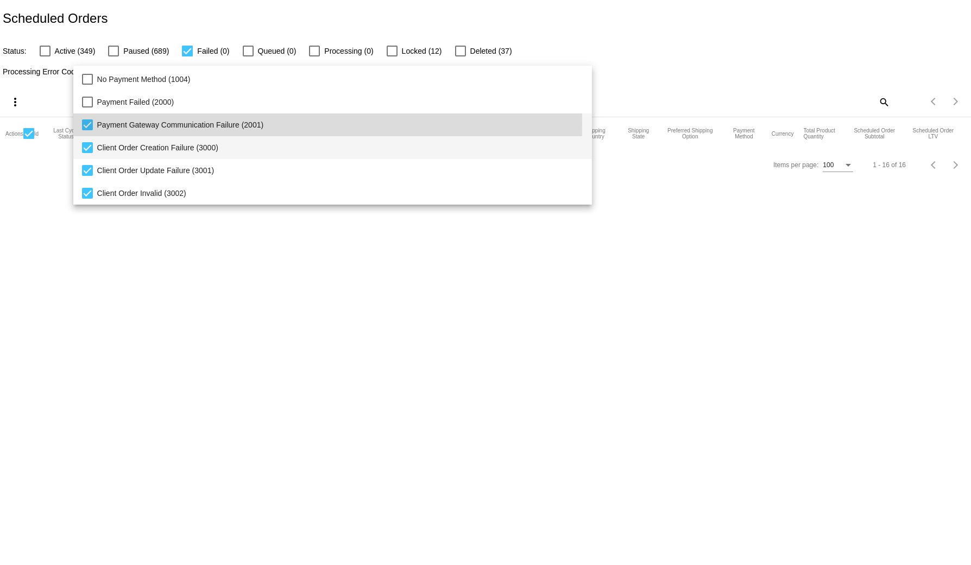
click at [126, 148] on span "Client Order Creation Failure (3000)" at bounding box center [340, 147] width 487 height 23
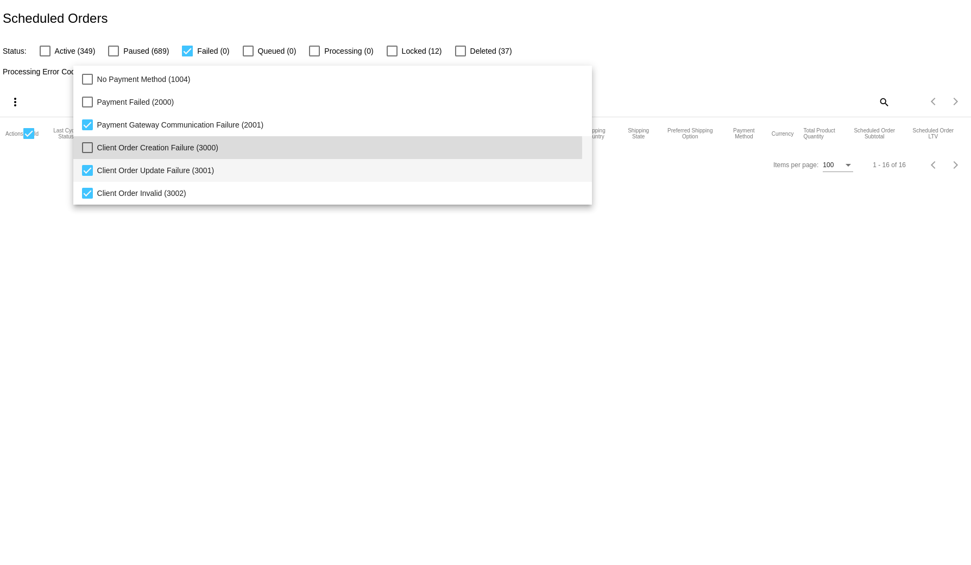
click at [128, 169] on span "Client Order Update Failure (3001)" at bounding box center [340, 170] width 487 height 23
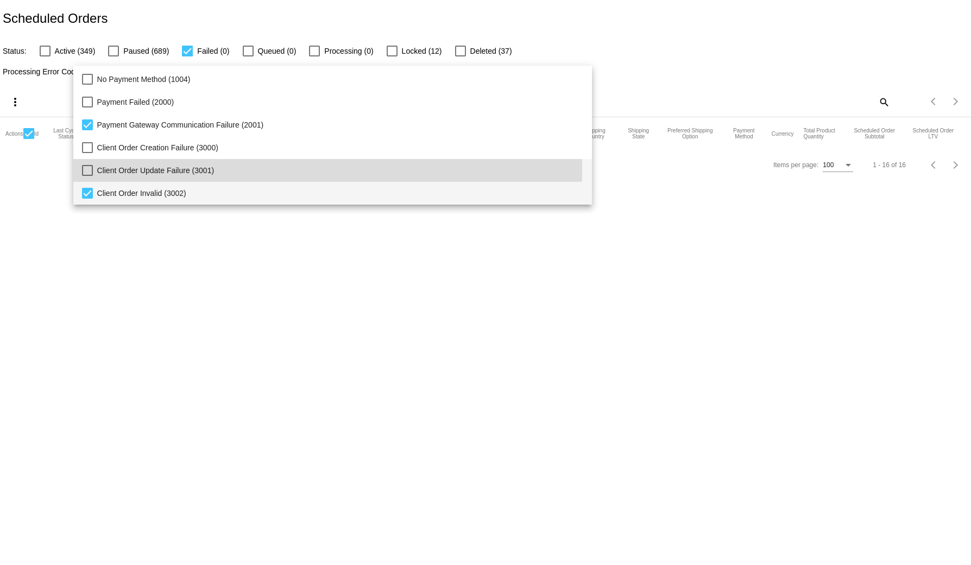
click at [128, 191] on span "Client Order Invalid (3002)" at bounding box center [340, 193] width 487 height 23
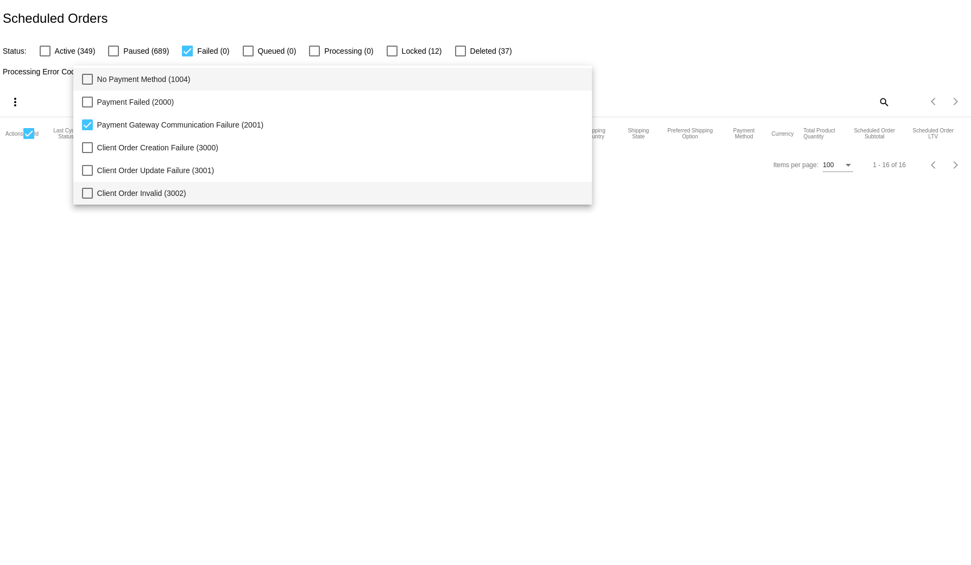
click at [125, 84] on span "No Payment Method (1004)" at bounding box center [340, 79] width 487 height 23
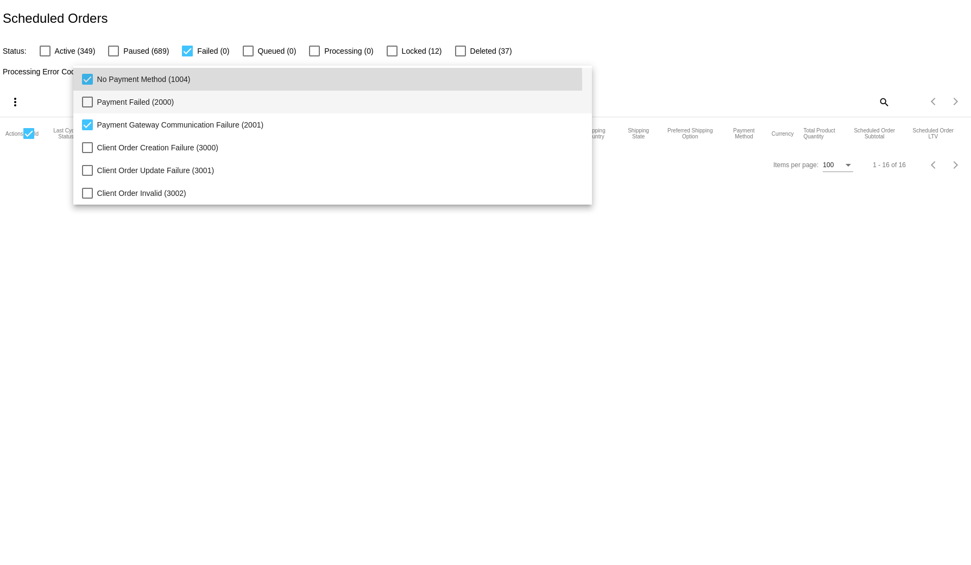
click at [117, 99] on span "Payment Failed (2000)" at bounding box center [340, 102] width 487 height 23
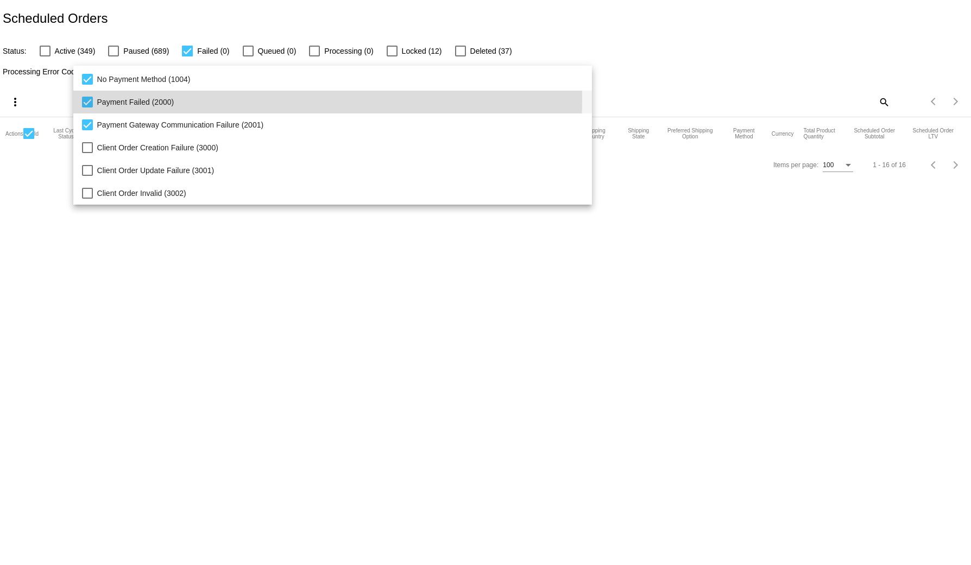
scroll to position [0, 0]
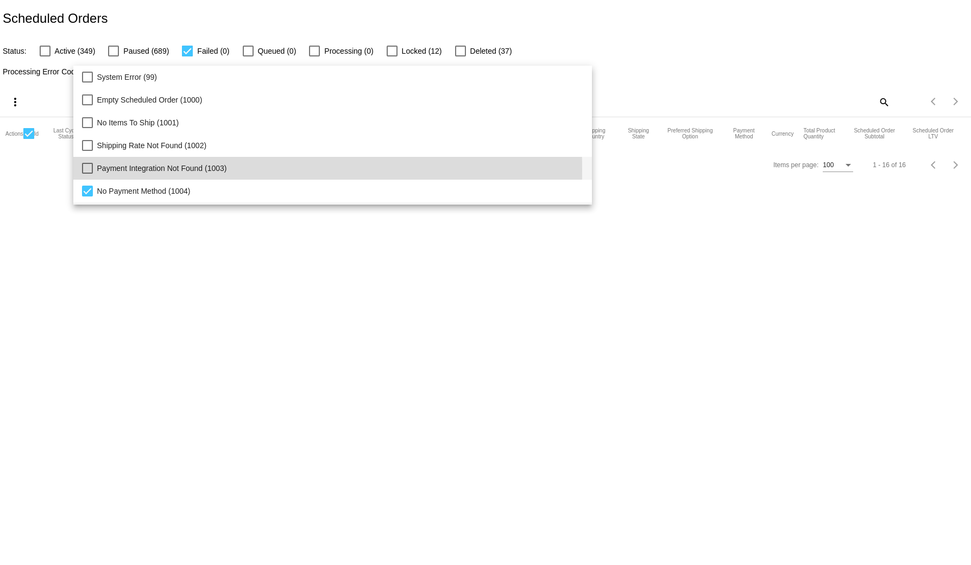
click at [122, 170] on span "Payment Integration Not Found (1003)" at bounding box center [340, 168] width 487 height 23
click at [118, 140] on span "Shipping Rate Not Found (1002)" at bounding box center [340, 145] width 487 height 23
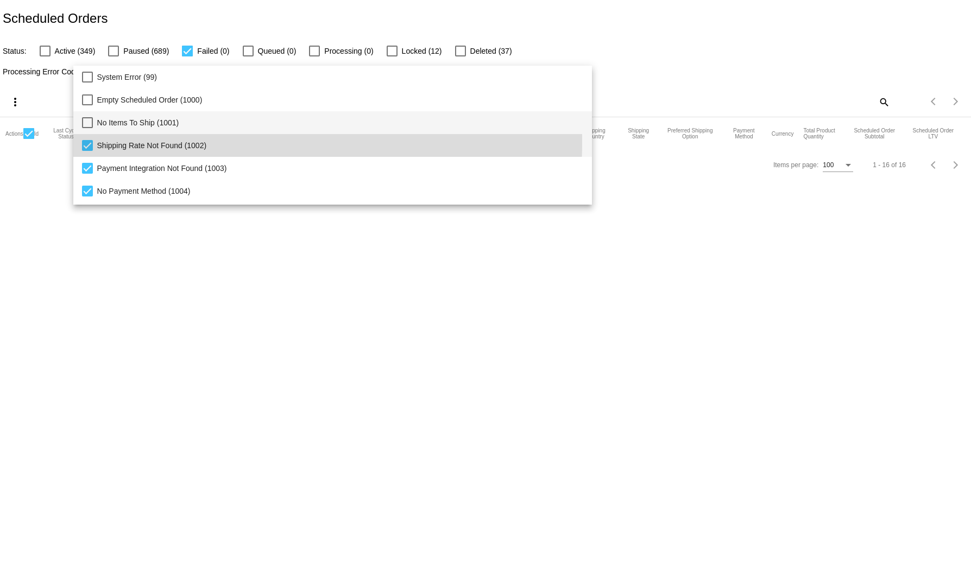
click at [115, 125] on span "No Items To Ship (1001)" at bounding box center [340, 122] width 487 height 23
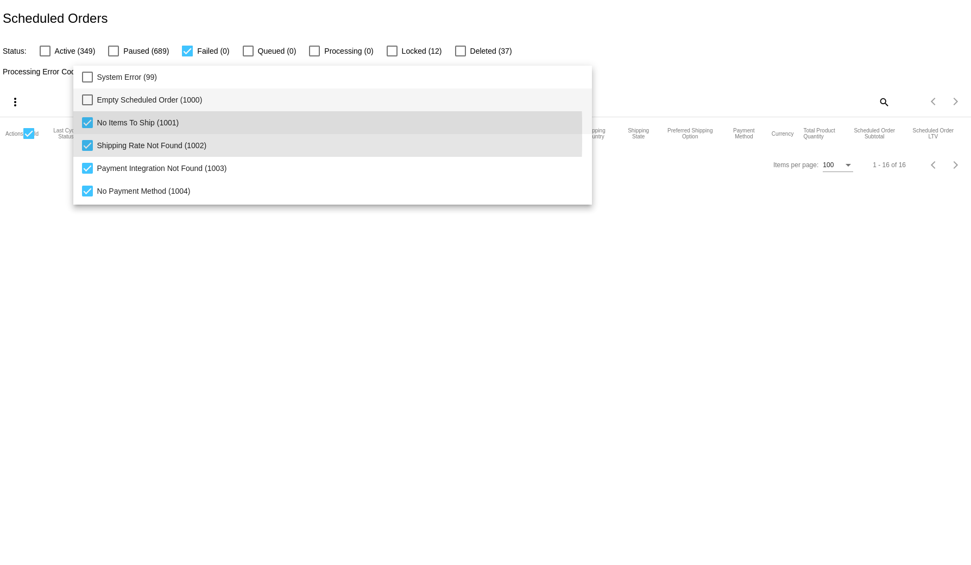
click at [112, 92] on span "Empty Scheduled Order (1000)" at bounding box center [340, 100] width 487 height 23
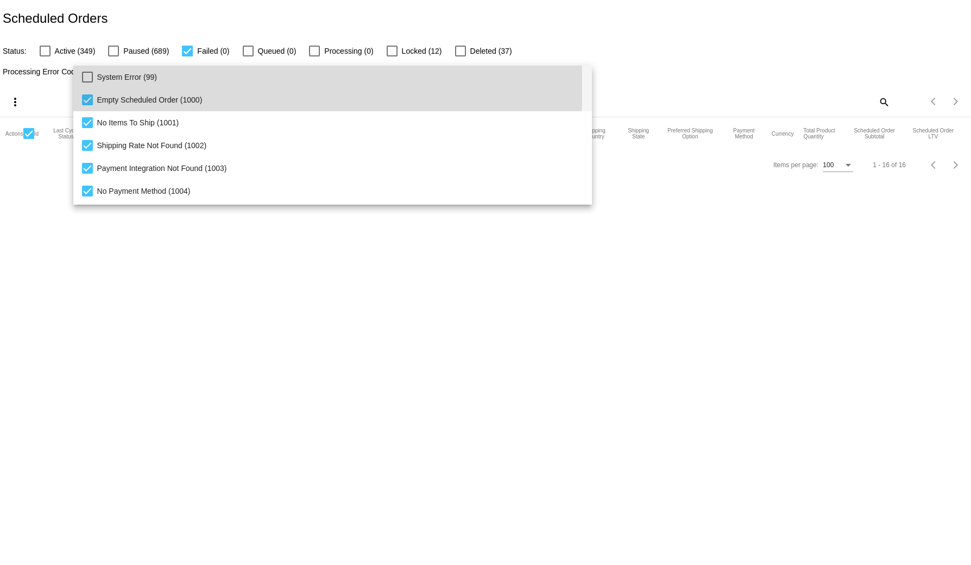
click at [106, 79] on span "System Error (99)" at bounding box center [340, 77] width 487 height 23
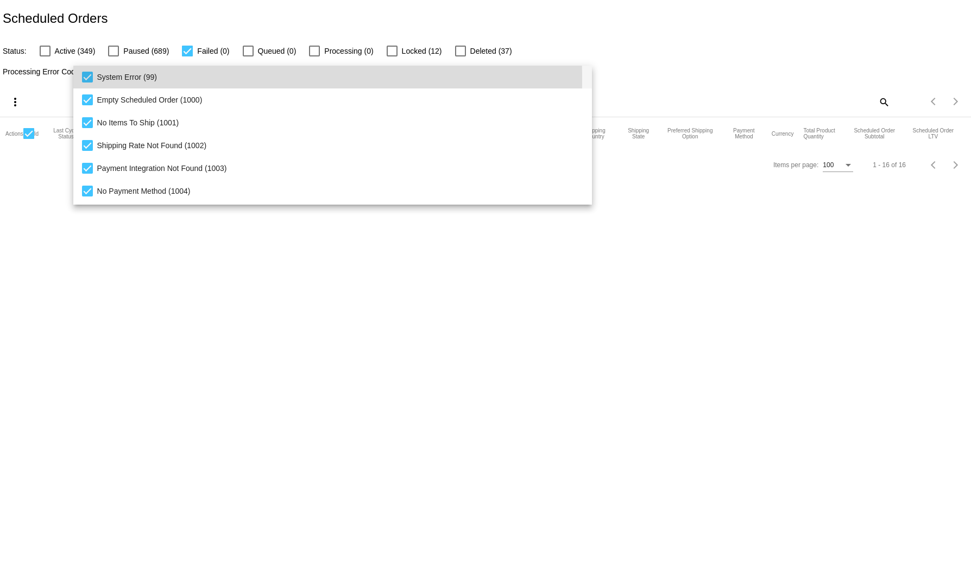
click at [600, 10] on div at bounding box center [485, 282] width 971 height 565
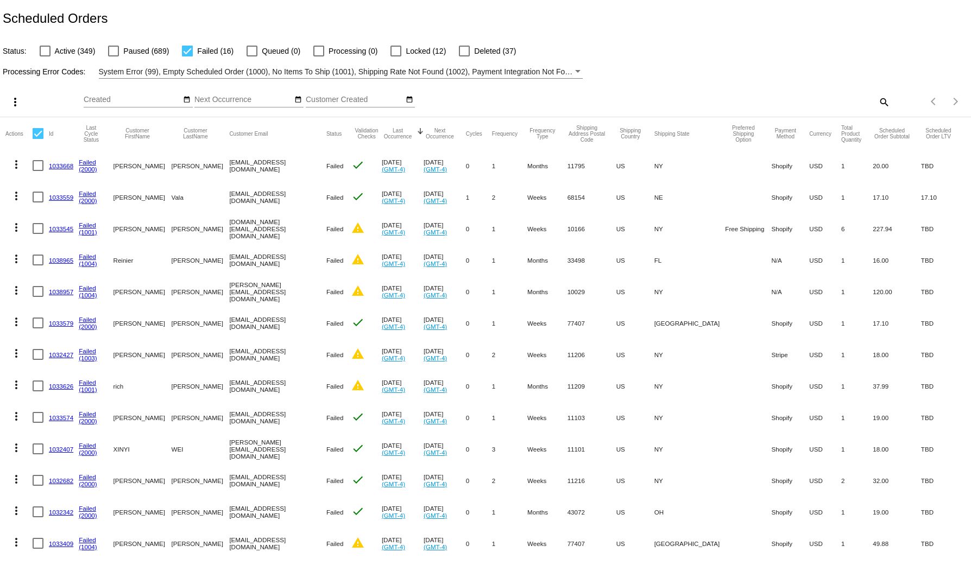
scroll to position [129, 0]
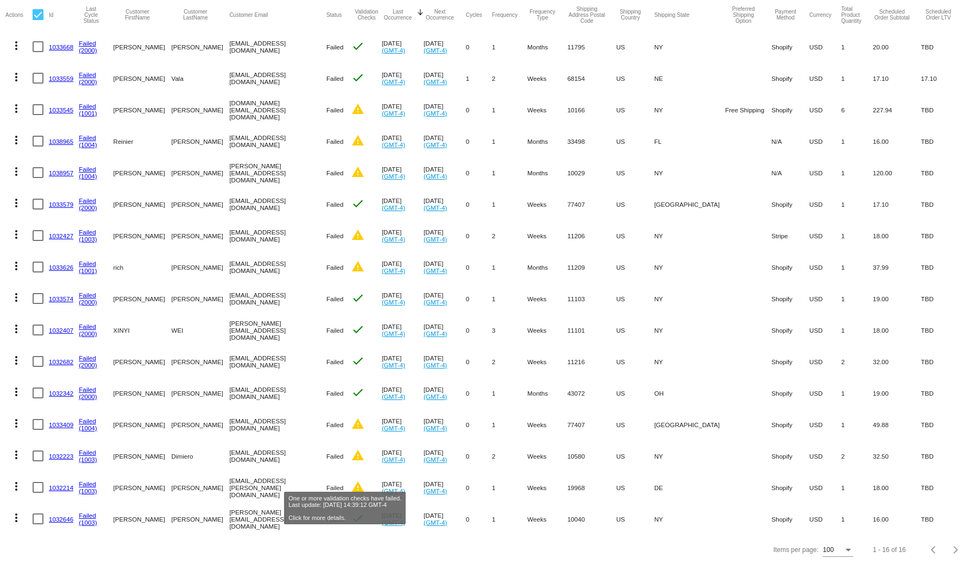
click at [351, 481] on mat-icon "warning" at bounding box center [357, 487] width 13 height 13
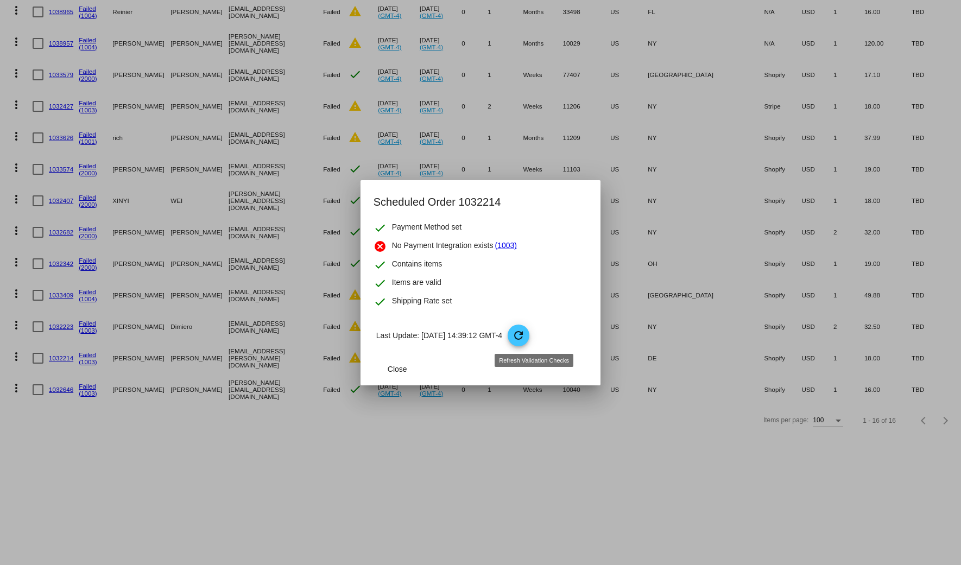
click at [549, 338] on p "Last Update: [DATE] 14:39:12 GMT-4 refresh" at bounding box center [482, 336] width 212 height 22
click at [525, 335] on mat-icon "refresh" at bounding box center [518, 335] width 13 height 13
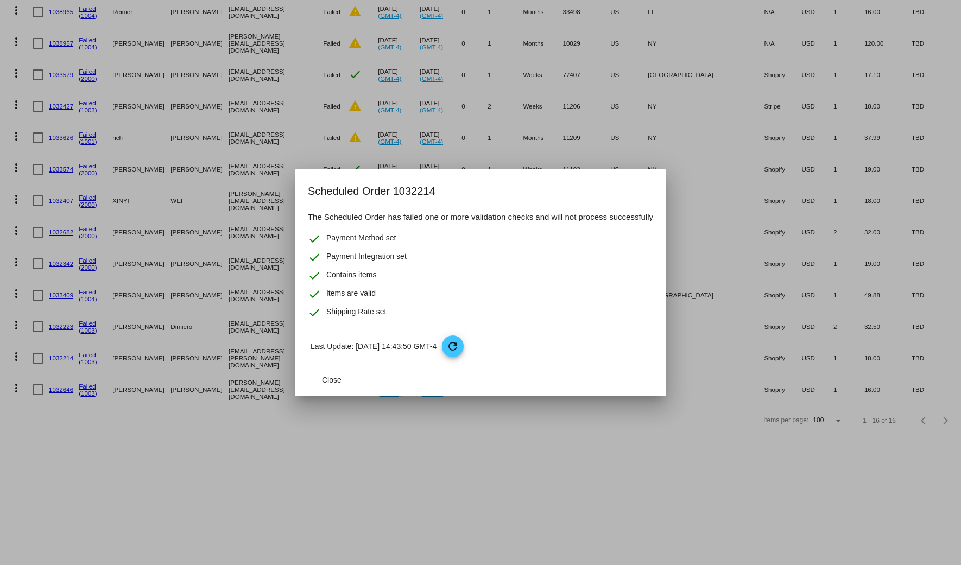
click at [415, 458] on div at bounding box center [480, 282] width 961 height 565
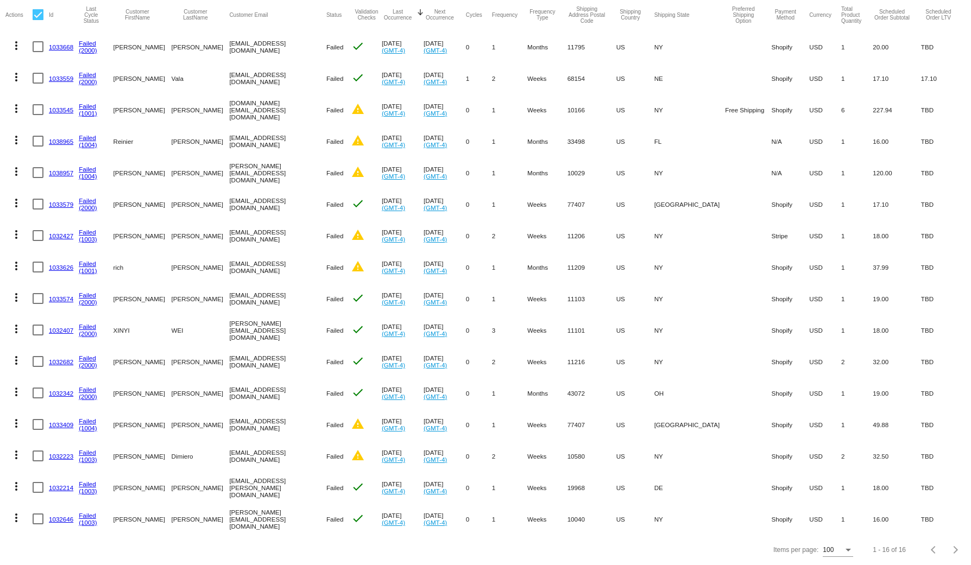
scroll to position [0, 0]
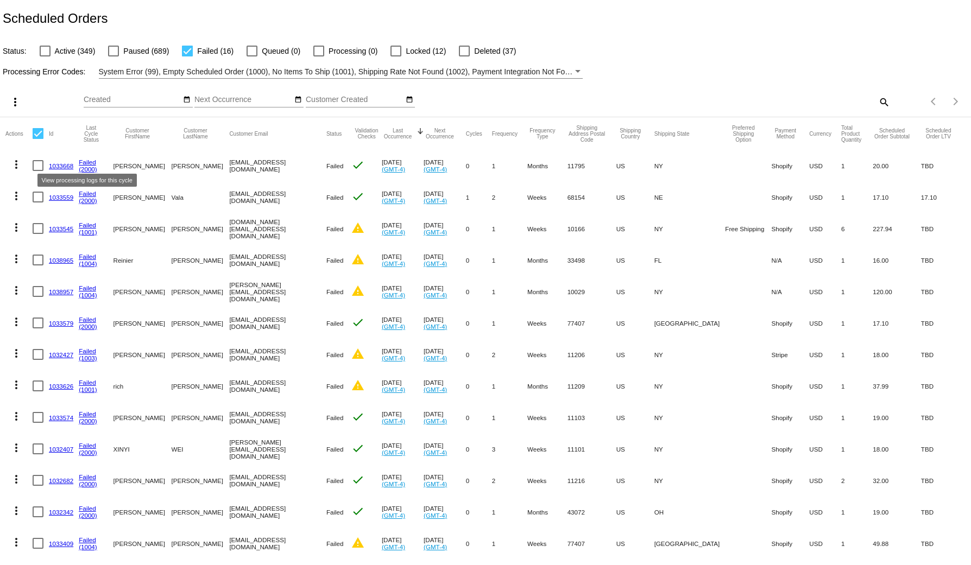
click at [81, 160] on link "Failed" at bounding box center [87, 162] width 17 height 7
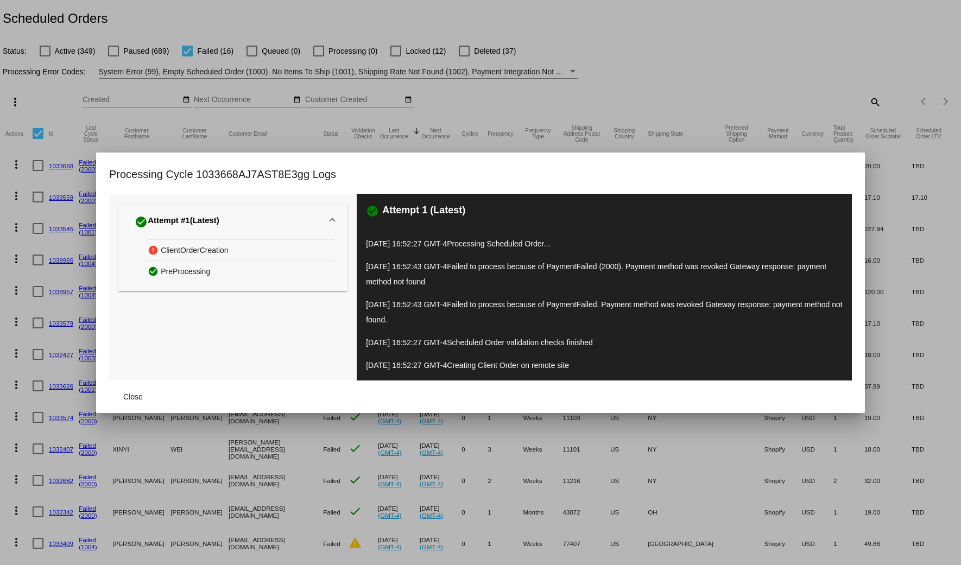
click at [671, 70] on div at bounding box center [480, 282] width 961 height 565
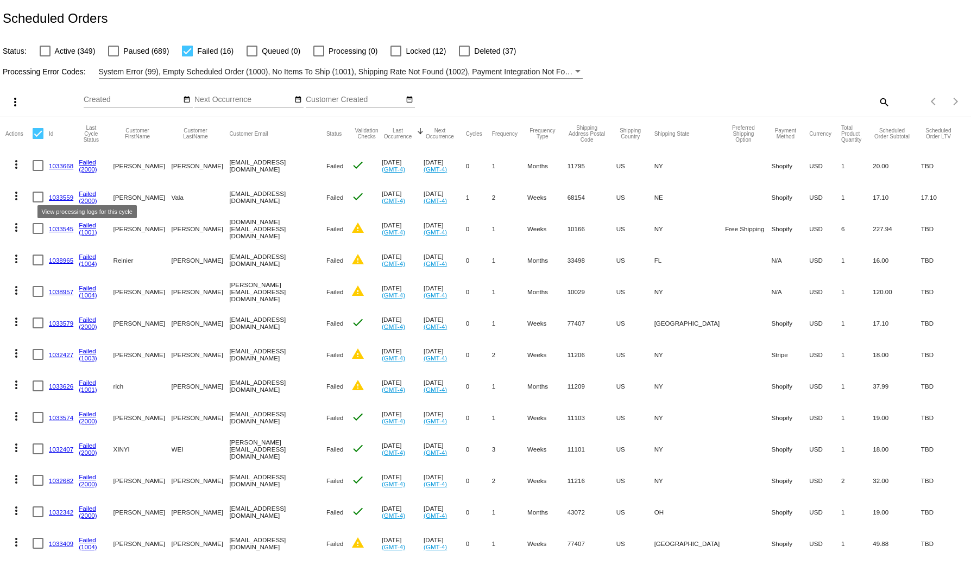
click at [84, 193] on link "Failed" at bounding box center [87, 193] width 17 height 7
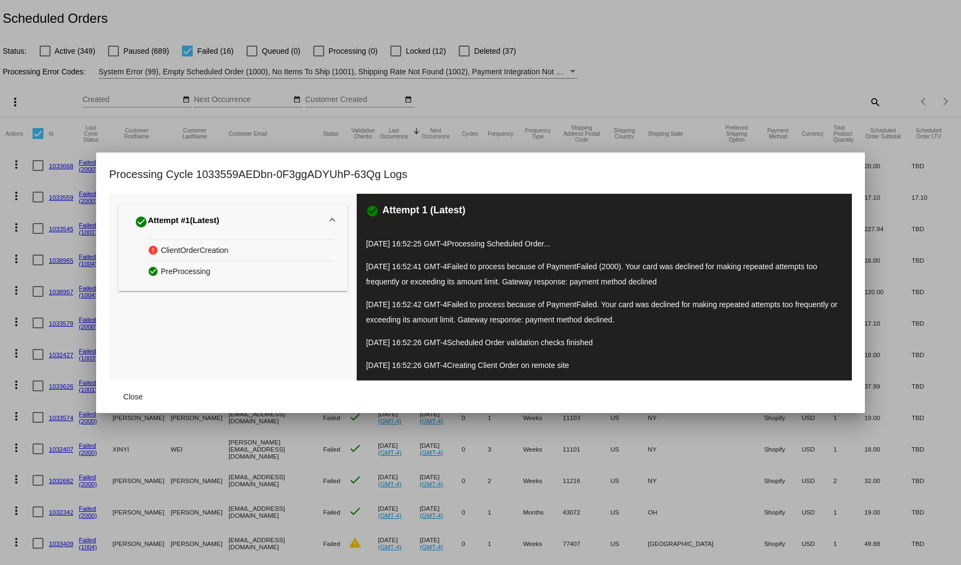
click at [609, 93] on div at bounding box center [480, 282] width 961 height 565
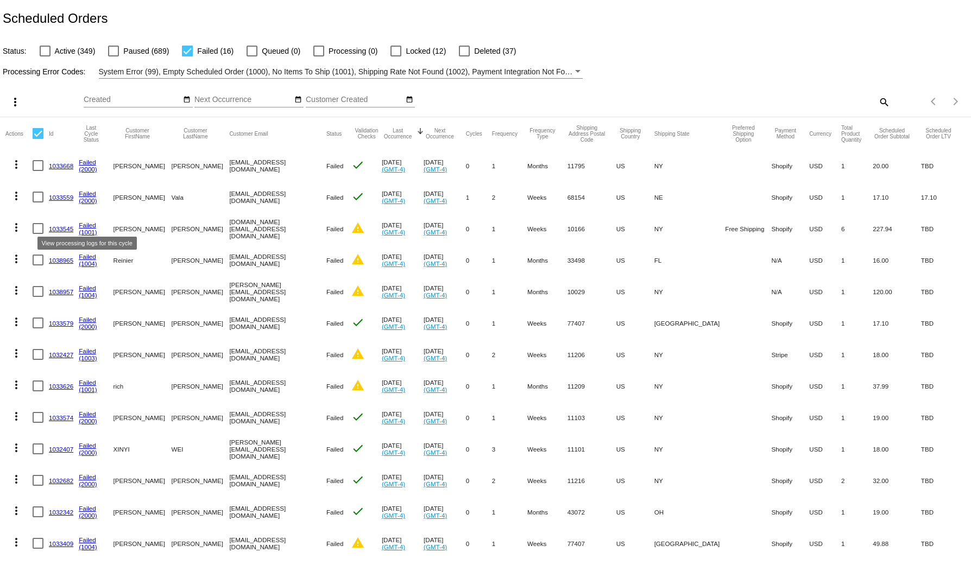
click at [87, 225] on link "Failed" at bounding box center [87, 225] width 17 height 7
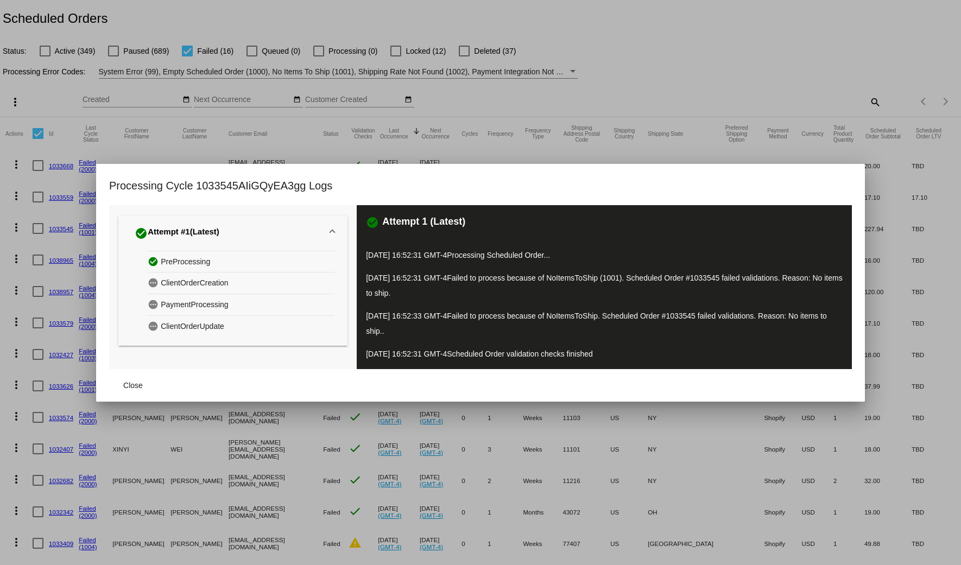
click at [552, 101] on div at bounding box center [480, 282] width 961 height 565
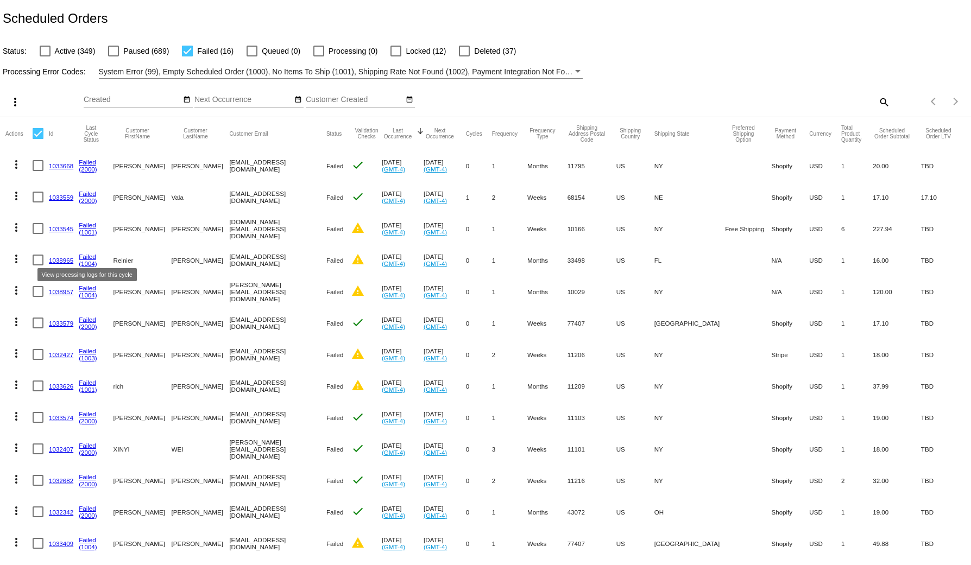
click at [85, 255] on link "Failed" at bounding box center [87, 256] width 17 height 7
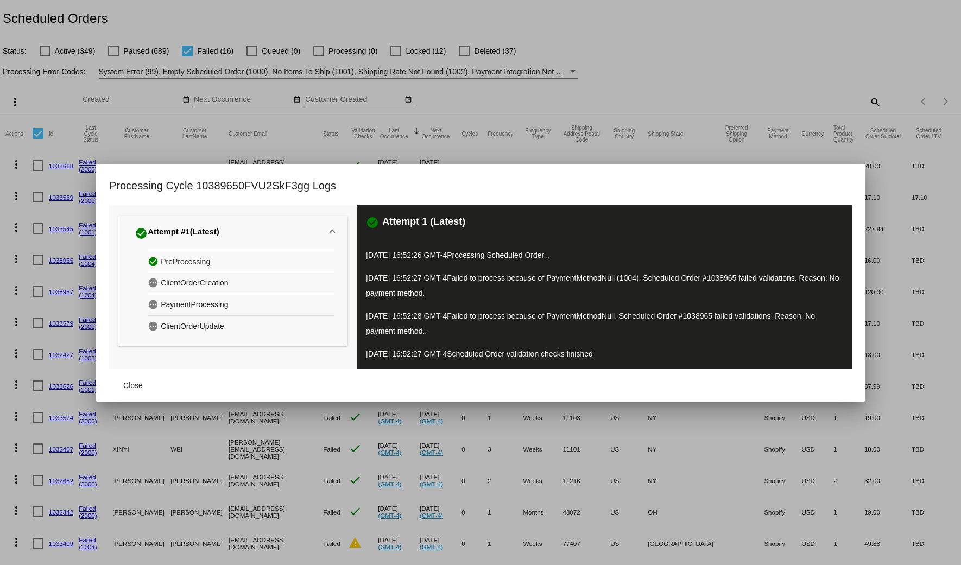
drag, startPoint x: 588, startPoint y: 64, endPoint x: 514, endPoint y: 119, distance: 92.0
click at [587, 65] on div at bounding box center [480, 282] width 961 height 565
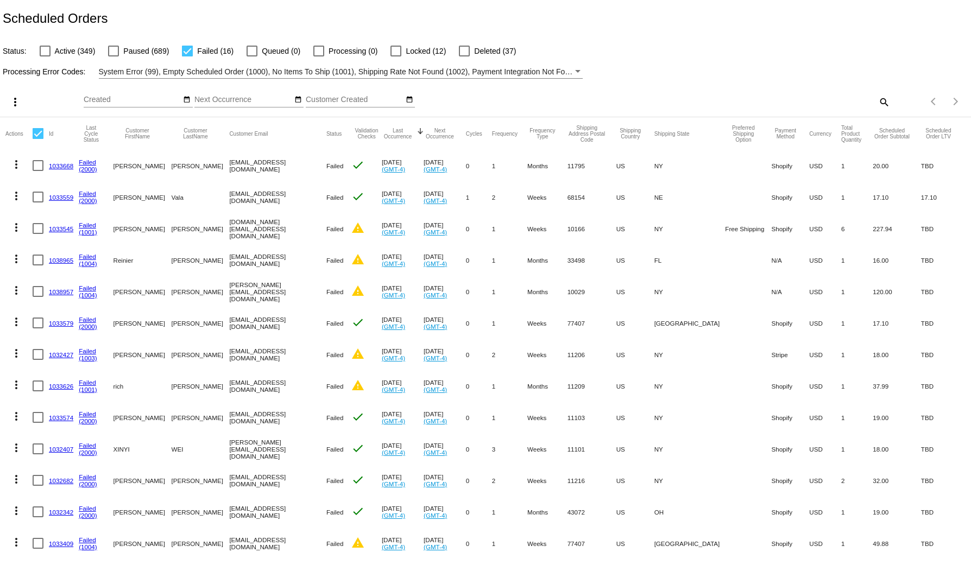
click at [60, 230] on link "1033545" at bounding box center [61, 228] width 24 height 7
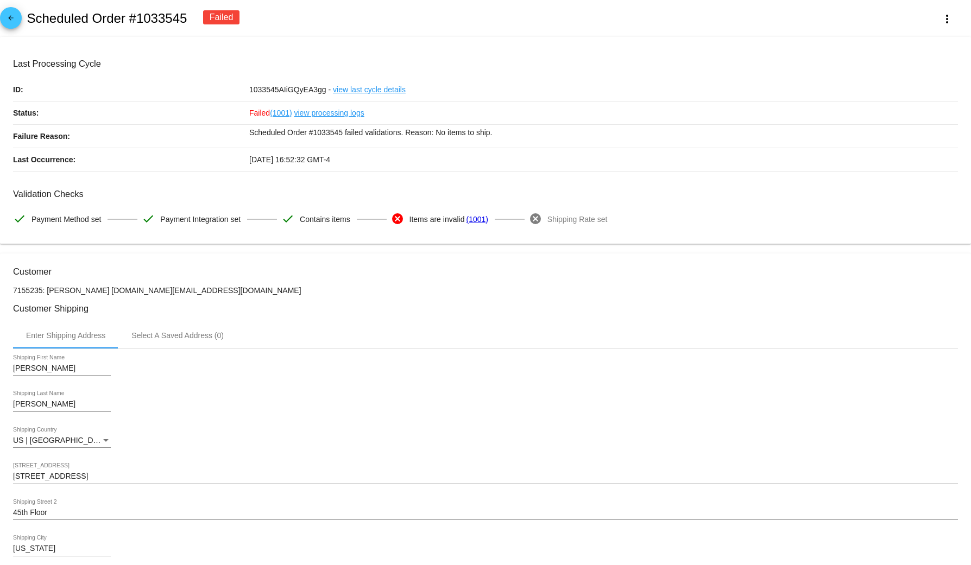
click at [15, 18] on mat-icon "arrow_back" at bounding box center [10, 20] width 13 height 13
